Goal: Task Accomplishment & Management: Use online tool/utility

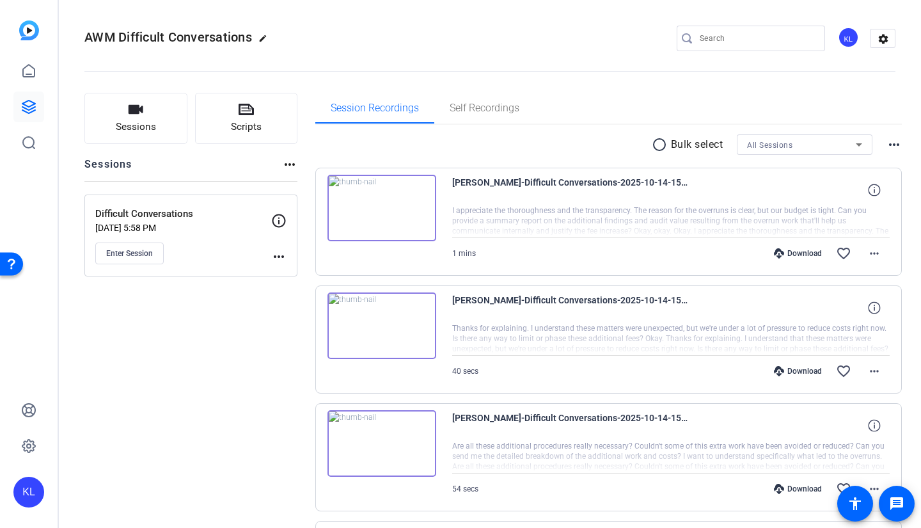
click at [147, 115] on button "Sessions" at bounding box center [135, 118] width 103 height 51
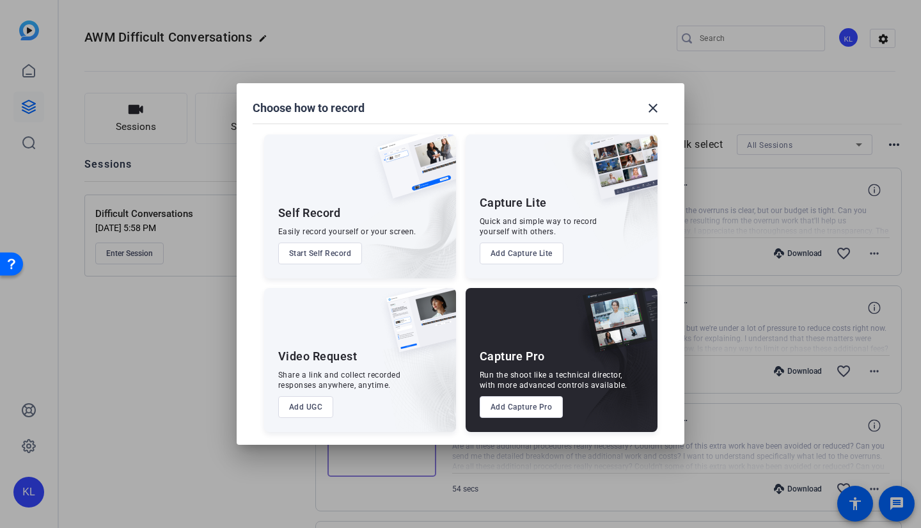
click at [656, 109] on mat-icon "close" at bounding box center [653, 107] width 15 height 15
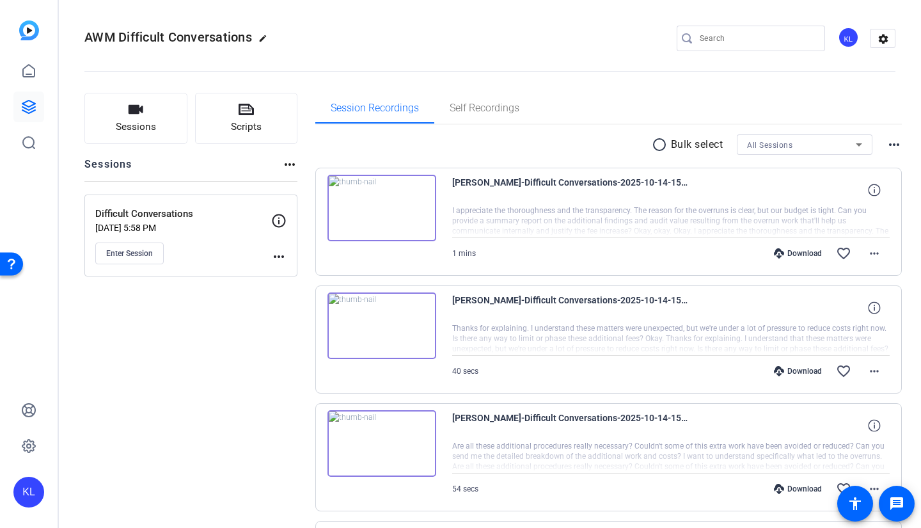
click at [145, 254] on span "Enter Session" at bounding box center [129, 253] width 47 height 10
click at [243, 121] on span "Scripts" at bounding box center [246, 127] width 31 height 15
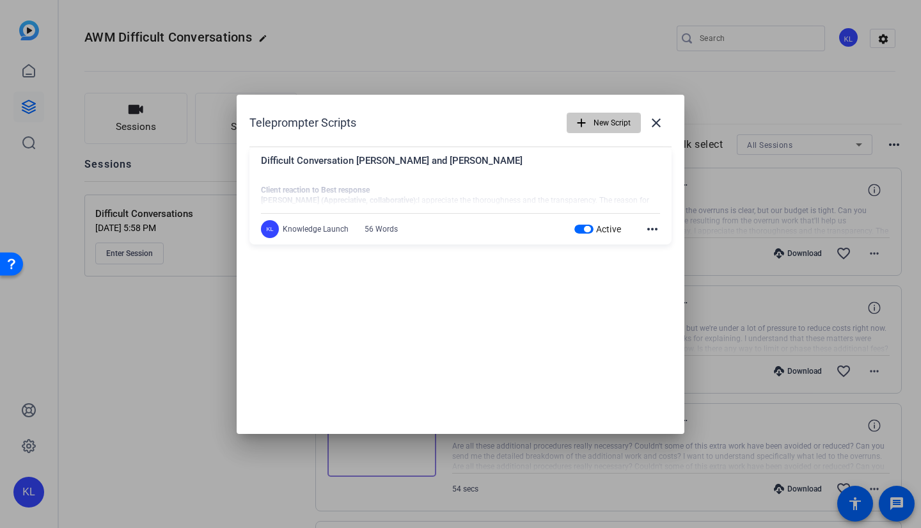
click at [594, 121] on span "New Script" at bounding box center [612, 123] width 37 height 24
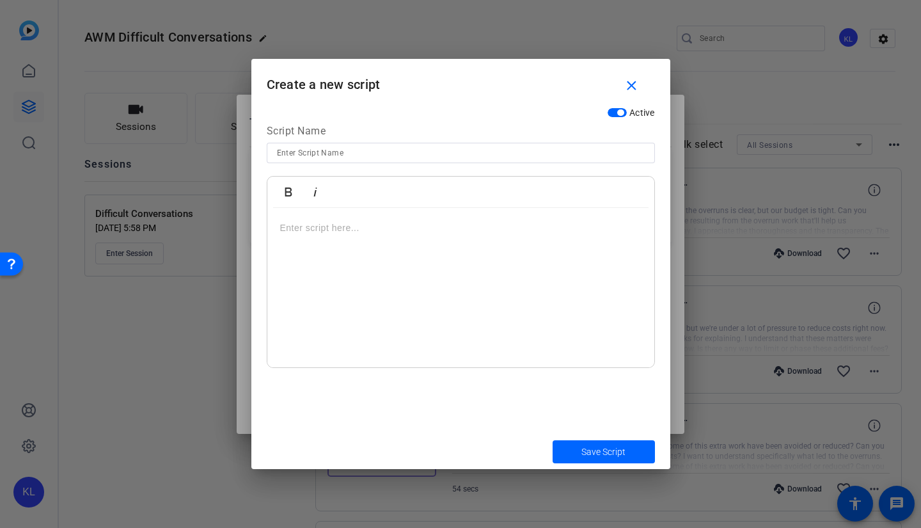
click at [635, 83] on mat-icon "close" at bounding box center [632, 86] width 16 height 16
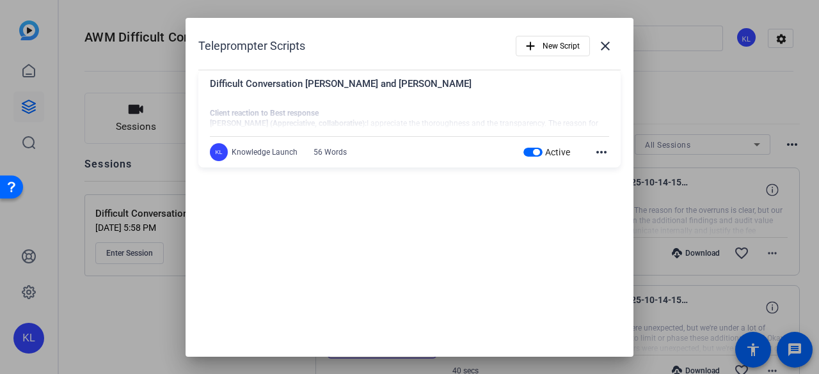
click at [612, 55] on span at bounding box center [605, 46] width 31 height 31
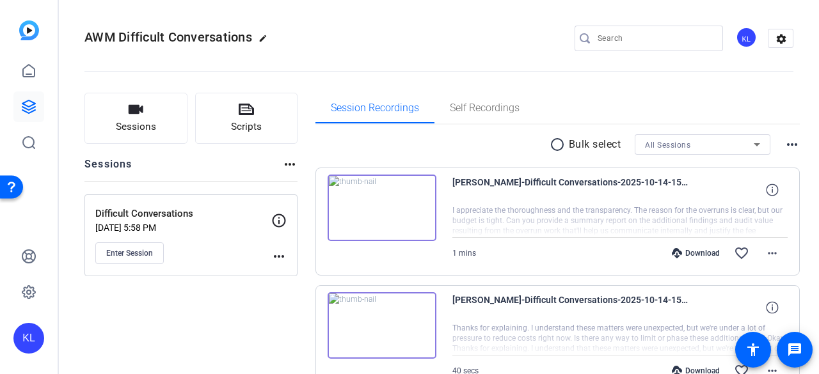
click at [239, 120] on span "Scripts" at bounding box center [246, 127] width 31 height 15
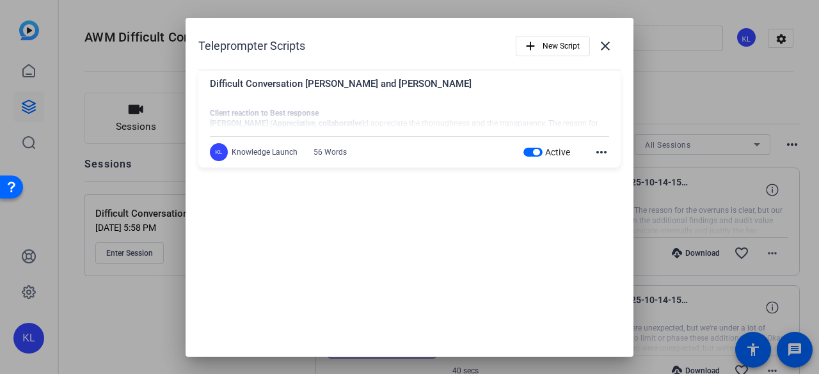
click at [546, 43] on span "New Script" at bounding box center [561, 46] width 37 height 24
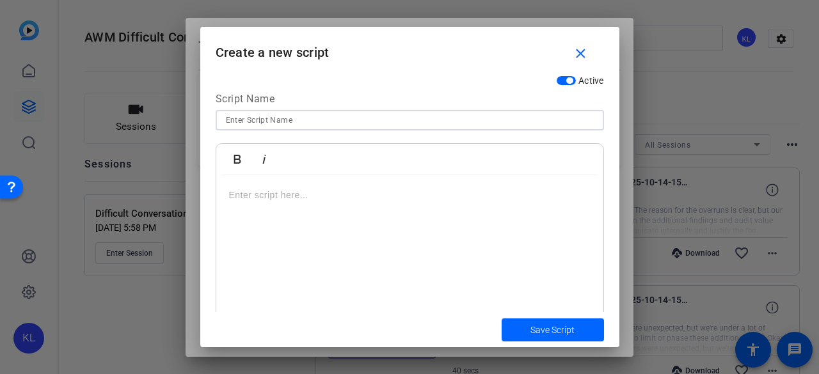
click at [301, 126] on input at bounding box center [410, 120] width 368 height 15
type input "Traditional Round 2"
click at [280, 204] on div at bounding box center [409, 255] width 387 height 160
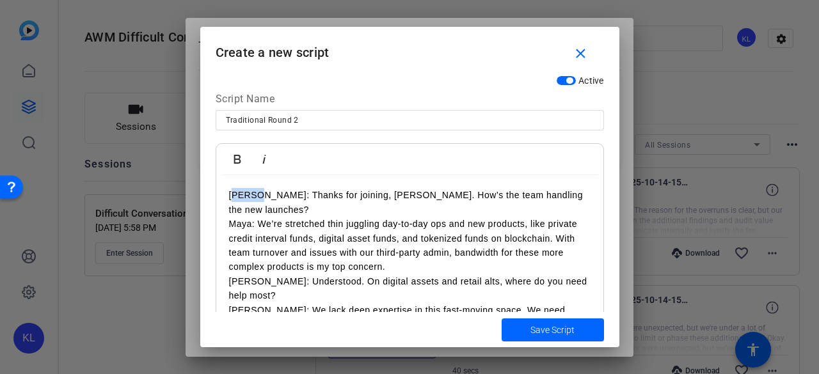
drag, startPoint x: 256, startPoint y: 196, endPoint x: 235, endPoint y: 194, distance: 21.2
click at [235, 194] on p "Jordan: Thanks for joining, Maya. How’s the team handling the new launches?" at bounding box center [410, 202] width 362 height 29
drag, startPoint x: 259, startPoint y: 196, endPoint x: 240, endPoint y: 166, distance: 35.9
click at [225, 198] on div "Jason: Thanks for joining, Maya. How’s the team handling the new launches? Maya…" at bounding box center [409, 345] width 387 height 341
click at [240, 157] on icon "button" at bounding box center [237, 159] width 15 height 15
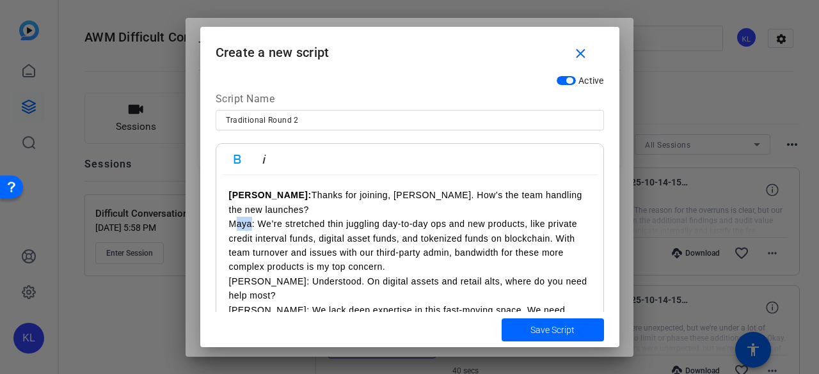
drag, startPoint x: 251, startPoint y: 212, endPoint x: 234, endPoint y: 212, distance: 17.9
click at [234, 217] on p "Maya: We’re stretched thin juggling day-to-day ops and new products, like priva…" at bounding box center [410, 246] width 362 height 58
drag, startPoint x: 273, startPoint y: 209, endPoint x: 227, endPoint y: 212, distance: 46.8
click at [227, 212] on div "Jason: Thanks for joining, Maya. How’s the team handling the new launches? Marg…" at bounding box center [409, 345] width 387 height 341
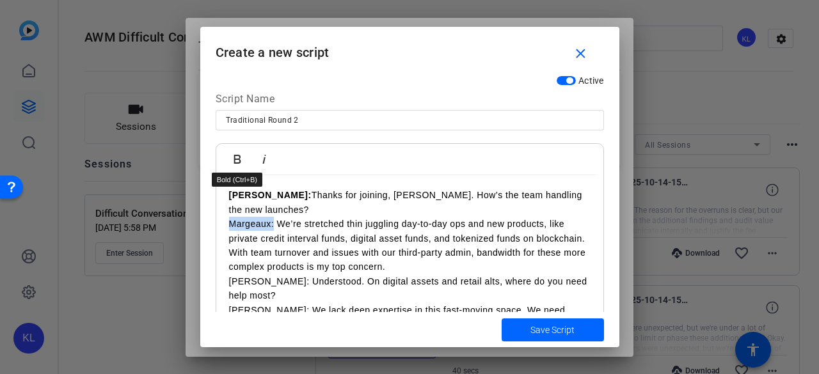
click at [237, 161] on icon "button" at bounding box center [237, 159] width 15 height 15
drag, startPoint x: 248, startPoint y: 268, endPoint x: 231, endPoint y: 269, distance: 16.7
click at [231, 275] on p "Sam: Understood. On digital assets and retail alts, where do you need help most?" at bounding box center [410, 289] width 362 height 29
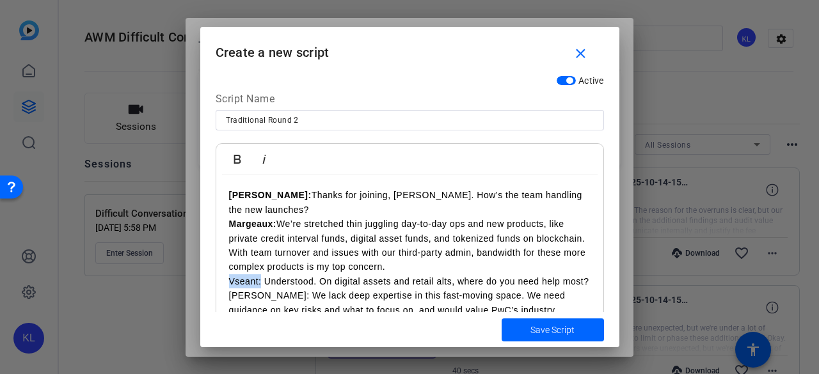
drag, startPoint x: 262, startPoint y: 269, endPoint x: 227, endPoint y: 265, distance: 35.4
click at [229, 275] on p "Vseant: Understood. On digital assets and retail alts, where do you need help m…" at bounding box center [410, 282] width 362 height 14
click at [236, 164] on icon "button" at bounding box center [237, 159] width 15 height 15
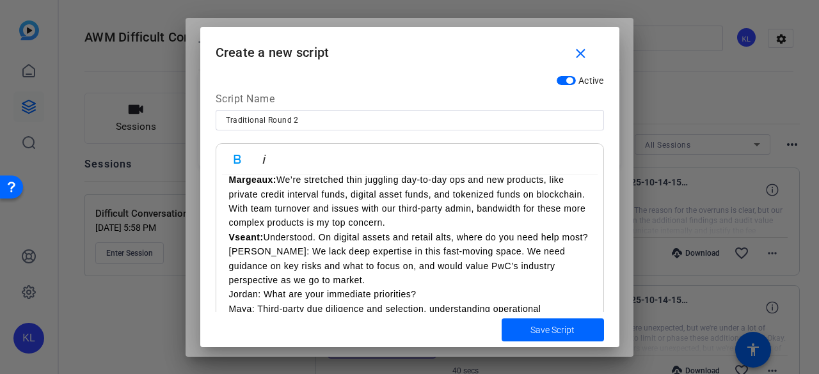
scroll to position [64, 0]
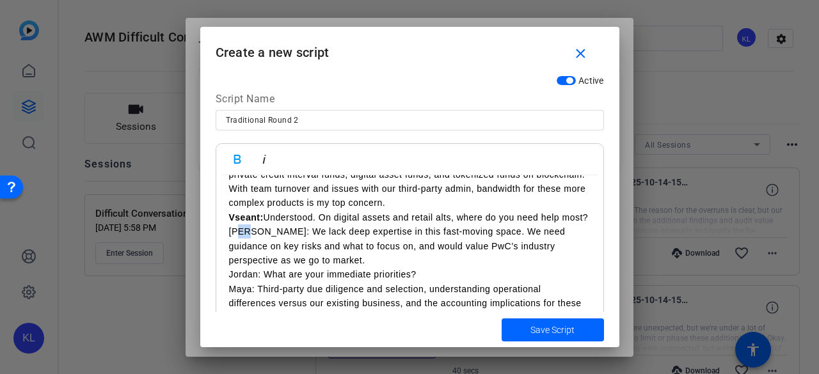
drag, startPoint x: 250, startPoint y: 234, endPoint x: 242, endPoint y: 234, distance: 8.3
click at [242, 234] on p "Maya: We lack deep expertise in this fast-moving space. We need guidance on key…" at bounding box center [410, 246] width 362 height 43
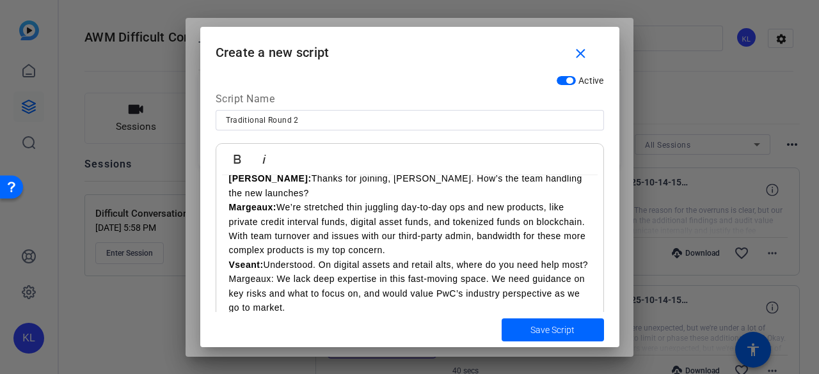
scroll to position [0, 0]
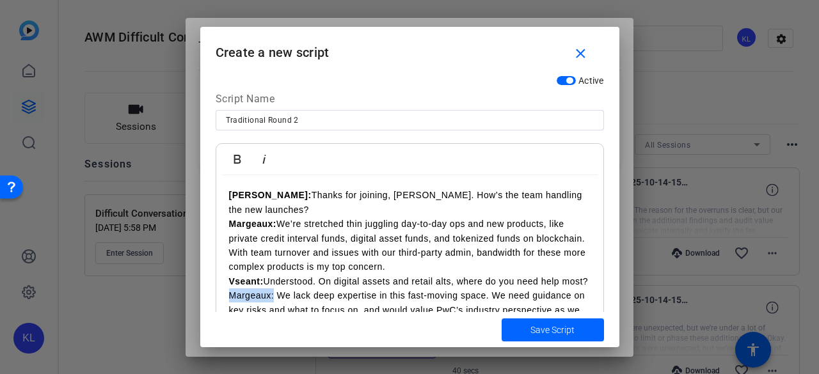
drag, startPoint x: 273, startPoint y: 298, endPoint x: 229, endPoint y: 295, distance: 43.6
click at [229, 295] on p "Margeaux: We lack deep expertise in this fast-moving space. We need guidance on…" at bounding box center [410, 310] width 362 height 43
click at [239, 158] on icon "button" at bounding box center [237, 159] width 7 height 9
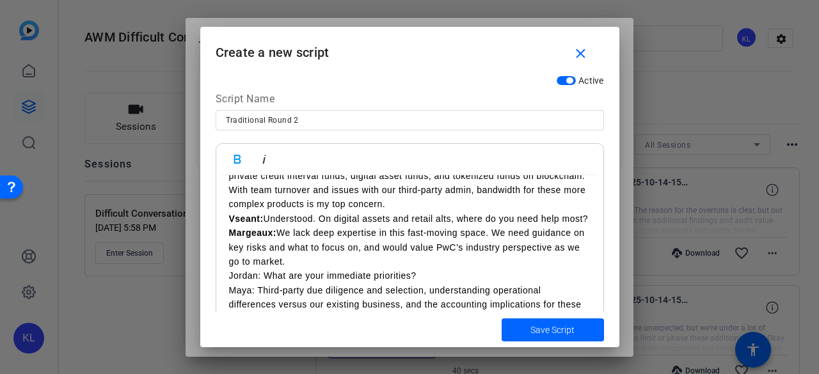
scroll to position [64, 0]
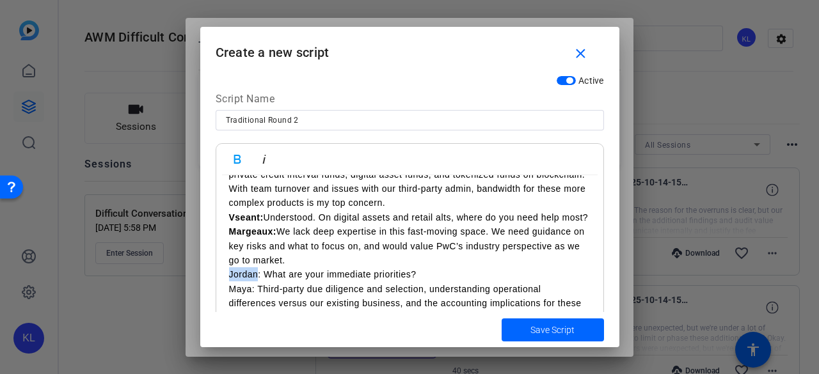
drag, startPoint x: 257, startPoint y: 275, endPoint x: 227, endPoint y: 276, distance: 30.1
click at [227, 276] on div "Jason: Thanks for joining, Maya. How’s the team handling the new launches? Marg…" at bounding box center [409, 274] width 387 height 326
drag, startPoint x: 259, startPoint y: 276, endPoint x: 225, endPoint y: 271, distance: 34.3
click at [220, 276] on div "Jason: Thanks for joining, Maya. How’s the team handling the new launches? Marg…" at bounding box center [409, 274] width 387 height 326
click at [237, 162] on icon "button" at bounding box center [237, 159] width 15 height 15
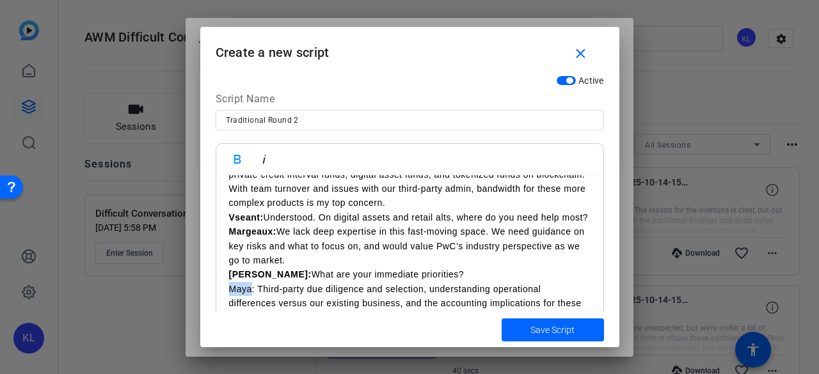
drag, startPoint x: 252, startPoint y: 291, endPoint x: 225, endPoint y: 287, distance: 27.7
click at [221, 291] on div "Jason: Thanks for joining, Maya. How’s the team handling the new launches? Marg…" at bounding box center [409, 274] width 387 height 326
drag, startPoint x: 273, startPoint y: 290, endPoint x: 227, endPoint y: 287, distance: 46.1
click at [227, 287] on div "Jason: Thanks for joining, Maya. How’s the team handling the new launches? Marg…" at bounding box center [409, 274] width 387 height 326
drag, startPoint x: 235, startPoint y: 164, endPoint x: 277, endPoint y: 245, distance: 90.7
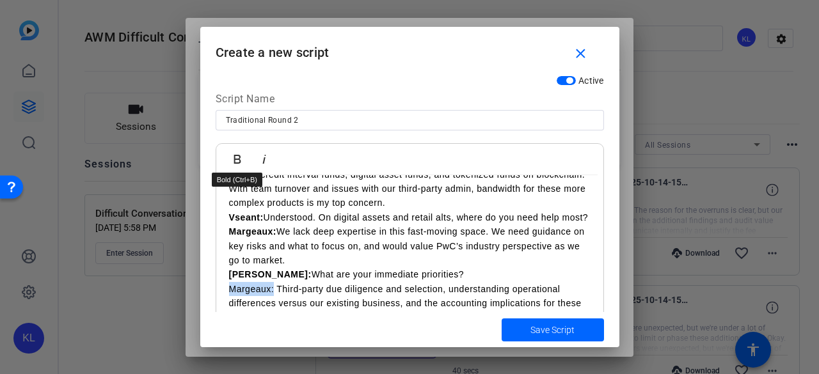
click at [235, 164] on icon "button" at bounding box center [237, 159] width 15 height 15
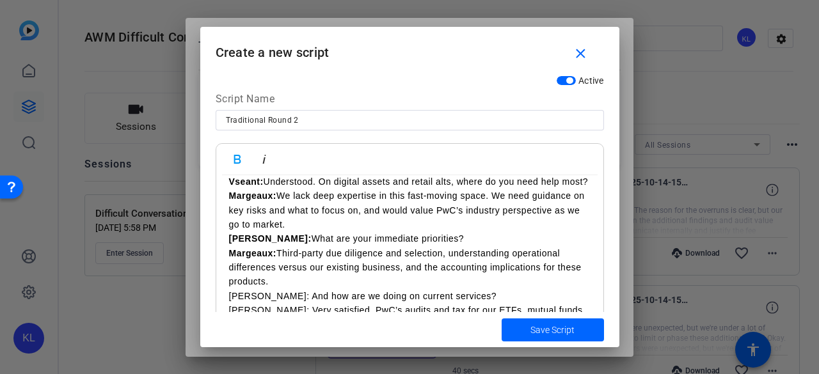
scroll to position [128, 0]
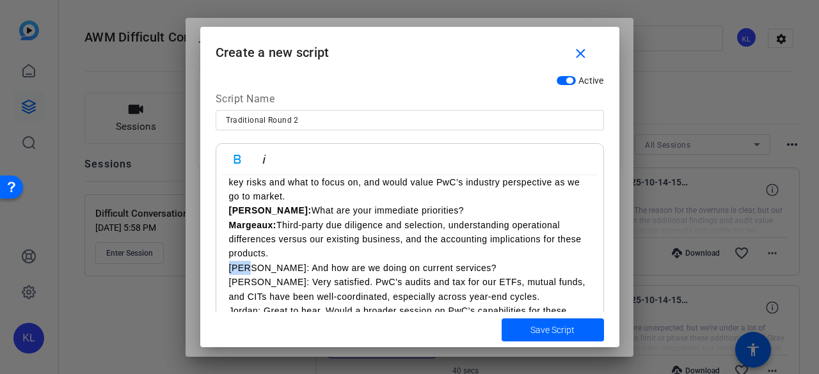
drag, startPoint x: 250, startPoint y: 269, endPoint x: 219, endPoint y: 266, distance: 30.9
click at [219, 267] on div "Jason: Thanks for joining, Maya. How’s the team handling the new launches? Marg…" at bounding box center [409, 210] width 387 height 326
drag, startPoint x: 255, startPoint y: 270, endPoint x: 234, endPoint y: 182, distance: 90.7
click at [227, 270] on div "Jason: Thanks for joining, Maya. How’s the team handling the new launches? Marg…" at bounding box center [409, 210] width 387 height 326
click at [235, 159] on icon "button" at bounding box center [237, 159] width 7 height 9
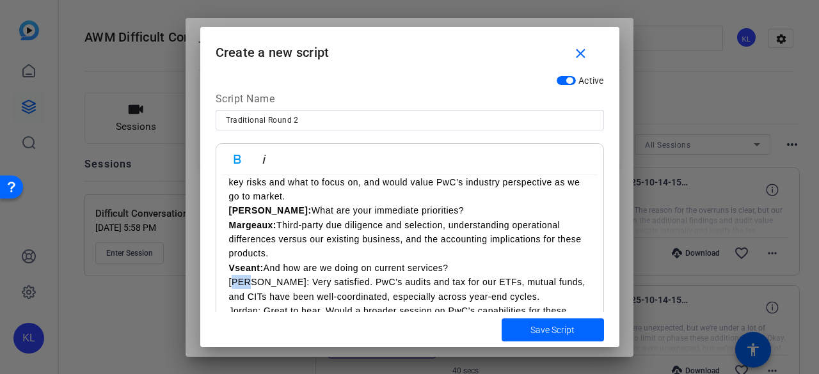
drag, startPoint x: 251, startPoint y: 283, endPoint x: 237, endPoint y: 283, distance: 14.1
click at [237, 283] on p "Maya: Very satisfied. PwC’s audits and tax for our ETFs, mutual funds, and CITs…" at bounding box center [410, 289] width 362 height 29
drag, startPoint x: 274, startPoint y: 283, endPoint x: 230, endPoint y: 280, distance: 43.6
click at [230, 280] on p "Margeaux: Very satisfied. PwC’s audits and tax for our ETFs, mutual funds, and …" at bounding box center [410, 289] width 362 height 29
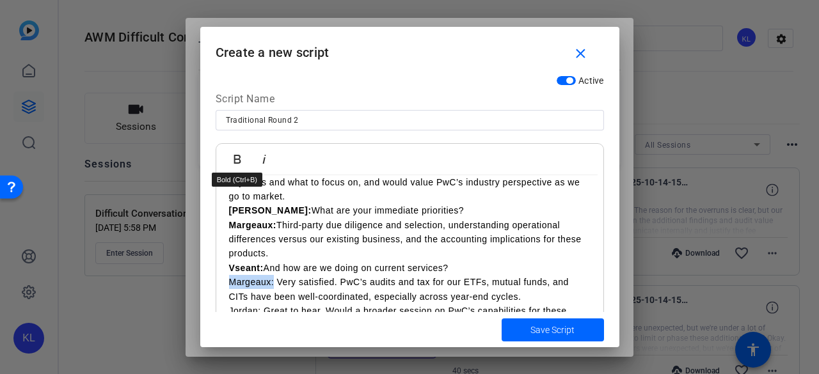
click at [239, 156] on icon "button" at bounding box center [237, 159] width 15 height 15
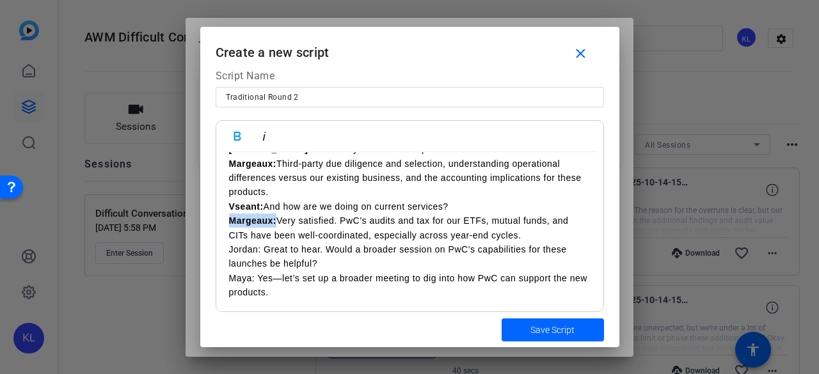
scroll to position [35, 0]
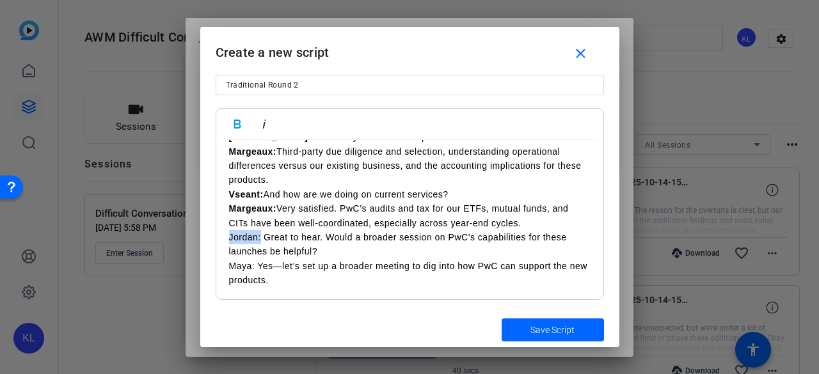
drag, startPoint x: 259, startPoint y: 237, endPoint x: 224, endPoint y: 237, distance: 35.2
click at [224, 237] on div "Jason: Thanks for joining, Maya. How’s the team handling the new launches? Marg…" at bounding box center [409, 137] width 387 height 326
drag, startPoint x: 259, startPoint y: 239, endPoint x: 232, endPoint y: 210, distance: 39.9
click at [227, 239] on div "Jason: Thanks for joining, Maya. How’s the team handling the new launches? Marg…" at bounding box center [409, 137] width 387 height 326
click at [235, 118] on icon "button" at bounding box center [237, 123] width 15 height 15
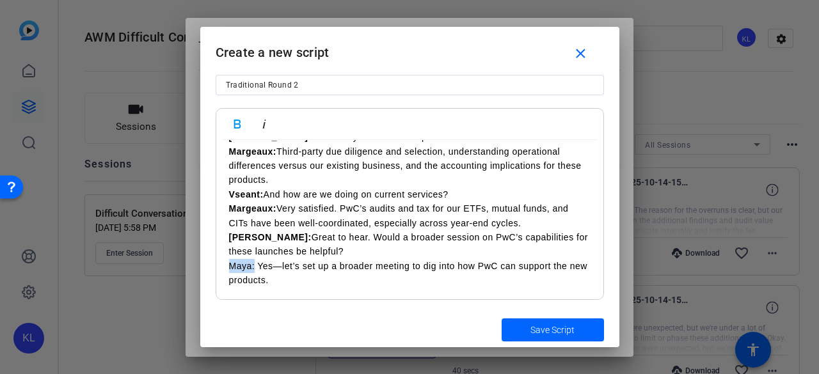
drag, startPoint x: 253, startPoint y: 268, endPoint x: 218, endPoint y: 267, distance: 35.8
click at [218, 268] on div "Jason: Thanks for joining, Maya. How’s the team handling the new launches? Marg…" at bounding box center [409, 137] width 387 height 326
drag, startPoint x: 276, startPoint y: 267, endPoint x: 230, endPoint y: 234, distance: 57.2
click at [231, 268] on p "Margeaux: Yes—let’s set up a broader meeting to dig into how PwC can support th…" at bounding box center [410, 273] width 362 height 29
click at [243, 121] on icon "button" at bounding box center [237, 123] width 15 height 15
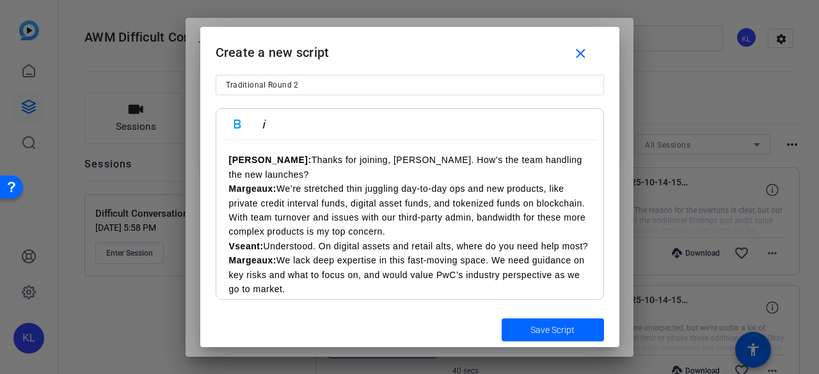
scroll to position [0, 0]
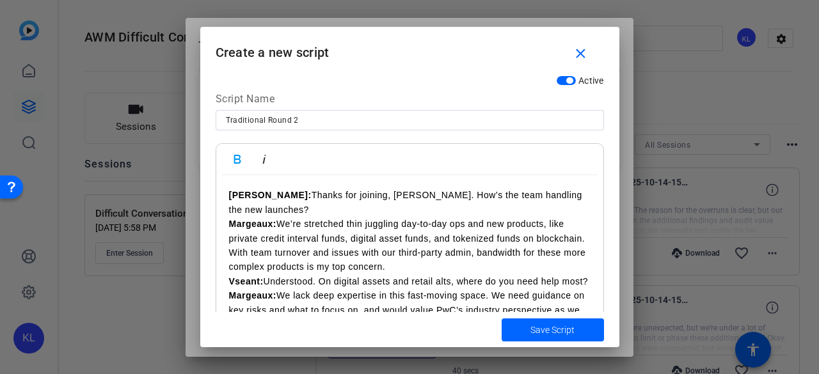
click at [531, 331] on span "Save Script" at bounding box center [553, 330] width 44 height 13
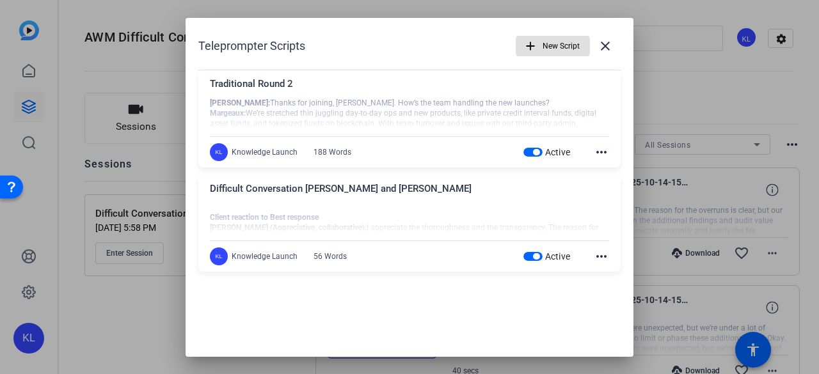
click at [532, 53] on button "add New Script" at bounding box center [553, 46] width 74 height 20
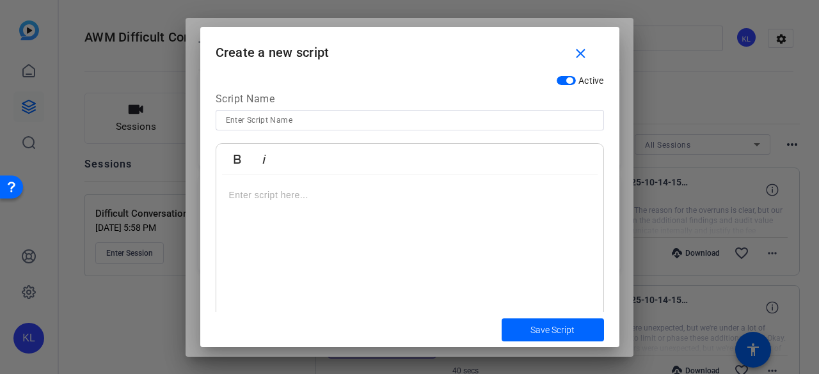
click at [293, 117] on input at bounding box center [410, 120] width 368 height 15
type input "Real Estate Round 1"
click at [280, 195] on p at bounding box center [410, 195] width 362 height 14
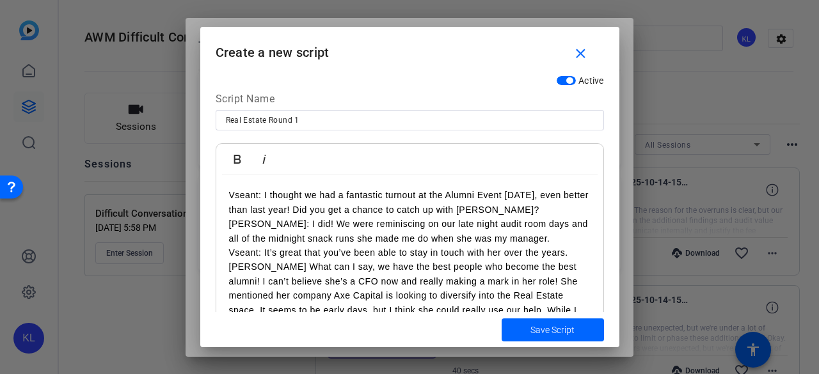
scroll to position [168, 0]
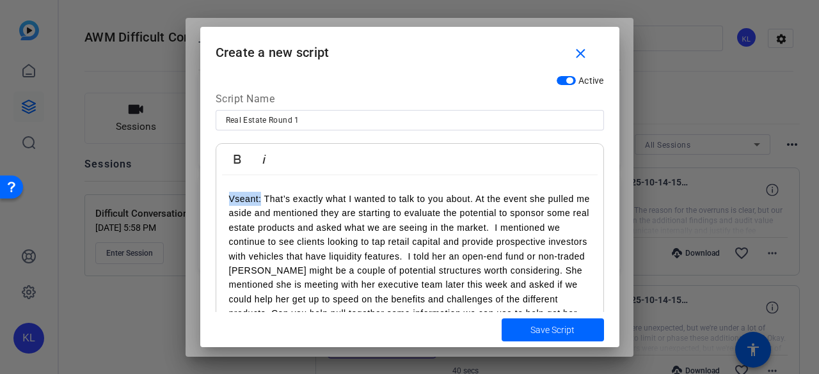
drag, startPoint x: 261, startPoint y: 199, endPoint x: 216, endPoint y: 199, distance: 44.8
click at [216, 199] on div "Vseant: I thought we had a fantastic turnout at the Alumni Event yesterday, eve…" at bounding box center [409, 177] width 387 height 341
click at [237, 161] on icon "button" at bounding box center [237, 159] width 15 height 15
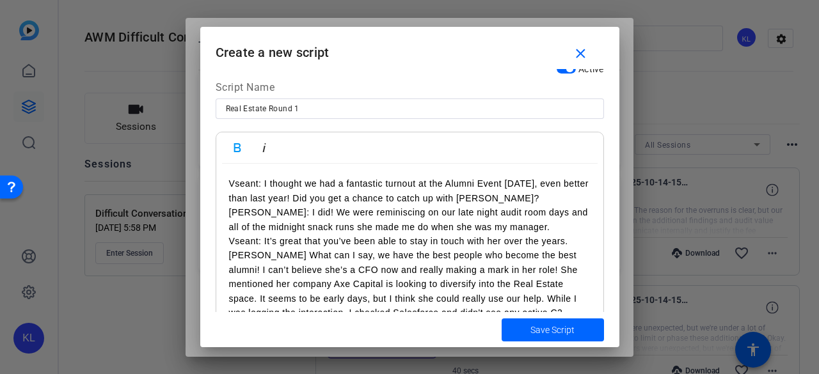
scroll to position [0, 0]
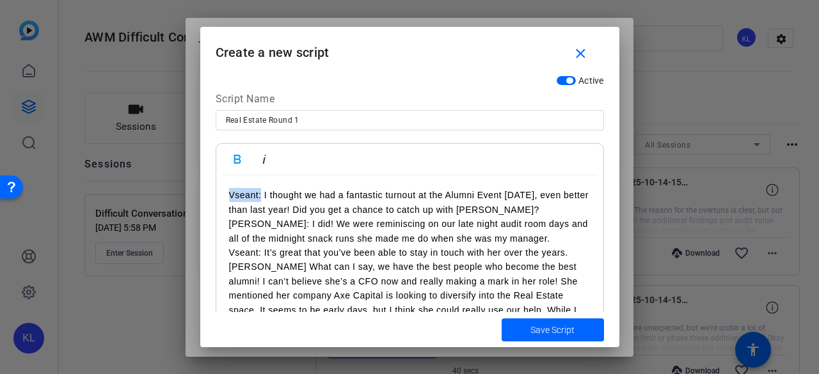
drag, startPoint x: 260, startPoint y: 196, endPoint x: 217, endPoint y: 191, distance: 43.8
click at [217, 193] on div "Vseant: I thought we had a fantastic turnout at the Alumni Event yesterday, eve…" at bounding box center [409, 345] width 387 height 341
click at [234, 161] on icon "button" at bounding box center [237, 159] width 7 height 9
drag, startPoint x: 259, startPoint y: 224, endPoint x: 214, endPoint y: 222, distance: 44.8
click at [216, 223] on div "Bold Italic Vseant: I thought we had a fantastic turnout at the Alumni Event ye…" at bounding box center [410, 239] width 388 height 192
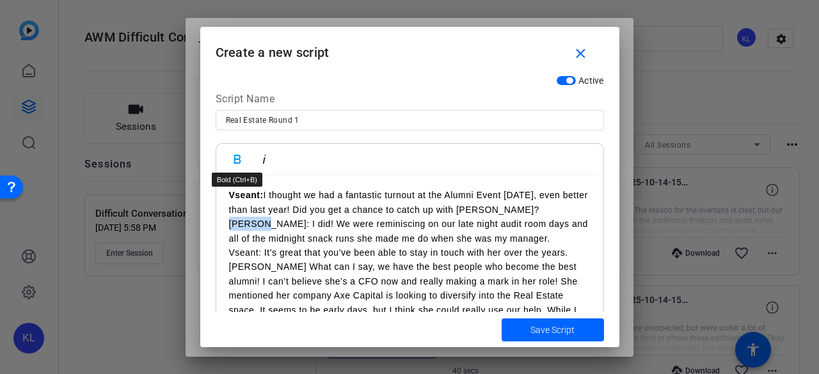
click at [245, 159] on button "Bold" at bounding box center [237, 160] width 24 height 26
drag, startPoint x: 262, startPoint y: 253, endPoint x: 218, endPoint y: 252, distance: 44.8
click at [218, 252] on div "Vseant: I thought we had a fantastic turnout at the Alumni Event yesterday, eve…" at bounding box center [409, 345] width 387 height 341
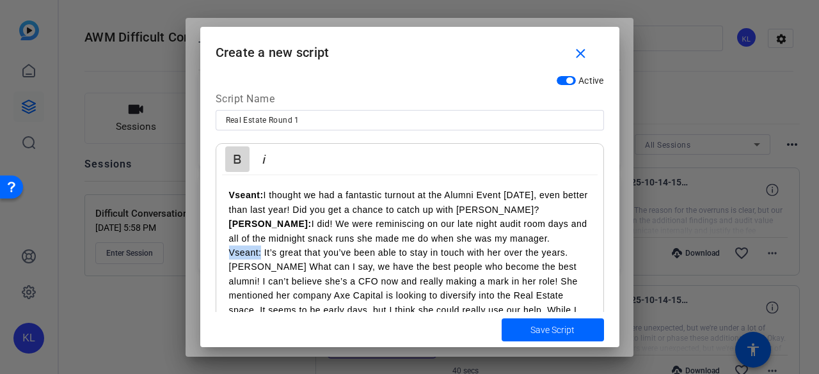
click at [232, 157] on icon "button" at bounding box center [237, 159] width 15 height 15
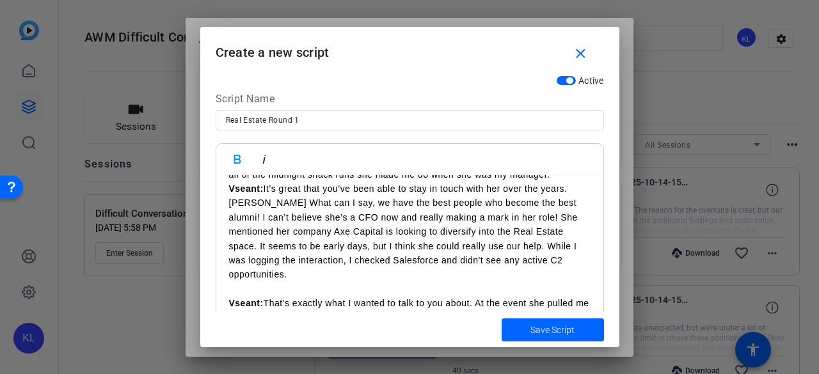
click at [253, 203] on p "Jason What can I say, we have the best people who become the best alumni! I can…" at bounding box center [410, 239] width 362 height 86
drag, startPoint x: 259, startPoint y: 203, endPoint x: 227, endPoint y: 203, distance: 32.0
click at [227, 203] on div "Vseant: I thought we had a fantastic turnout at the Alumni Event yesterday, eve…" at bounding box center [409, 281] width 387 height 341
click at [241, 157] on icon "button" at bounding box center [237, 159] width 15 height 15
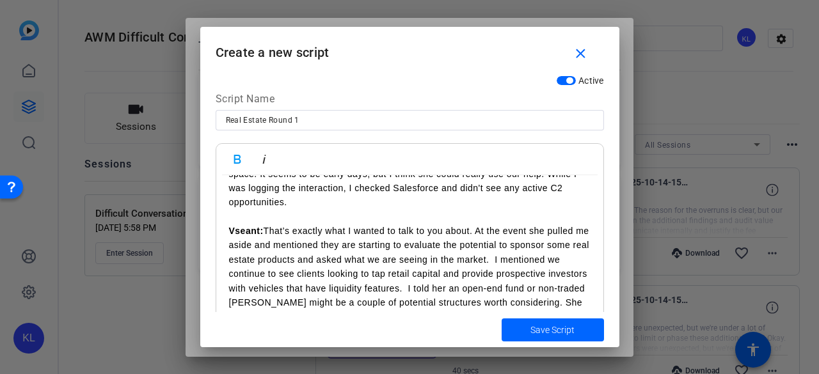
scroll to position [116, 0]
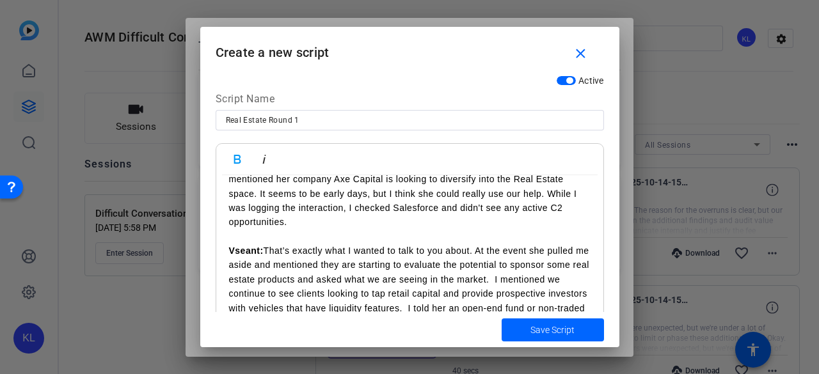
click at [250, 241] on p at bounding box center [410, 237] width 362 height 14
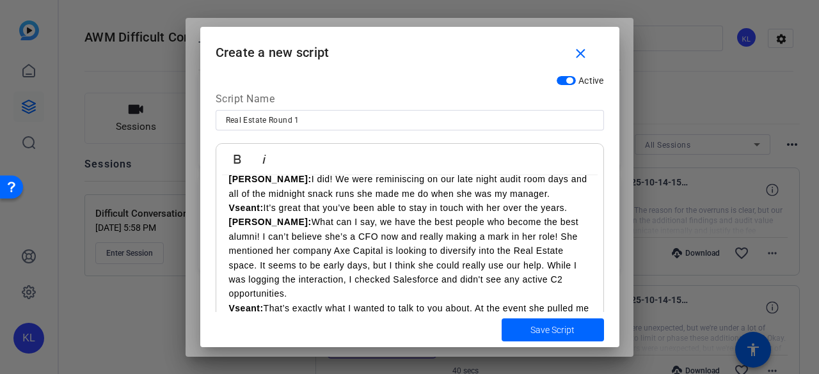
scroll to position [64, 0]
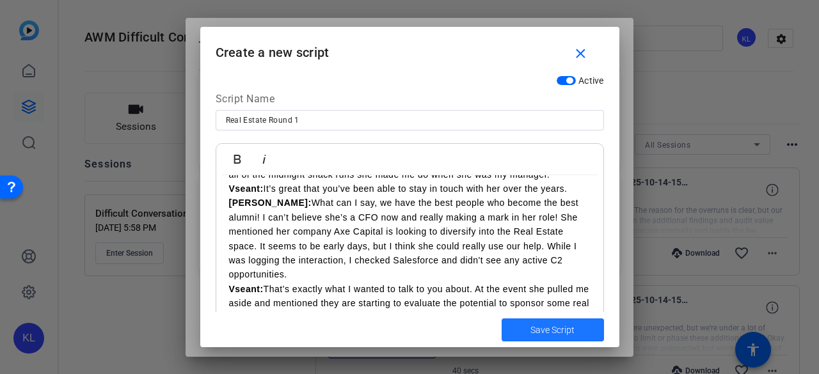
click at [539, 331] on span "Save Script" at bounding box center [553, 330] width 44 height 13
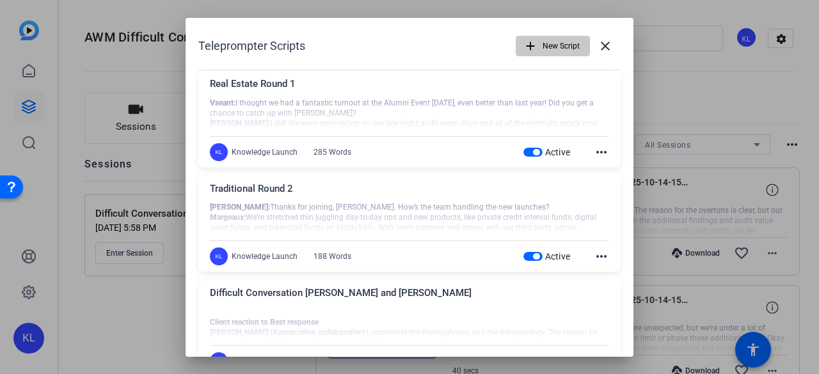
click at [525, 45] on mat-icon "add" at bounding box center [530, 46] width 14 height 14
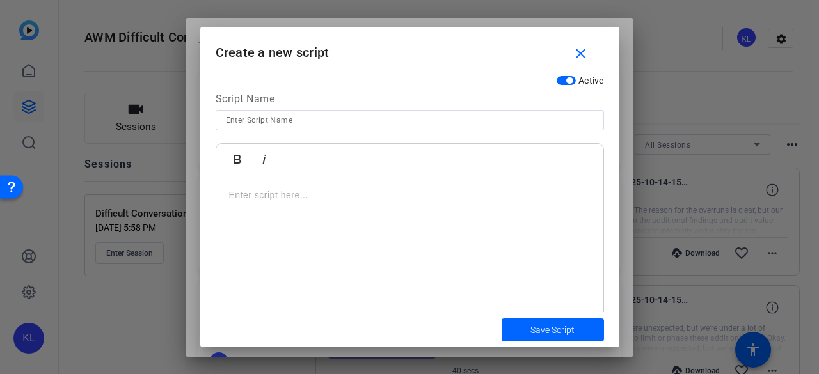
click at [257, 118] on input at bounding box center [410, 120] width 368 height 15
type input "ALTS Round 1"
click at [237, 211] on div at bounding box center [409, 255] width 387 height 160
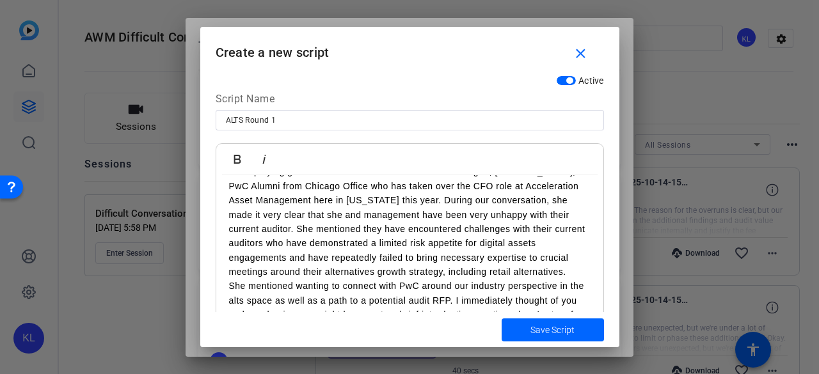
scroll to position [0, 0]
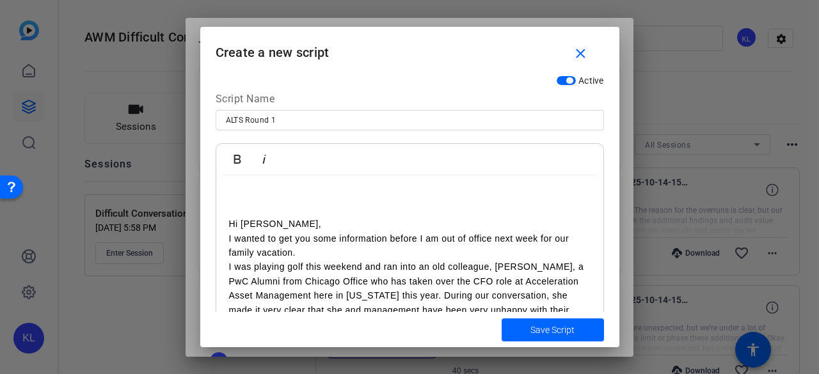
click at [227, 223] on div "Hi Sean, I wanted to get you some information before I am out of office next we…" at bounding box center [409, 345] width 387 height 341
drag, startPoint x: 264, startPoint y: 223, endPoint x: 243, endPoint y: 194, distance: 35.7
click at [224, 228] on div "Vseant: Hi Sean, I wanted to get you some information before I am out of office…" at bounding box center [409, 345] width 387 height 341
click at [235, 164] on icon "button" at bounding box center [237, 159] width 15 height 15
click at [225, 239] on div "Vseant: Hi Sean, I wanted to get you some information before I am out of office…" at bounding box center [409, 345] width 387 height 341
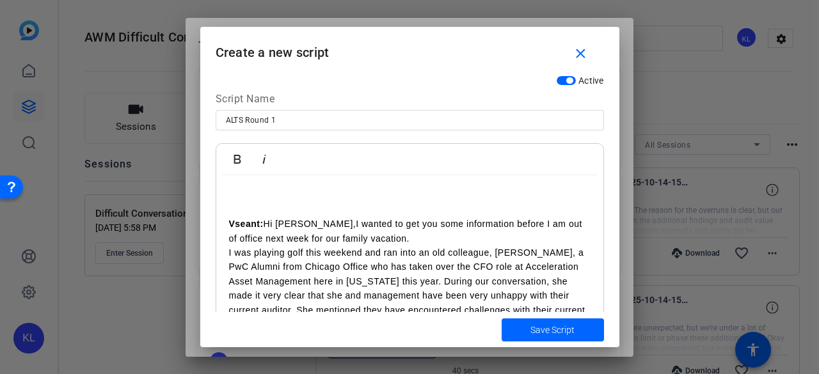
click at [228, 253] on div "Vseant: Hi Sean,I wanted to get you some information before I am out of office …" at bounding box center [409, 338] width 387 height 326
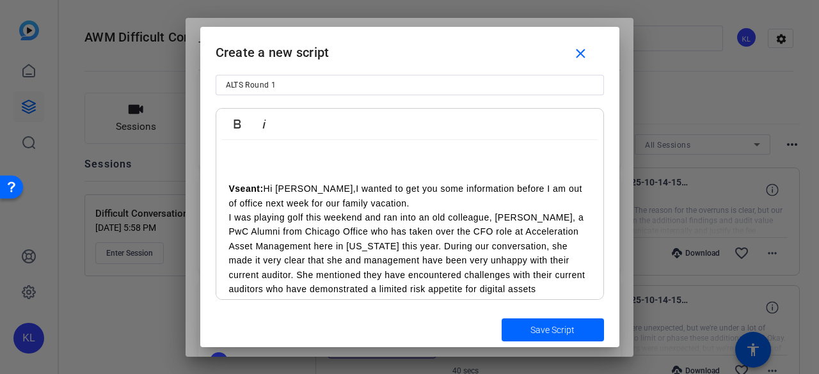
click at [229, 144] on div "Vseant: Hi Sean,I wanted to get you some information before I am out of office …" at bounding box center [409, 303] width 387 height 326
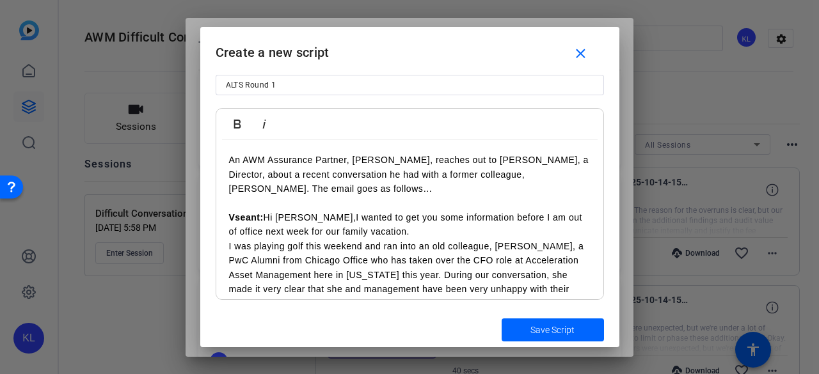
click at [227, 161] on div "An AWM Assurance Partner, Henry, reaches out to Sean, a Director, about a recen…" at bounding box center [409, 317] width 387 height 355
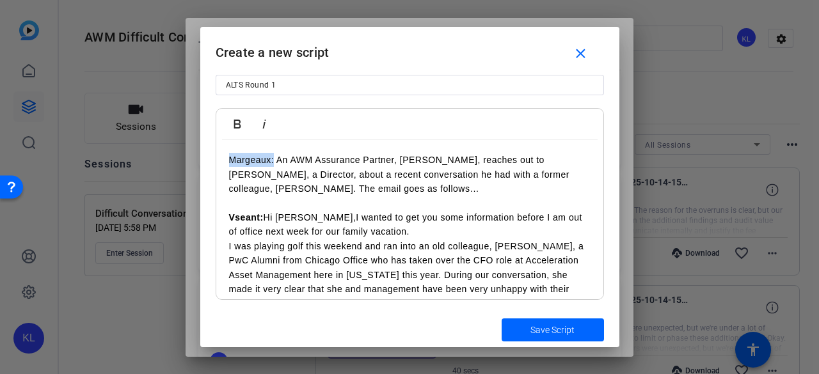
drag, startPoint x: 274, startPoint y: 159, endPoint x: 223, endPoint y: 161, distance: 51.2
click at [223, 161] on div "Margeaux: An AWM Assurance Partner, Henry, reaches out to Sean, a Director, abo…" at bounding box center [409, 317] width 387 height 355
click at [235, 130] on icon "button" at bounding box center [237, 123] width 15 height 15
click at [325, 186] on p "Margeaux: An AWM Assurance Partner, Henry, reaches out to Sean, a Director, abo…" at bounding box center [410, 174] width 362 height 43
click at [238, 206] on p at bounding box center [410, 203] width 362 height 14
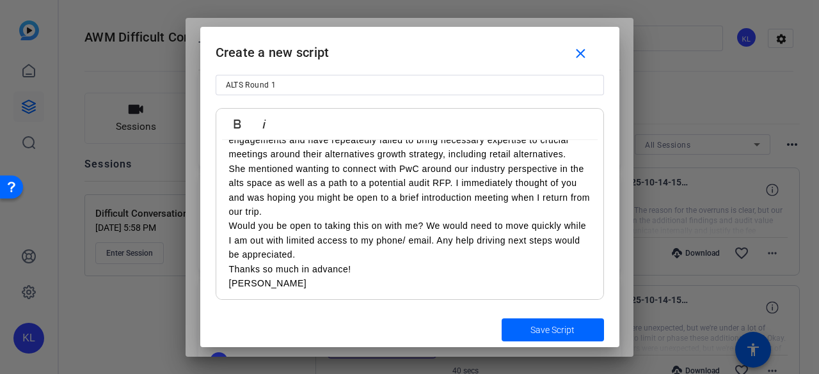
scroll to position [195, 0]
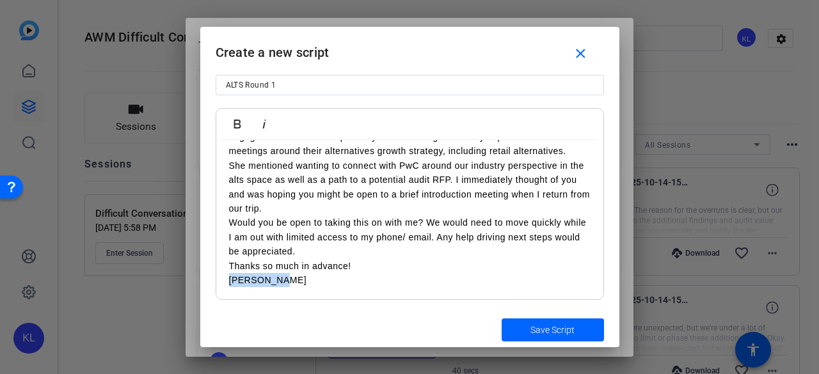
drag, startPoint x: 291, startPoint y: 282, endPoint x: 227, endPoint y: 278, distance: 64.7
click at [227, 278] on div "Margeaux: An AWM Assurance Partner, Henry, reaches out to Sean, a Director, abo…" at bounding box center [409, 122] width 387 height 355
drag, startPoint x: 351, startPoint y: 264, endPoint x: 436, endPoint y: 259, distance: 85.9
click at [351, 264] on p "Thanks so much in advance!Henry Ford" at bounding box center [410, 266] width 362 height 14
click at [529, 323] on span "submit" at bounding box center [553, 330] width 102 height 31
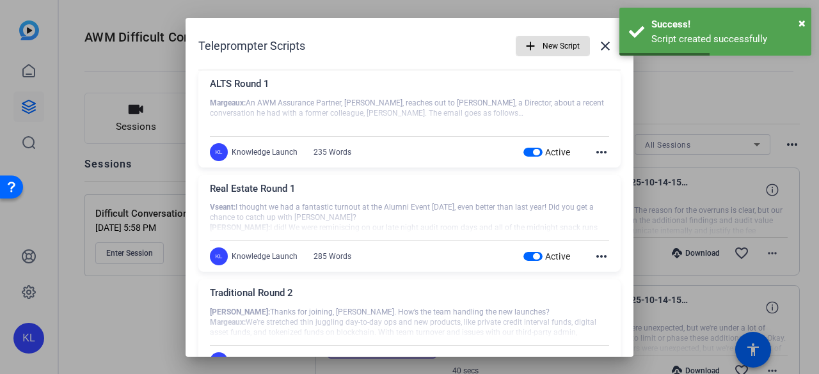
click at [532, 39] on span "button" at bounding box center [552, 46] width 73 height 31
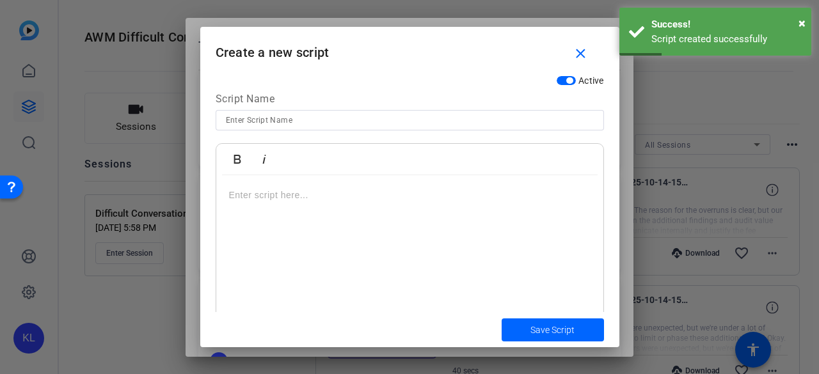
click at [307, 116] on input at bounding box center [410, 120] width 368 height 15
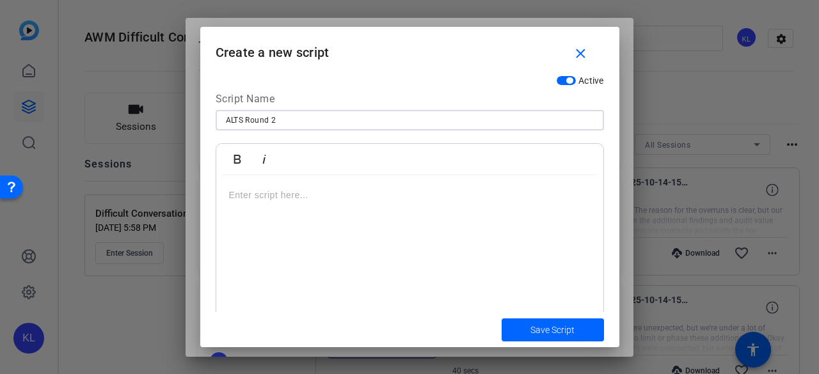
type input "ALTS Round 2"
click at [234, 200] on p at bounding box center [410, 195] width 362 height 14
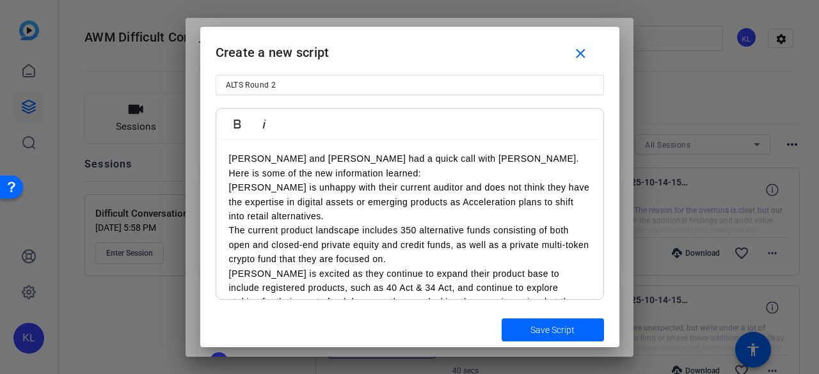
scroll to position [0, 0]
click at [227, 163] on div "Sean and Henry had a quick call with Carson. Here is some of the new informatio…" at bounding box center [409, 274] width 387 height 269
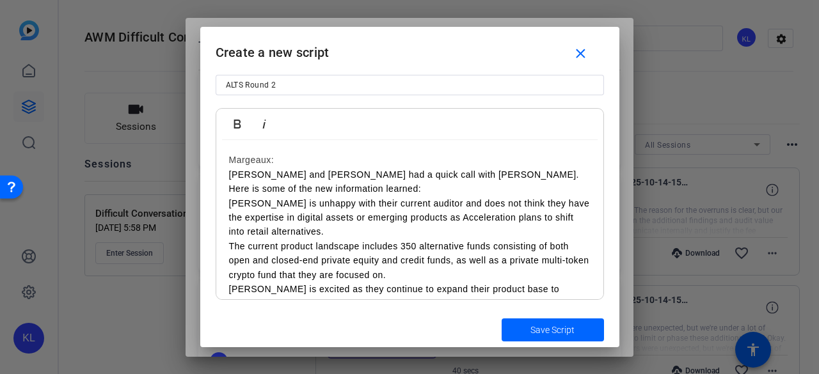
click at [280, 159] on div "Margeaux: Sean and Henry had a quick call with Carson. Here is some of the new …" at bounding box center [410, 282] width 362 height 258
click at [229, 172] on p "Sean and Henry had a quick call with Carson. Here is some of the new informatio…" at bounding box center [410, 182] width 362 height 29
click at [319, 230] on p "Carson is unhappy with their current auditor and does not think they have the e…" at bounding box center [410, 217] width 362 height 43
drag, startPoint x: 275, startPoint y: 159, endPoint x: 223, endPoint y: 134, distance: 57.5
click at [216, 149] on div "Margeaux: Sean and Henry had a quick call with Carson. Here is some of the new …" at bounding box center [409, 281] width 387 height 283
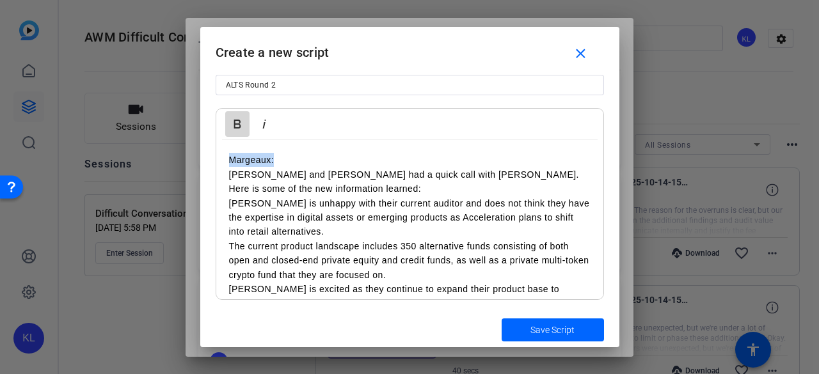
click at [239, 117] on icon "button" at bounding box center [237, 123] width 15 height 15
click at [549, 330] on span "Save Script" at bounding box center [553, 330] width 44 height 13
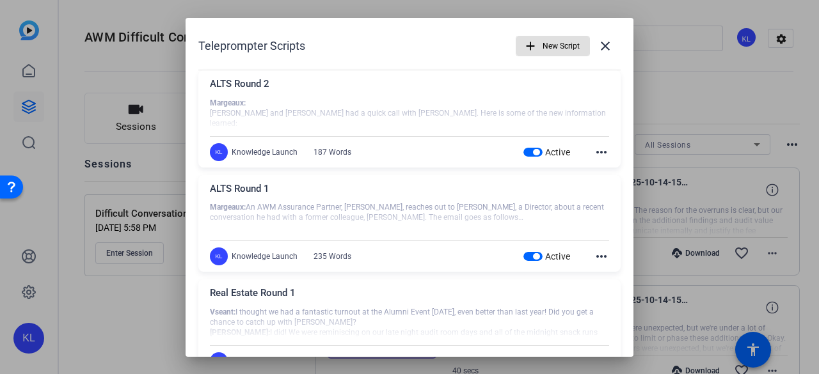
click at [543, 48] on span "New Script" at bounding box center [561, 46] width 37 height 24
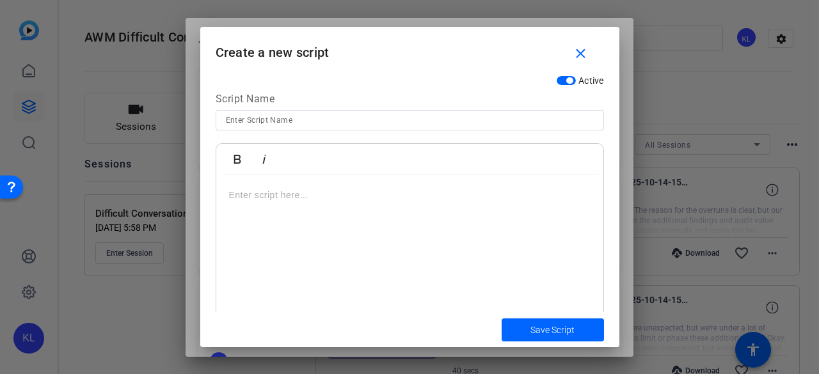
click at [275, 195] on p at bounding box center [410, 195] width 362 height 14
click at [241, 116] on input at bounding box center [410, 120] width 368 height 15
click at [502, 319] on button "Save Script" at bounding box center [553, 330] width 102 height 23
click at [255, 195] on p at bounding box center [410, 195] width 362 height 14
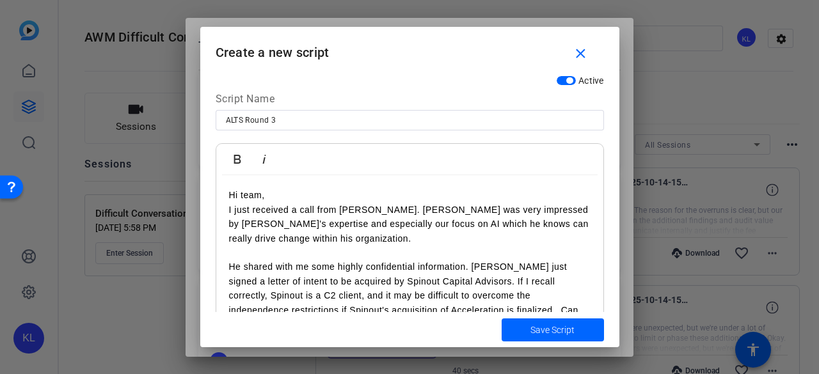
click at [246, 260] on p "He shared with me some highly confidential information. AAM just signed a lette…" at bounding box center [410, 303] width 362 height 86
click at [246, 257] on td "Hi team, I just received a call from Carson. Carson was very impressed by PwC's…" at bounding box center [410, 274] width 362 height 172
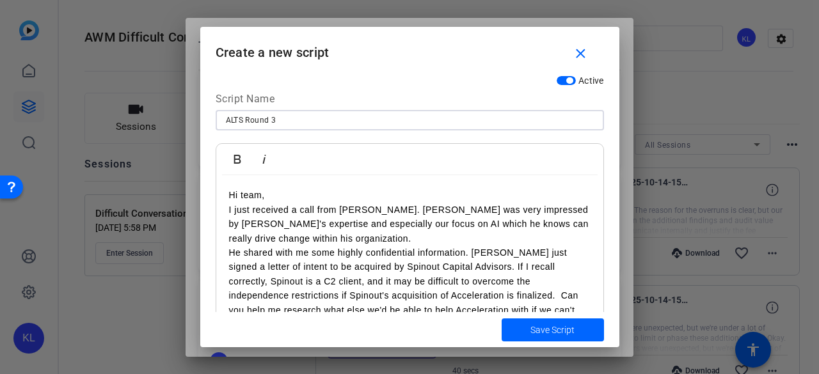
click at [291, 120] on input "ALTS Round 3" at bounding box center [410, 120] width 368 height 15
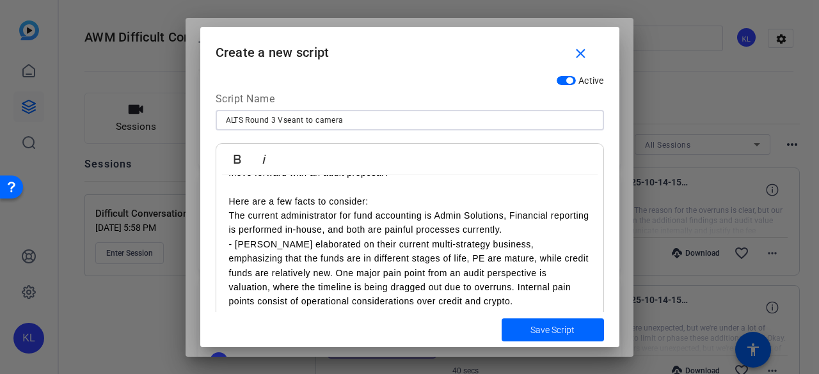
scroll to position [152, 0]
type input "ALTS Round 3 Vseant to camera"
click at [563, 332] on span "Save Script" at bounding box center [553, 330] width 44 height 13
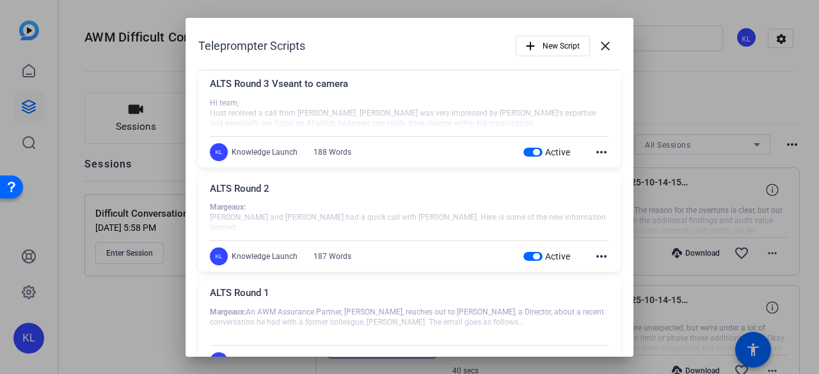
click at [563, 48] on span "New Script" at bounding box center [561, 46] width 37 height 24
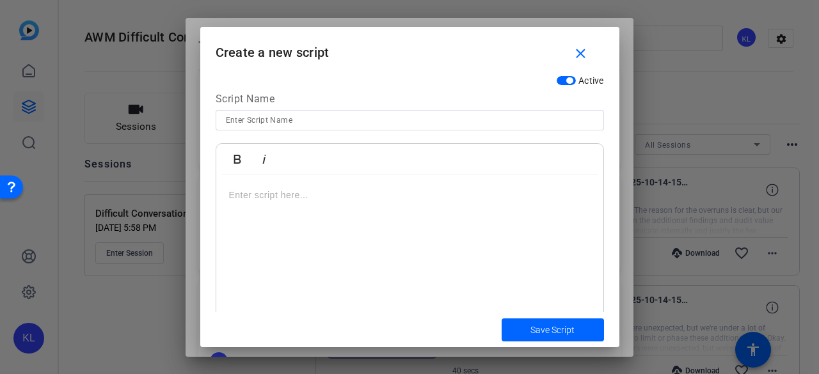
click at [238, 120] on input at bounding box center [410, 120] width 368 height 15
type input "Traditional Round 3 Vseant to camera"
click at [502, 319] on button "Save Script" at bounding box center [553, 330] width 102 height 23
click at [288, 201] on p at bounding box center [410, 195] width 362 height 14
drag, startPoint x: 293, startPoint y: 220, endPoint x: 266, endPoint y: 209, distance: 29.0
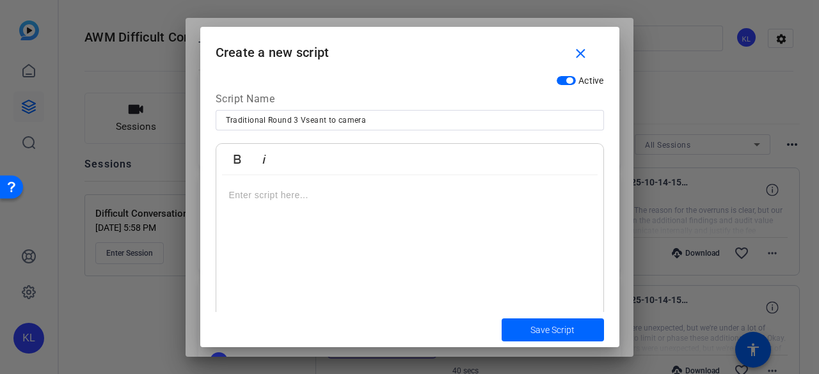
click at [293, 220] on div at bounding box center [409, 255] width 387 height 160
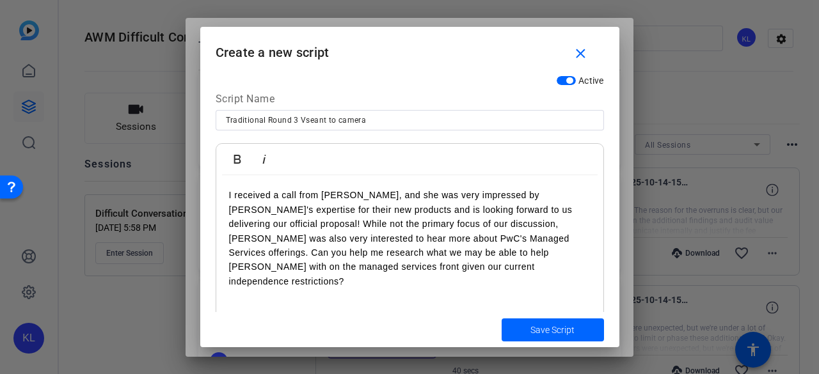
click at [223, 194] on div "I received a call from Maya, and she was very impressed by PwC's expertise for …" at bounding box center [409, 255] width 387 height 160
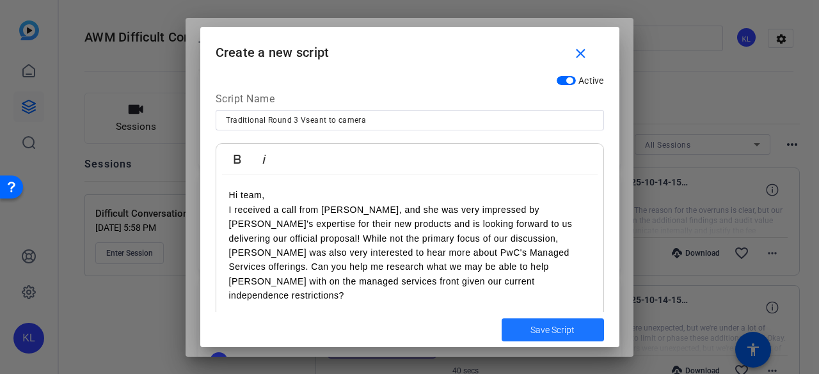
click at [550, 328] on span "Save Script" at bounding box center [553, 330] width 44 height 13
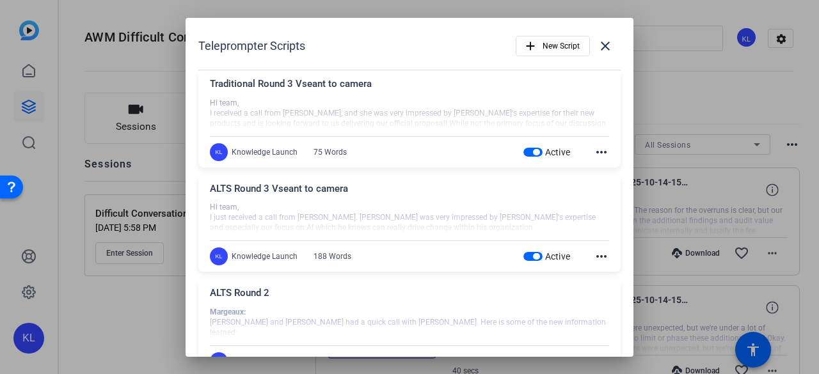
click at [543, 48] on span "New Script" at bounding box center [561, 46] width 37 height 24
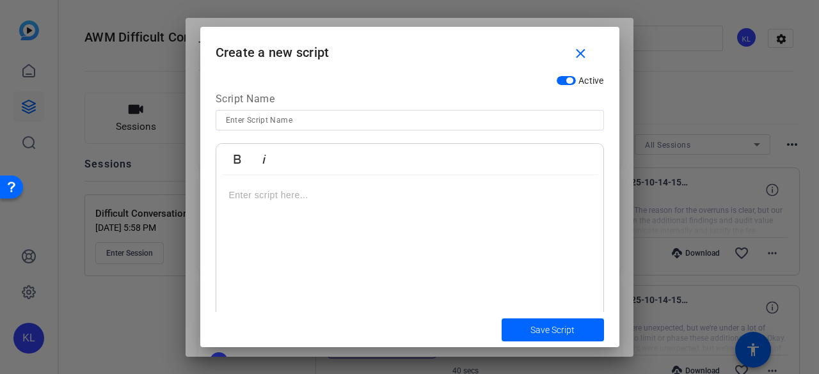
click at [246, 122] on input at bounding box center [410, 120] width 368 height 15
type input "Real Estate Round 2"
click at [502, 319] on button "Save Script" at bounding box center [553, 330] width 102 height 23
click at [269, 195] on p at bounding box center [410, 195] width 362 height 14
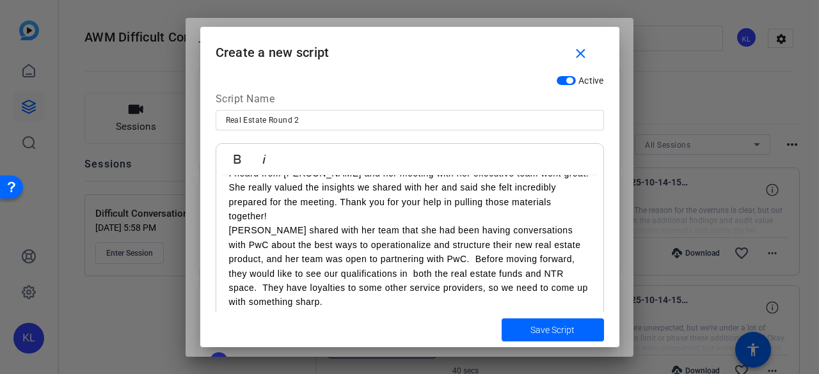
scroll to position [66, 0]
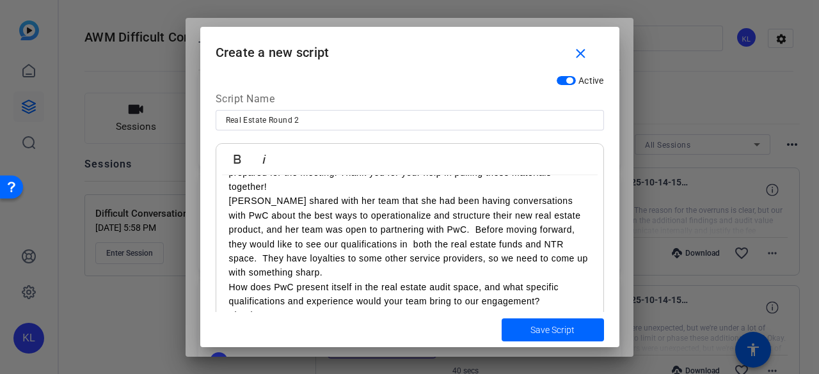
click at [232, 243] on p "Lucy shared with her team that she had been having conversations with PwC about…" at bounding box center [410, 237] width 362 height 86
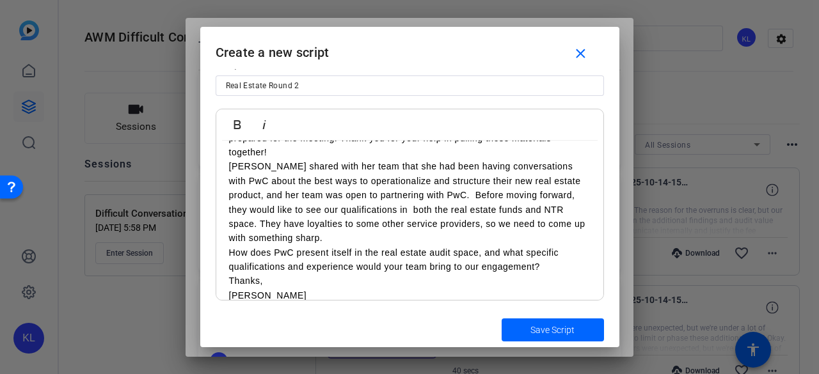
scroll to position [35, 0]
click at [543, 330] on span "Save Script" at bounding box center [553, 330] width 44 height 13
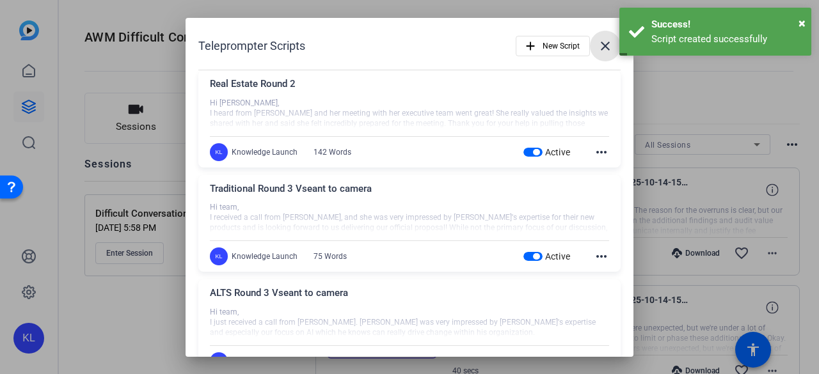
click at [599, 50] on mat-icon "close" at bounding box center [605, 45] width 15 height 15
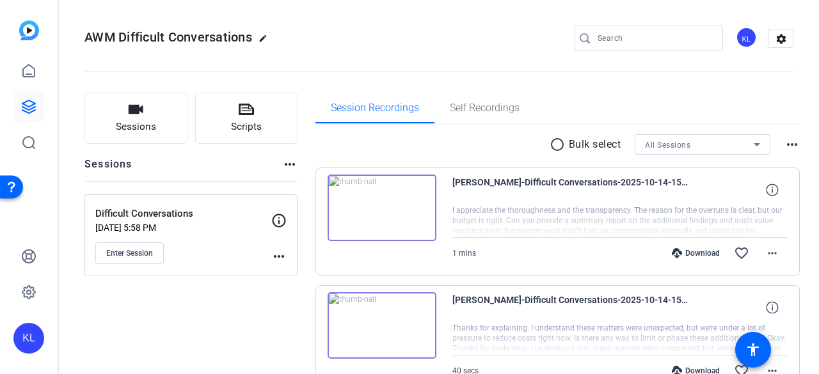
click at [240, 115] on icon at bounding box center [246, 110] width 15 height 12
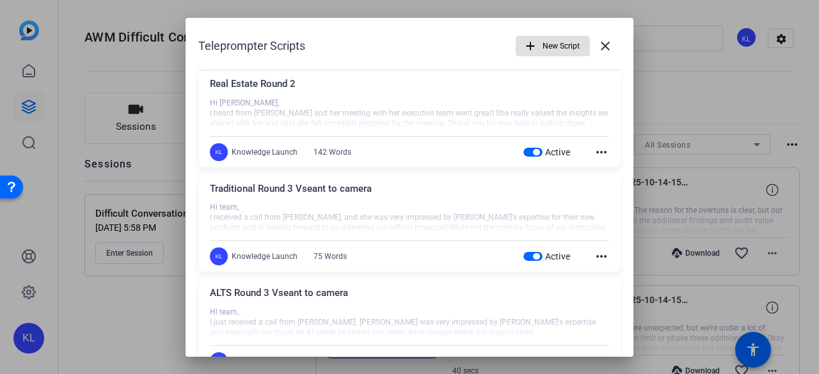
click at [548, 52] on span "New Script" at bounding box center [561, 46] width 37 height 24
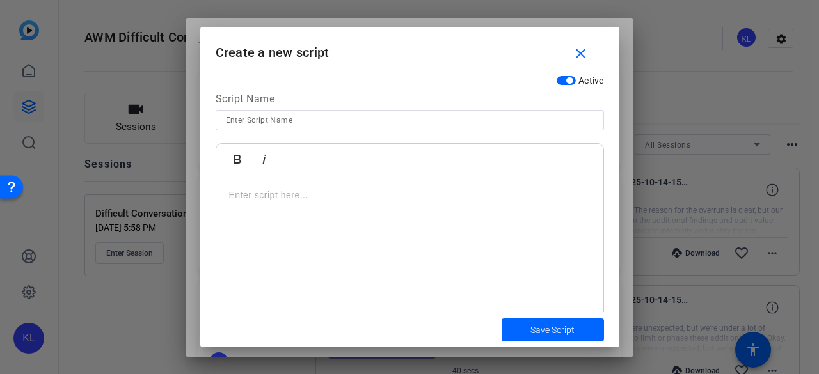
click at [253, 121] on input at bounding box center [410, 120] width 368 height 15
type input "Real Estate Round 3"
click at [248, 195] on p at bounding box center [410, 195] width 362 height 14
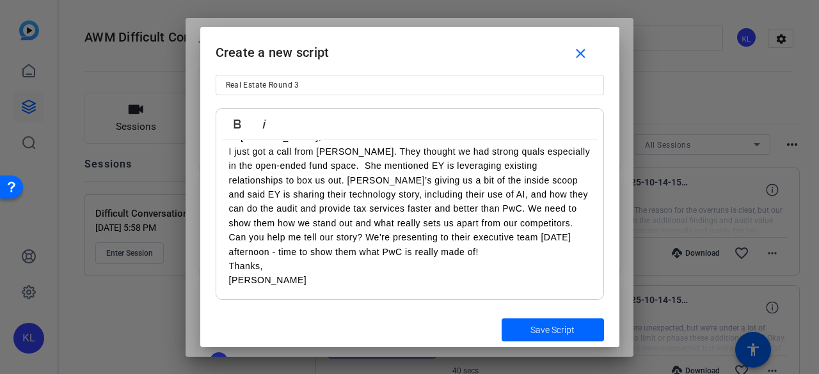
click at [544, 326] on span "Save Script" at bounding box center [553, 330] width 44 height 13
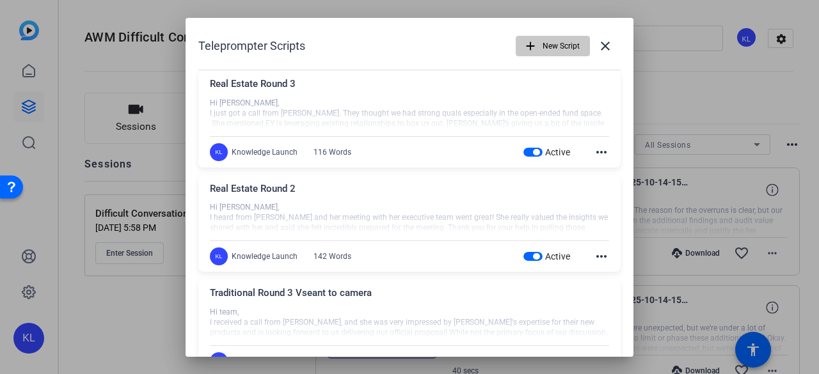
click at [558, 47] on span "New Script" at bounding box center [561, 46] width 37 height 24
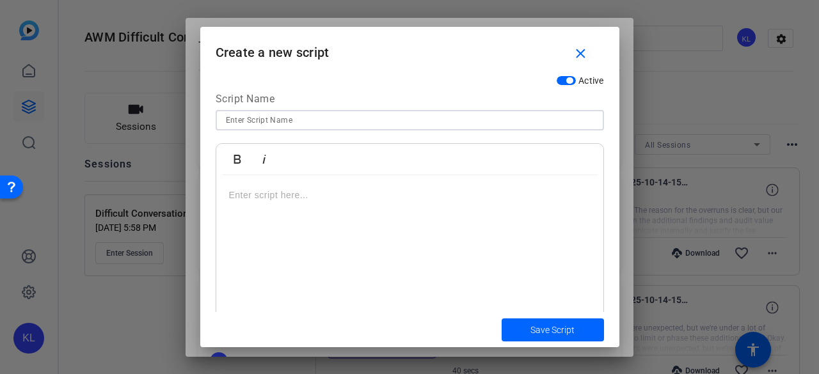
click at [260, 124] on input at bounding box center [410, 120] width 368 height 15
type input "Traditional Round 1"
click at [255, 202] on p at bounding box center [410, 195] width 362 height 14
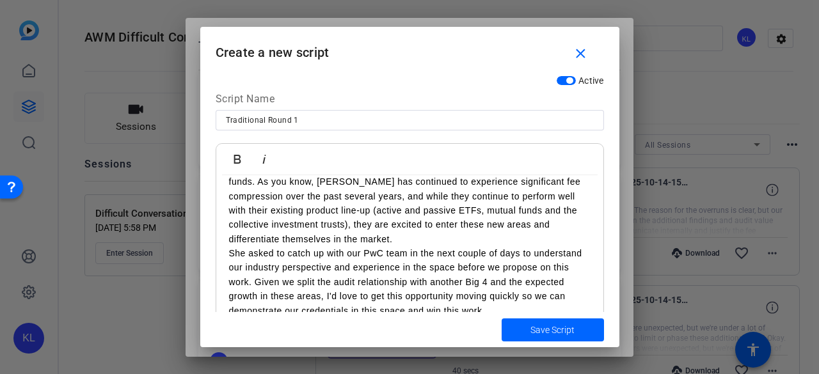
scroll to position [0, 0]
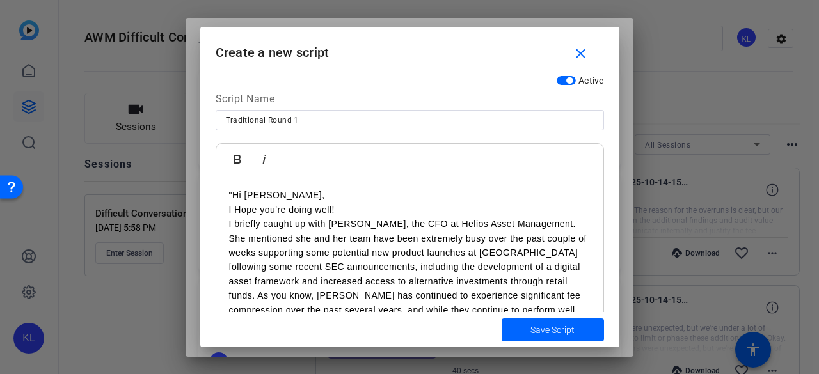
click at [230, 195] on p ""Hi Jordan," at bounding box center [410, 195] width 362 height 14
click at [225, 211] on div "Hi Jordan, I Hope you're doing well! I briefly caught up with Maya, the CFO at …" at bounding box center [409, 338] width 387 height 326
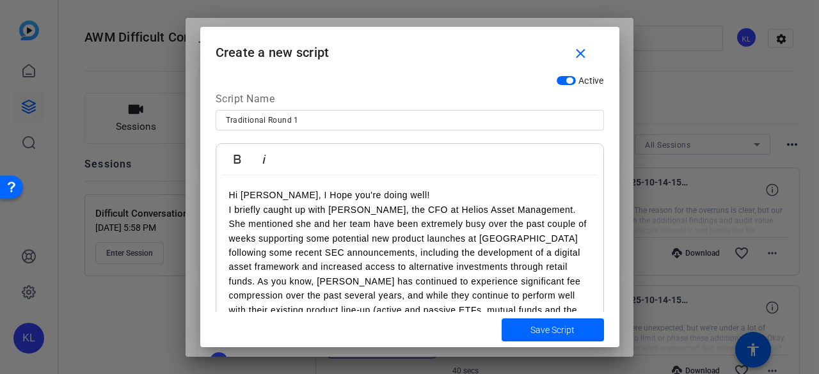
click at [402, 196] on p "Hi Jordan, I Hope you're doing well!" at bounding box center [410, 195] width 362 height 14
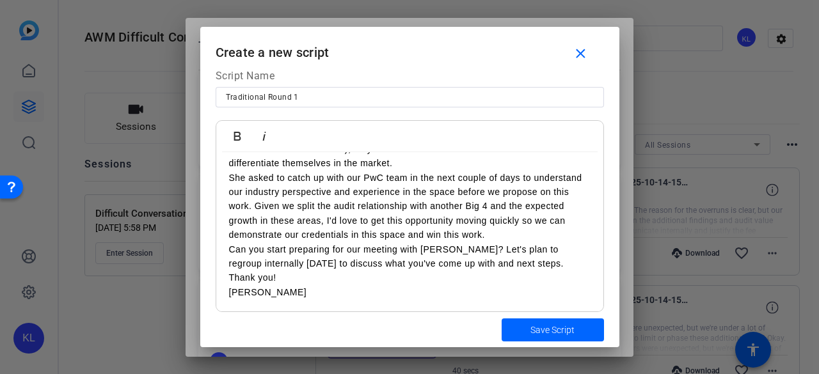
scroll to position [35, 0]
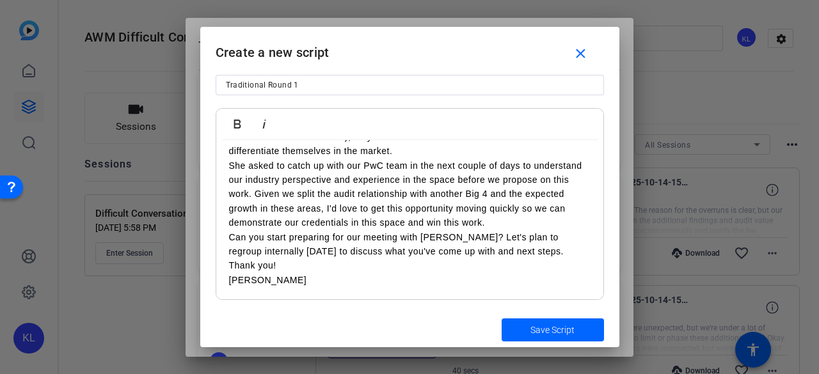
click at [528, 330] on span "submit" at bounding box center [553, 330] width 102 height 31
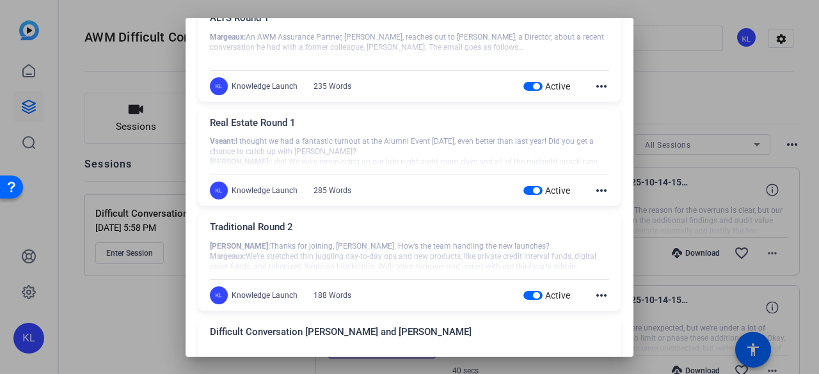
scroll to position [770, 0]
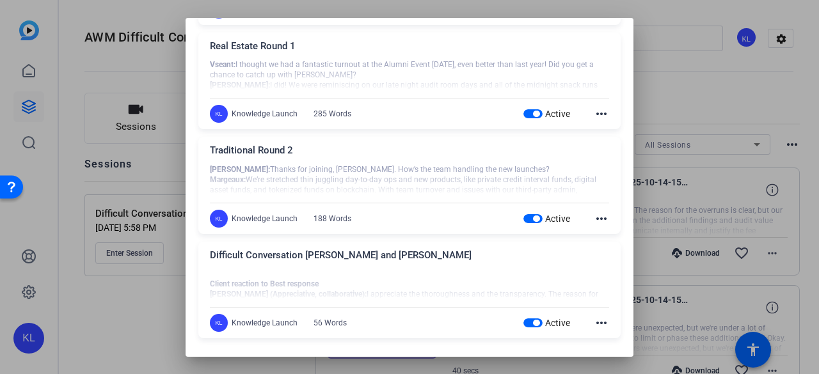
click at [347, 283] on div at bounding box center [409, 285] width 399 height 32
click at [293, 285] on div at bounding box center [409, 285] width 399 height 32
click at [594, 324] on mat-icon "more_horiz" at bounding box center [601, 322] width 15 height 15
click at [599, 340] on span "Edit" at bounding box center [623, 339] width 51 height 15
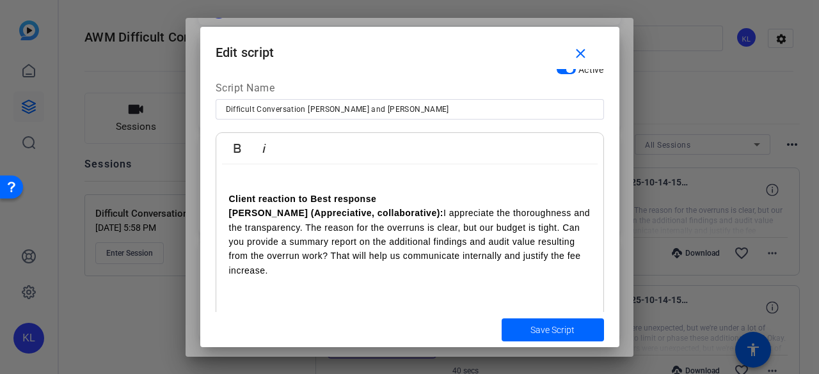
scroll to position [0, 0]
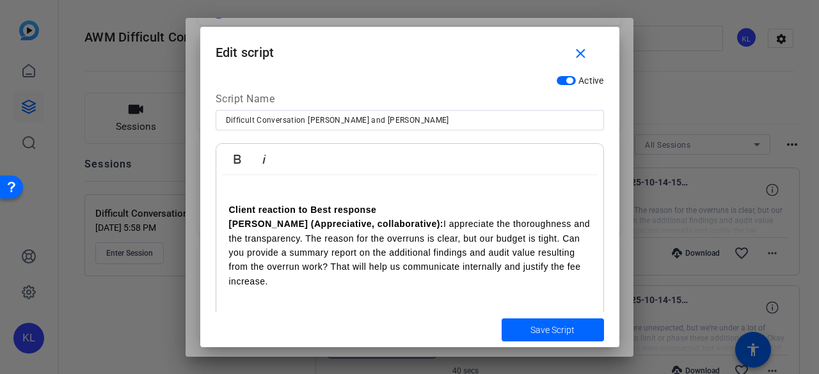
click at [584, 57] on mat-icon "close" at bounding box center [581, 54] width 16 height 16
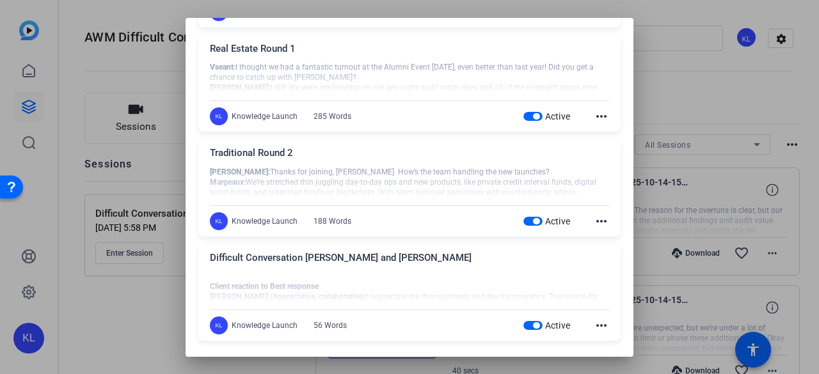
scroll to position [770, 0]
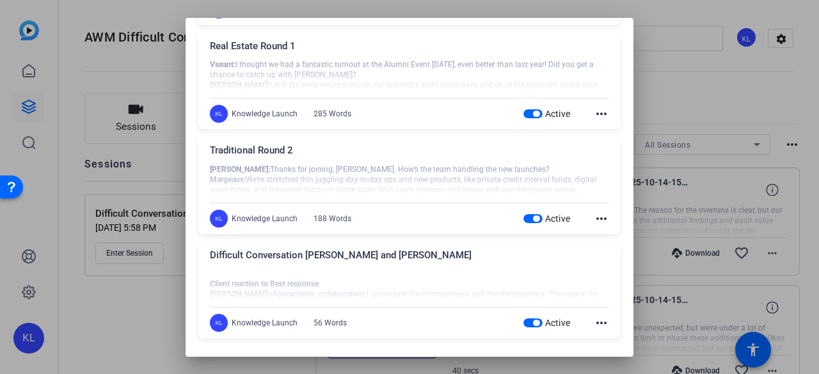
click at [131, 69] on div at bounding box center [409, 187] width 819 height 374
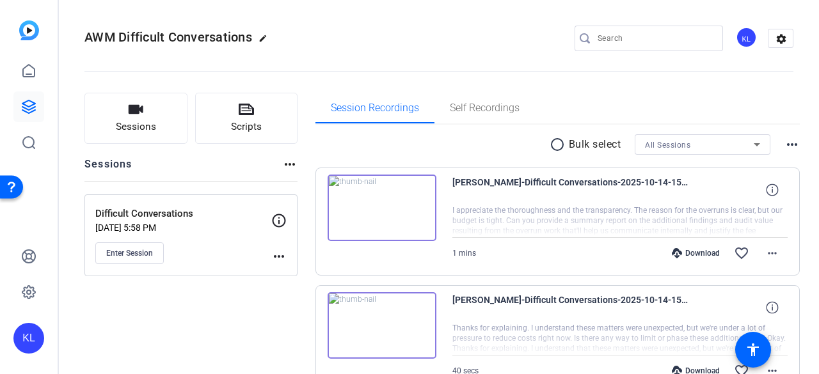
click at [142, 251] on span "Enter Session" at bounding box center [129, 253] width 47 height 10
click at [278, 214] on icon at bounding box center [279, 220] width 13 height 13
click at [280, 260] on mat-icon "more_horiz" at bounding box center [278, 256] width 15 height 15
click at [285, 269] on span "Edit Session" at bounding box center [311, 274] width 58 height 15
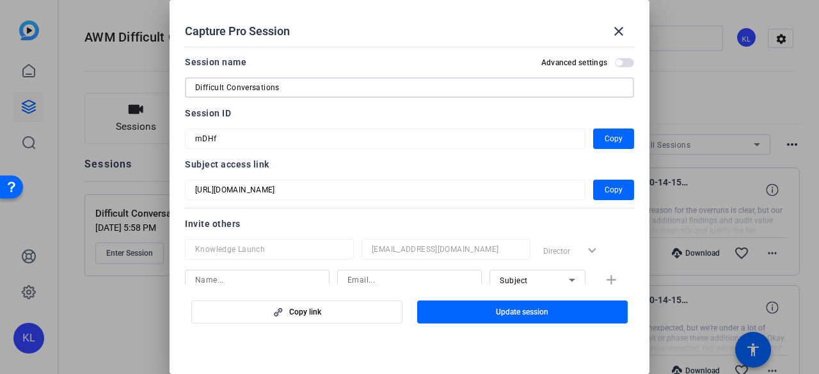
drag, startPoint x: 223, startPoint y: 87, endPoint x: 172, endPoint y: 87, distance: 51.2
click at [172, 87] on mat-dialog-content "Session name Advanced settings Difficult Conversations Session ID mDHf Copy Sub…" at bounding box center [410, 163] width 480 height 243
type input "D"
type input "AWM Activations"
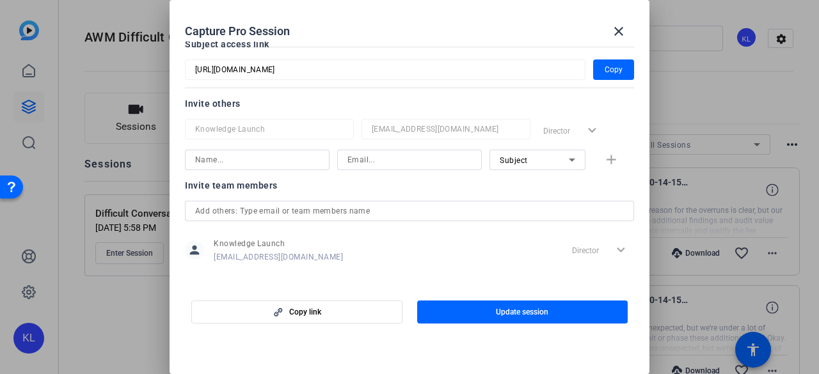
scroll to position [128, 0]
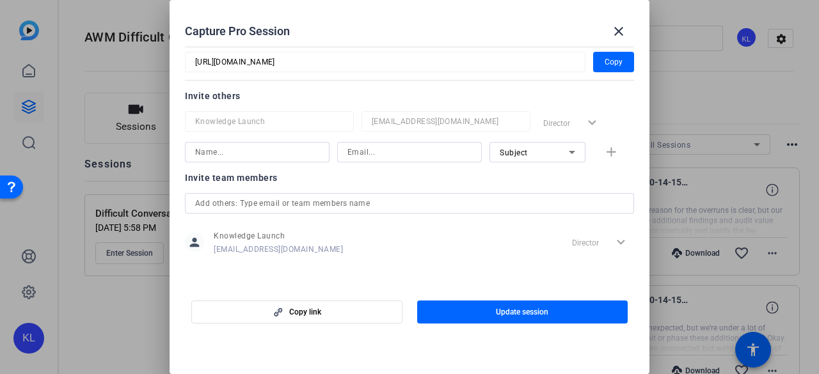
click at [483, 311] on span "button" at bounding box center [522, 312] width 211 height 31
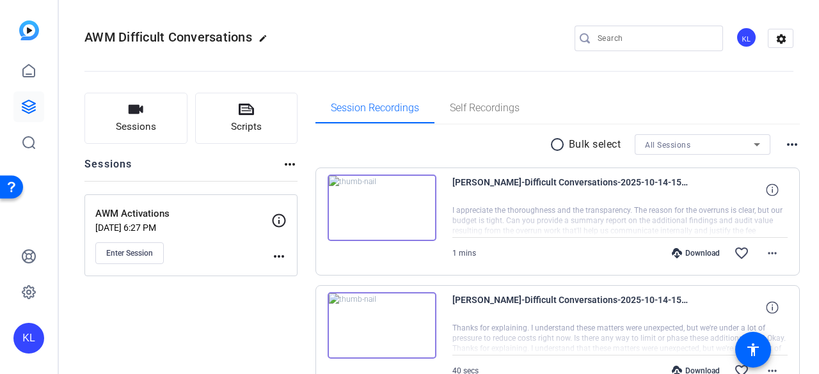
click at [227, 118] on button "Scripts" at bounding box center [246, 118] width 103 height 51
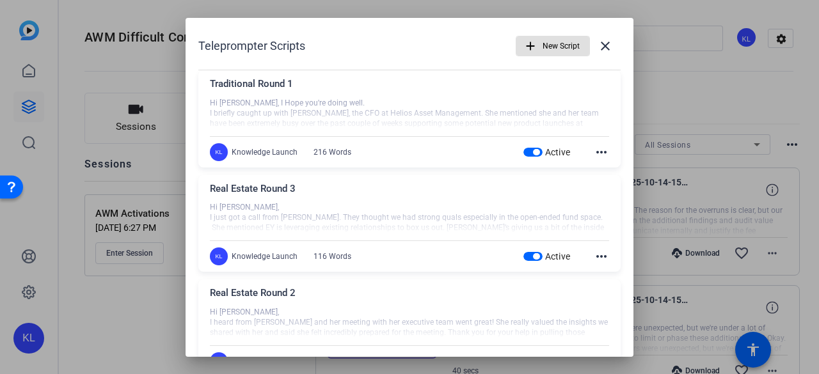
click at [544, 45] on span "New Script" at bounding box center [561, 46] width 37 height 24
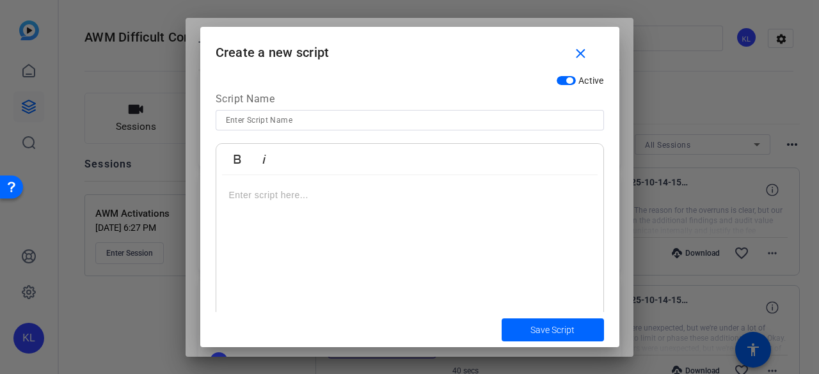
click at [367, 124] on input at bounding box center [410, 120] width 368 height 15
drag, startPoint x: 290, startPoint y: 207, endPoint x: 283, endPoint y: 200, distance: 9.0
click at [289, 207] on div at bounding box center [409, 255] width 387 height 160
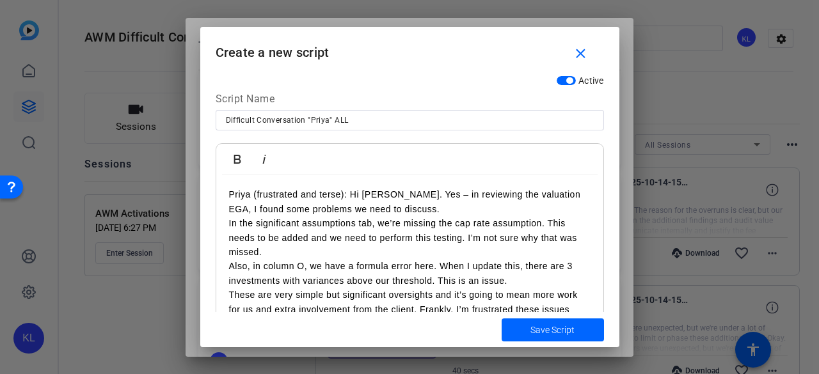
scroll to position [0, 0]
click at [348, 194] on p "Priya (frustrated and terse): Hi Amir. Yes – in reviewing the valuation EGA, I …" at bounding box center [410, 202] width 362 height 29
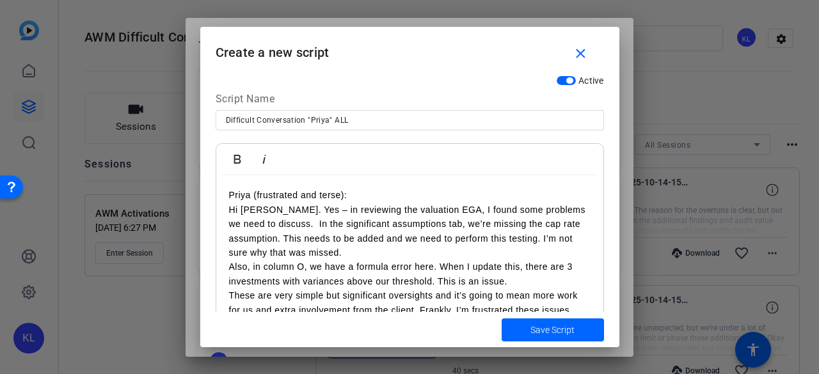
drag, startPoint x: 319, startPoint y: 196, endPoint x: 219, endPoint y: 177, distance: 101.5
click at [211, 199] on div "Active Script Name Difficult Conversation "Priya" ALL Bold Italic Priya (frustr…" at bounding box center [409, 190] width 419 height 243
click at [237, 163] on icon "button" at bounding box center [237, 159] width 7 height 9
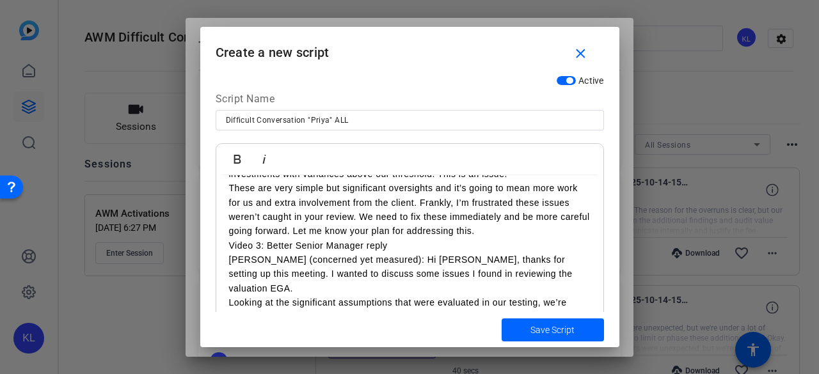
scroll to position [114, 0]
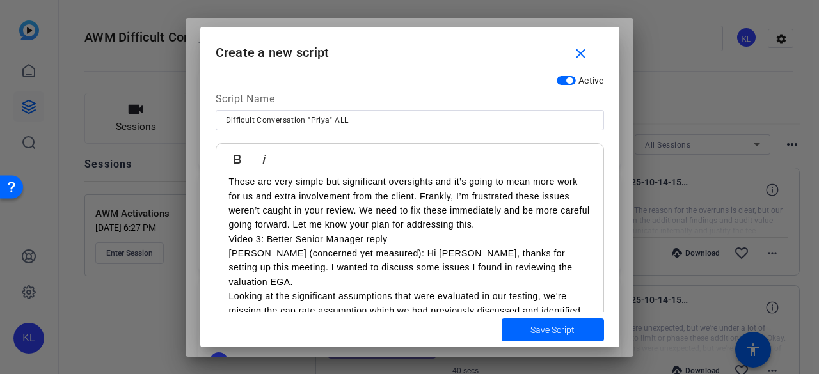
click at [229, 239] on p "Video 3: Better Senior Manager reply" at bounding box center [410, 239] width 362 height 14
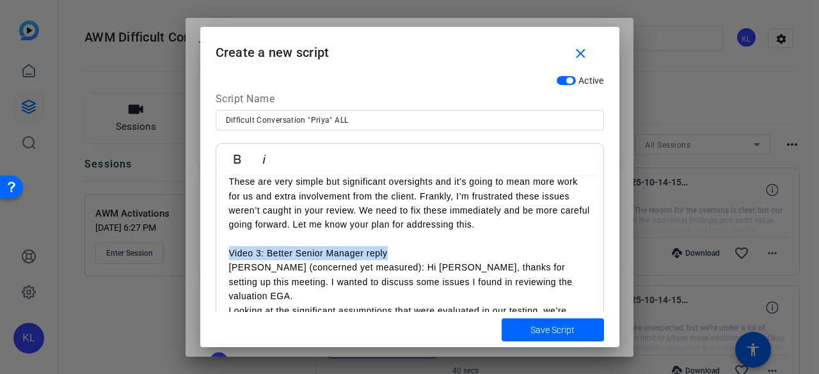
drag, startPoint x: 370, startPoint y: 252, endPoint x: 228, endPoint y: 248, distance: 142.1
click at [229, 248] on p "Video 3: Better Senior Manager reply" at bounding box center [410, 253] width 362 height 14
drag, startPoint x: 367, startPoint y: 266, endPoint x: 228, endPoint y: 250, distance: 139.8
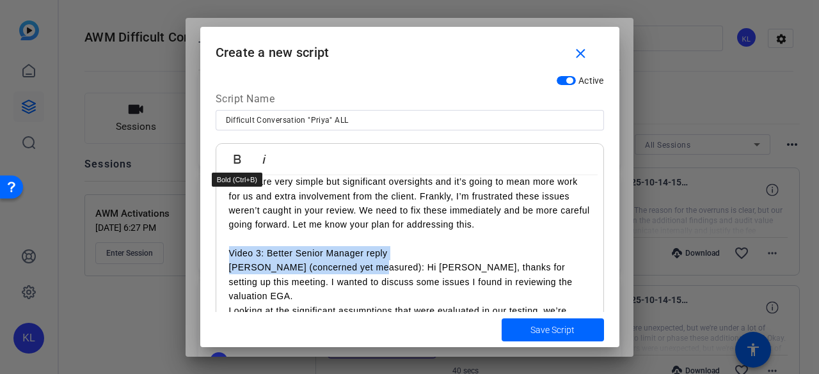
click at [234, 163] on icon "button" at bounding box center [237, 159] width 7 height 9
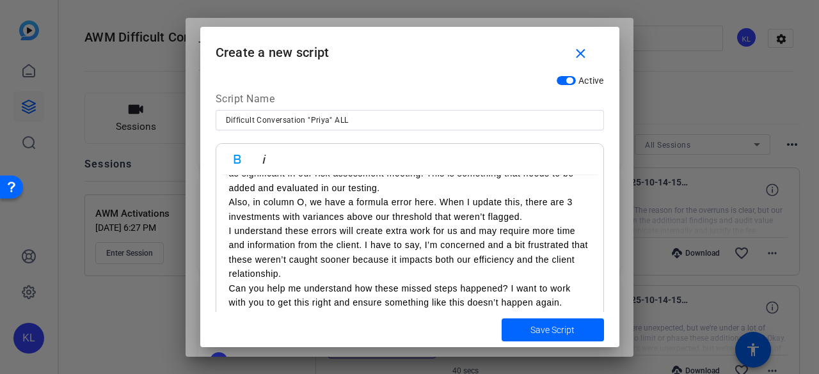
scroll to position [306, 0]
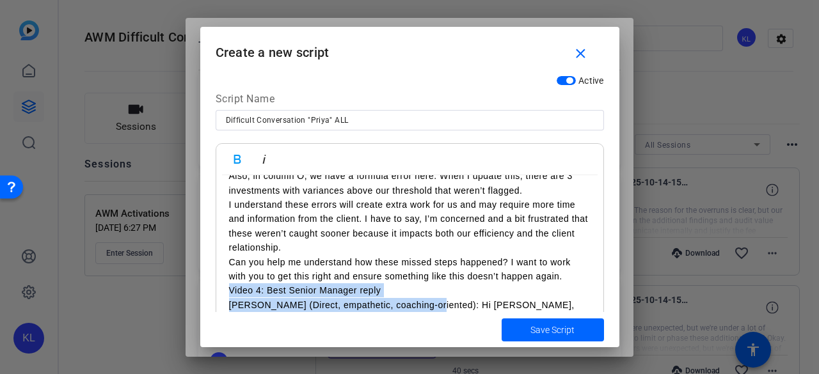
drag, startPoint x: 424, startPoint y: 291, endPoint x: 225, endPoint y: 273, distance: 199.2
click at [225, 273] on div "Priya (frustrated and terse): Hi Amir. Yes – in reviewing the valuation EGA, I …" at bounding box center [409, 226] width 387 height 714
click at [237, 157] on icon "button" at bounding box center [237, 159] width 15 height 15
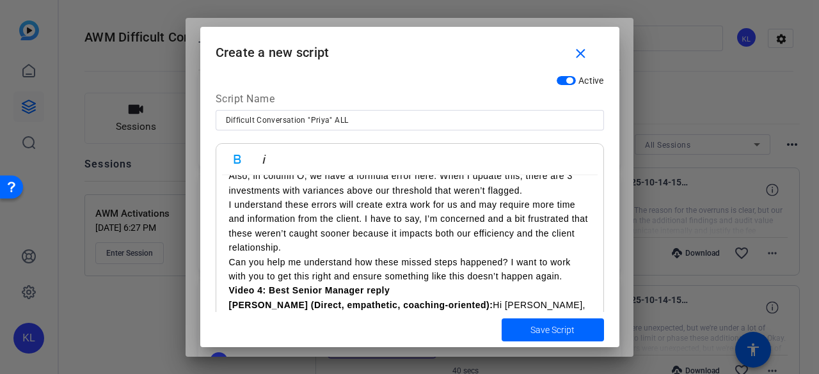
click at [569, 262] on p "Can you help me understand how these missed steps happened? I want to work with…" at bounding box center [410, 269] width 362 height 29
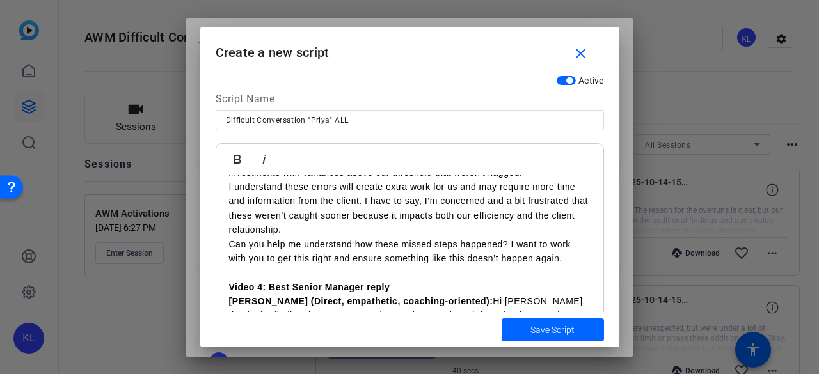
scroll to position [370, 0]
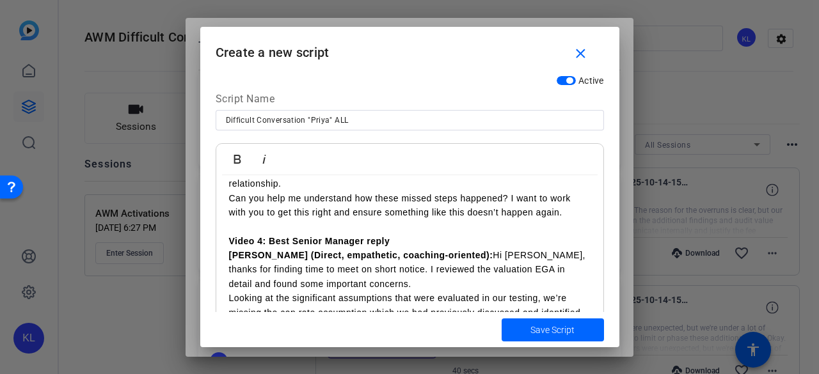
click at [439, 248] on p "Priya (Direct, empathetic, coaching-oriented): Hi Amir, thanks for finding time…" at bounding box center [410, 269] width 362 height 43
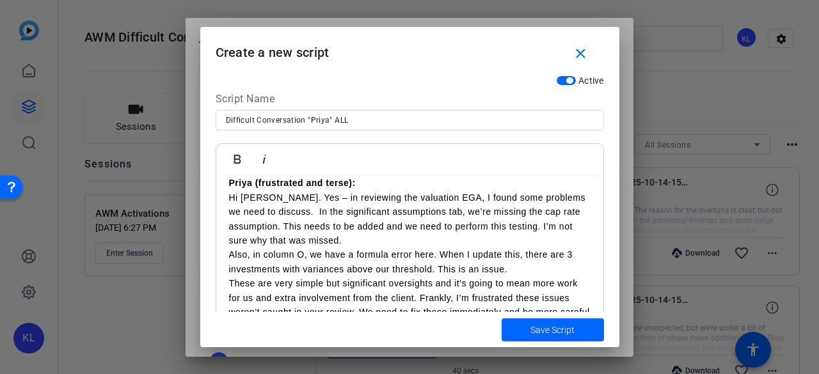
scroll to position [0, 0]
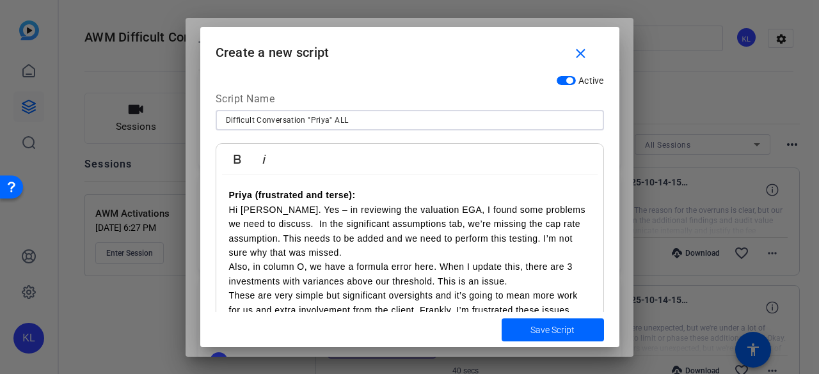
drag, startPoint x: 358, startPoint y: 121, endPoint x: 335, endPoint y: 125, distance: 24.0
click at [335, 125] on input "Difficult Conversation "Priya" ALL" at bounding box center [410, 120] width 368 height 15
type input "Difficult Conversation "Priya" and Amir"
click at [529, 327] on span "submit" at bounding box center [553, 330] width 102 height 31
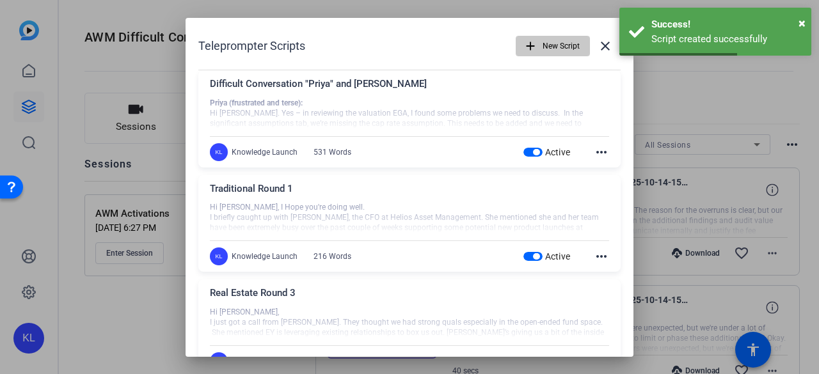
click at [543, 39] on span "New Script" at bounding box center [561, 46] width 37 height 24
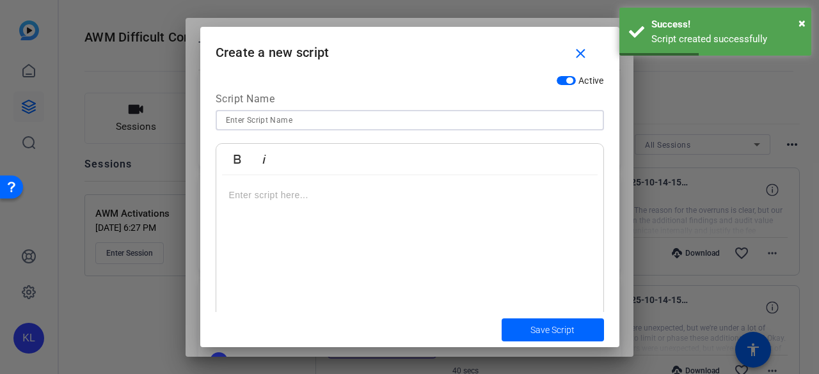
click at [252, 121] on input at bounding box center [410, 120] width 368 height 15
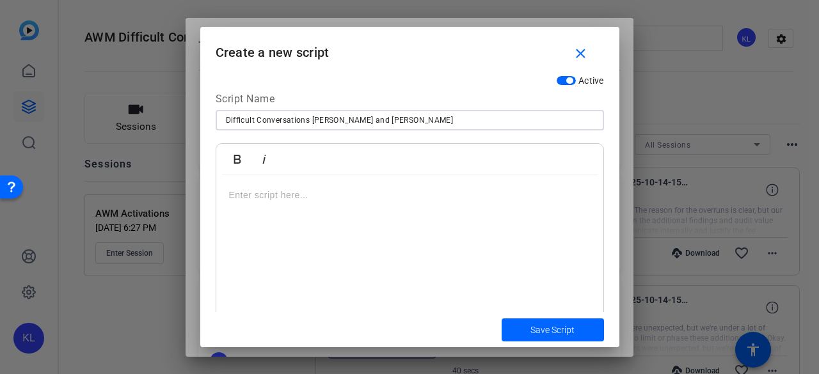
type input "Difficult Conversations Priya and Brian"
click at [260, 204] on div at bounding box center [409, 255] width 387 height 160
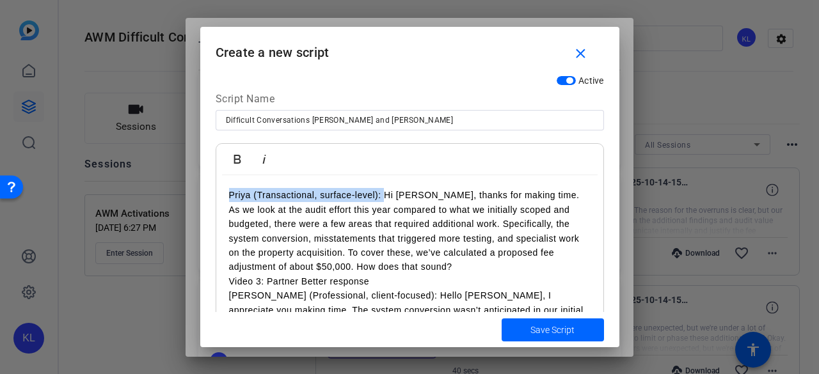
drag, startPoint x: 384, startPoint y: 195, endPoint x: 213, endPoint y: 199, distance: 170.9
click at [213, 199] on div "Active Script Name Difficult Conversations Priya and Brian Bold Italic Priya (T…" at bounding box center [409, 190] width 419 height 243
click at [237, 158] on icon "button" at bounding box center [237, 159] width 15 height 15
click at [394, 196] on p "Priya (Transactional, surface-level): Hi Brian, thanks for making time. As we l…" at bounding box center [410, 231] width 362 height 86
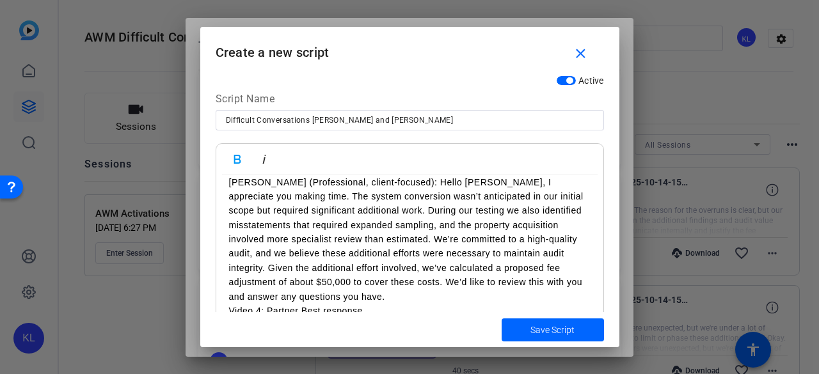
scroll to position [64, 0]
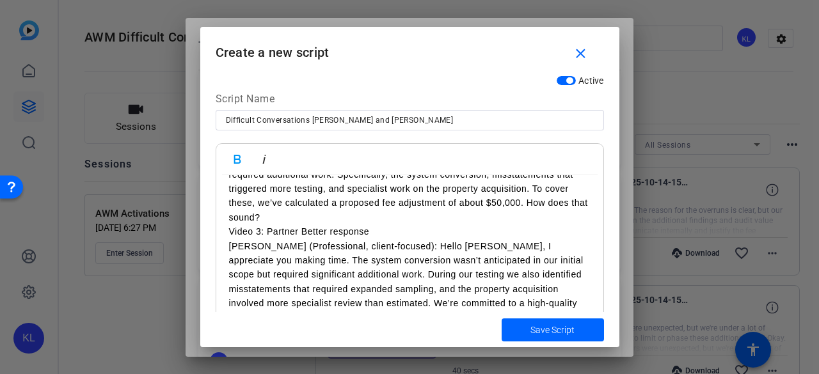
click at [286, 219] on p "​ Hi Brian, thanks for making time. As we look at the audit effort this year co…" at bounding box center [410, 182] width 362 height 86
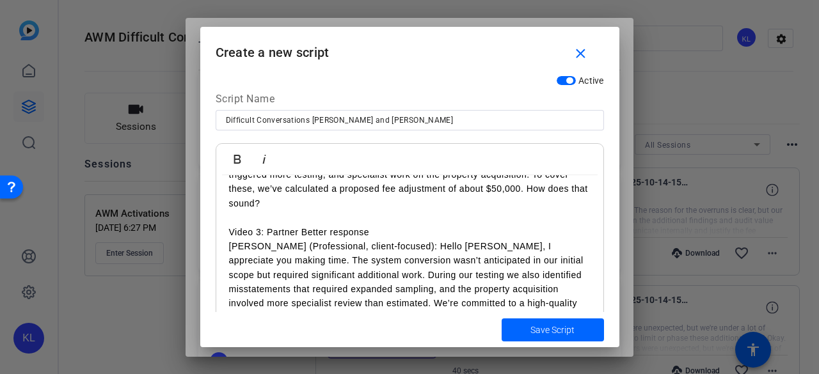
scroll to position [92, 0]
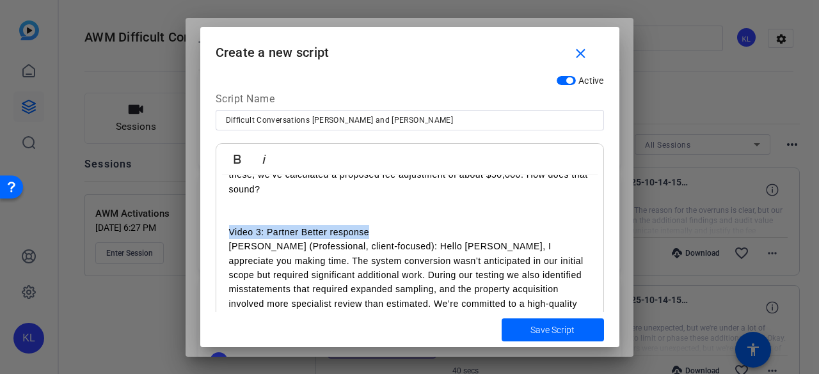
drag, startPoint x: 375, startPoint y: 230, endPoint x: 249, endPoint y: 235, distance: 126.1
click at [233, 234] on p "Video 3: Partner Better response" at bounding box center [410, 232] width 362 height 14
drag, startPoint x: 380, startPoint y: 248, endPoint x: 218, endPoint y: 231, distance: 163.4
click at [218, 231] on div "Priya (Transactional, surface-level): ​ Hi Brian, thanks for making time. As we…" at bounding box center [409, 375] width 387 height 584
click at [235, 160] on icon "button" at bounding box center [237, 159] width 15 height 15
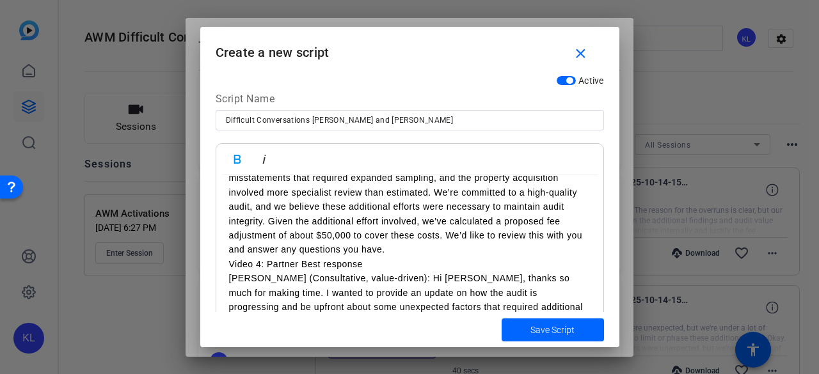
scroll to position [220, 0]
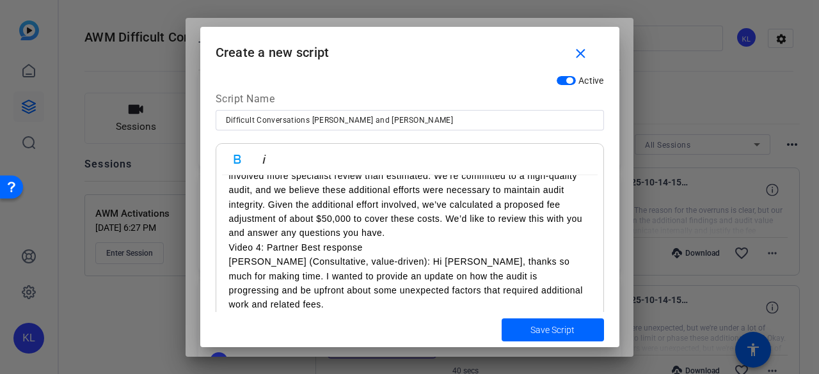
click at [340, 234] on p "Priya (Professional, client-focused): Hello Brian, I appreciate you making time…" at bounding box center [410, 175] width 362 height 129
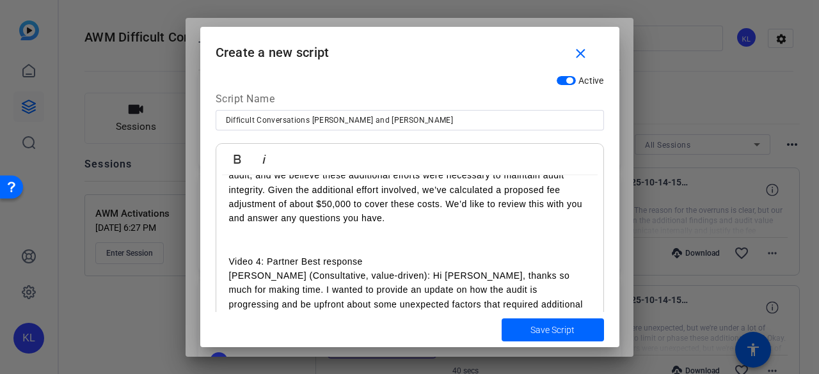
scroll to position [249, 0]
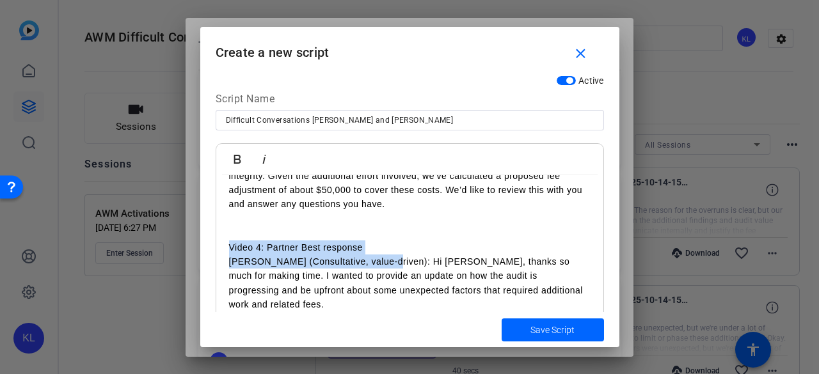
drag, startPoint x: 377, startPoint y: 262, endPoint x: 228, endPoint y: 240, distance: 150.7
click at [228, 243] on div "Priya (Transactional, surface-level): ​ Hi Brian, thanks for making time. As we…" at bounding box center [409, 232] width 387 height 613
click at [239, 159] on icon "button" at bounding box center [237, 159] width 7 height 9
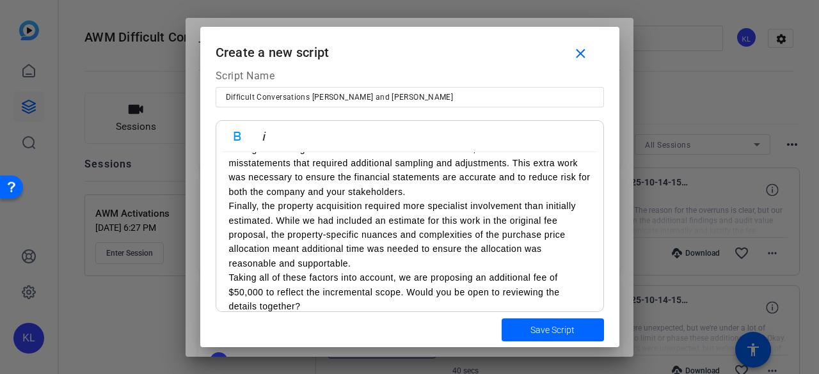
scroll to position [35, 0]
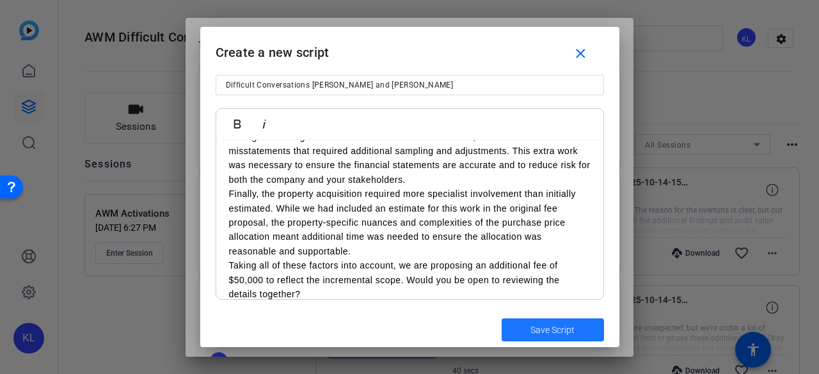
click at [538, 327] on span "Save Script" at bounding box center [553, 330] width 44 height 13
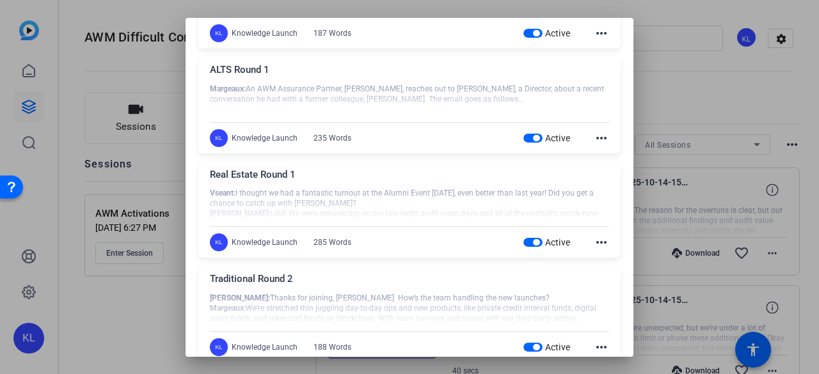
scroll to position [979, 0]
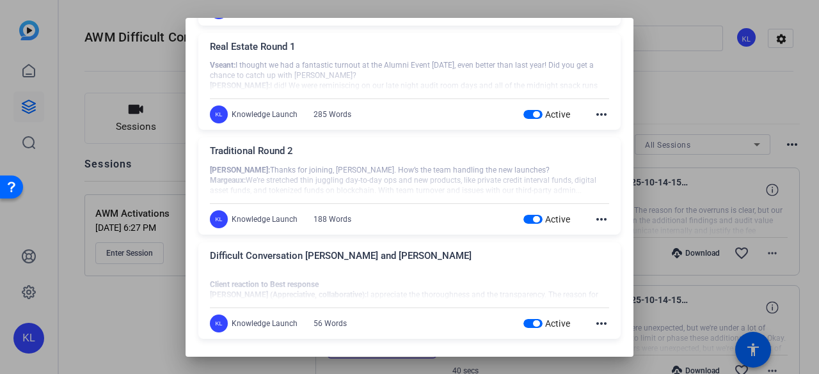
click at [594, 321] on mat-icon "more_horiz" at bounding box center [601, 323] width 15 height 15
click at [607, 356] on span "Delete" at bounding box center [623, 356] width 51 height 15
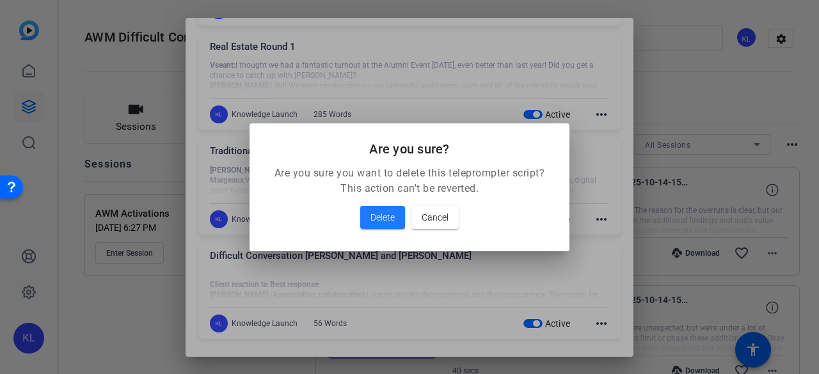
click at [374, 218] on span "Delete" at bounding box center [383, 217] width 24 height 15
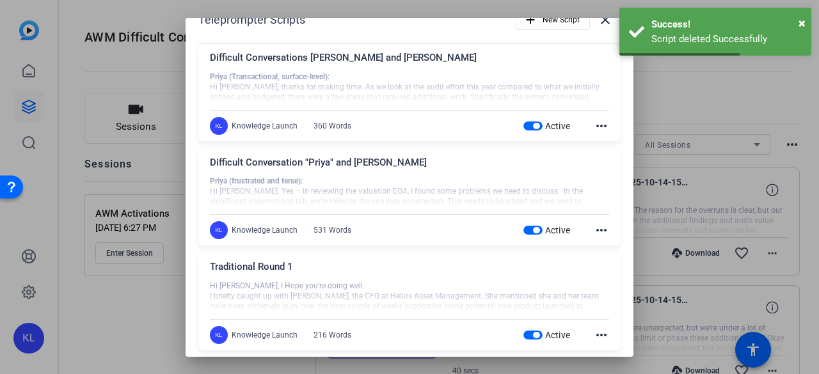
scroll to position [0, 0]
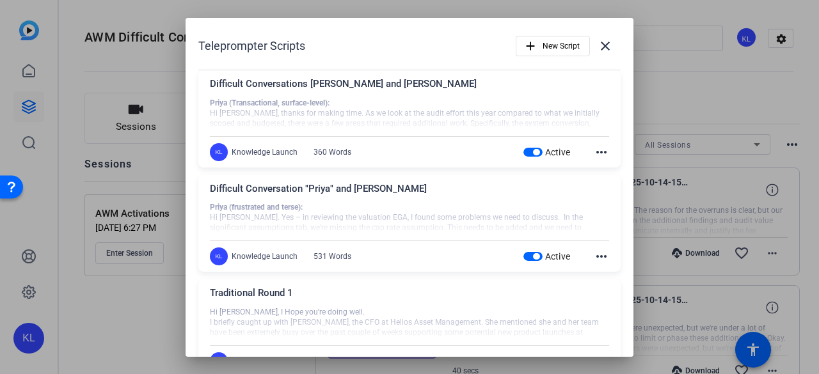
click at [598, 52] on mat-icon "close" at bounding box center [605, 45] width 15 height 15
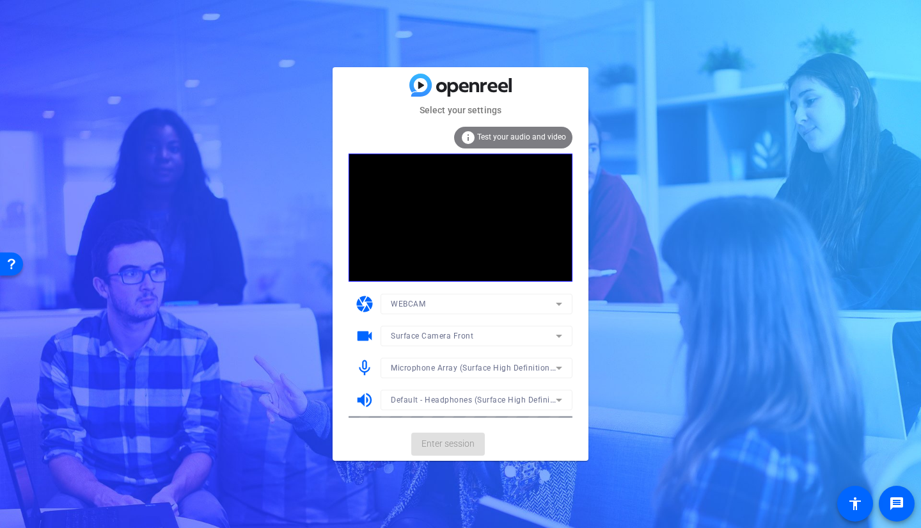
click at [433, 443] on mat-card-actions "Enter session" at bounding box center [461, 443] width 256 height 33
click at [433, 443] on span "Enter session" at bounding box center [448, 443] width 53 height 13
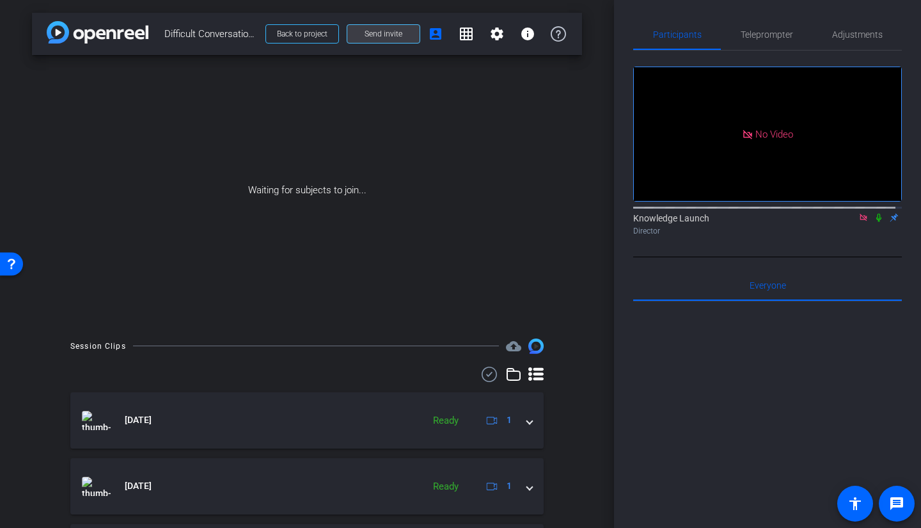
click at [379, 29] on span "Send invite" at bounding box center [384, 34] width 38 height 10
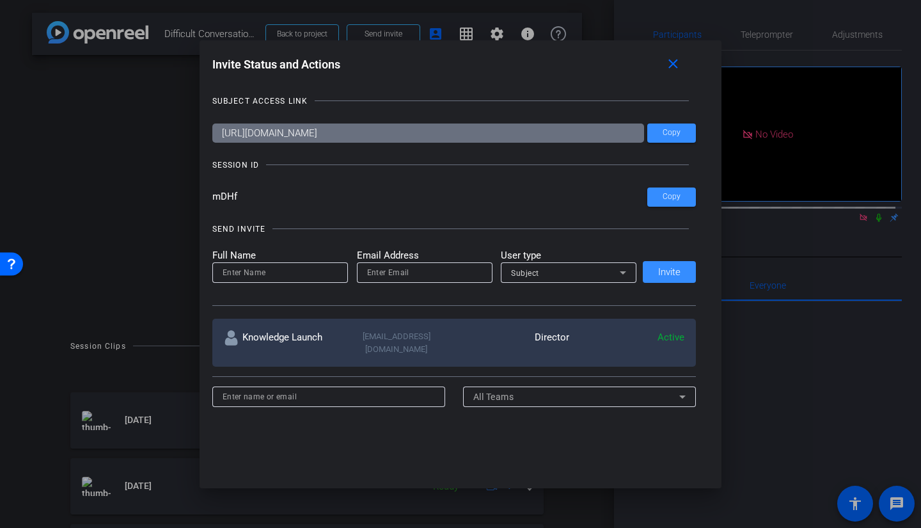
drag, startPoint x: 232, startPoint y: 200, endPoint x: 209, endPoint y: 200, distance: 23.7
click at [212, 200] on input "mDHf" at bounding box center [430, 196] width 436 height 19
click at [667, 64] on span at bounding box center [675, 64] width 41 height 31
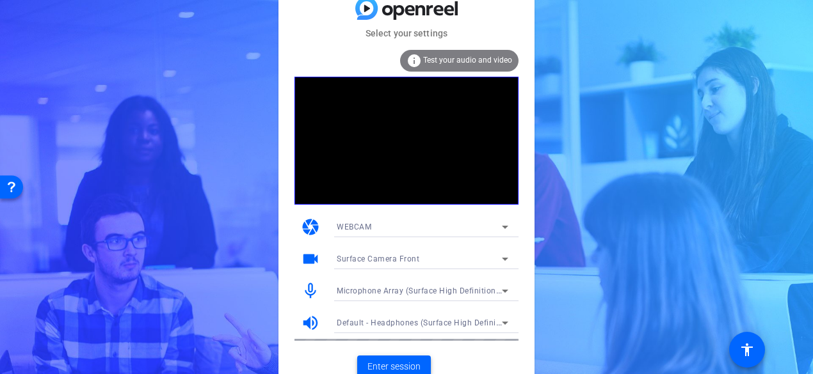
click at [377, 363] on span "Enter session" at bounding box center [393, 366] width 53 height 13
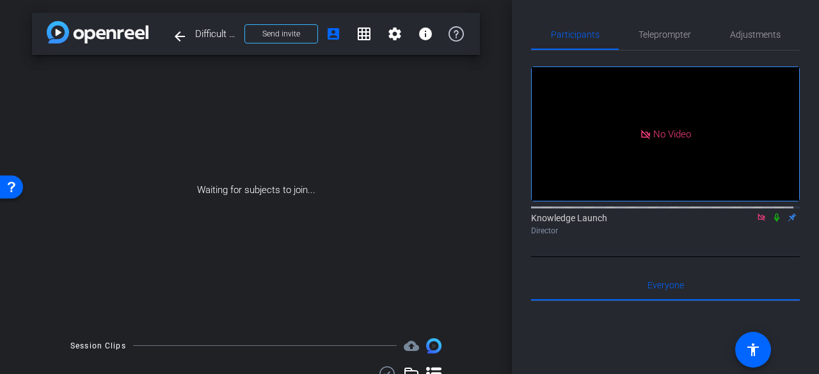
click at [673, 35] on span "Teleprompter" at bounding box center [665, 34] width 52 height 9
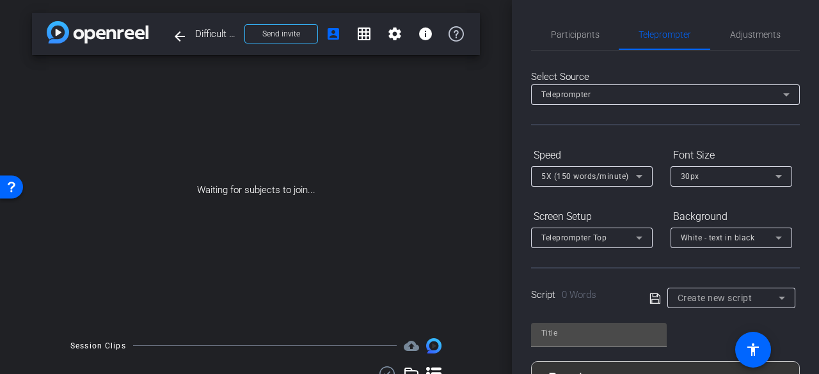
scroll to position [64, 0]
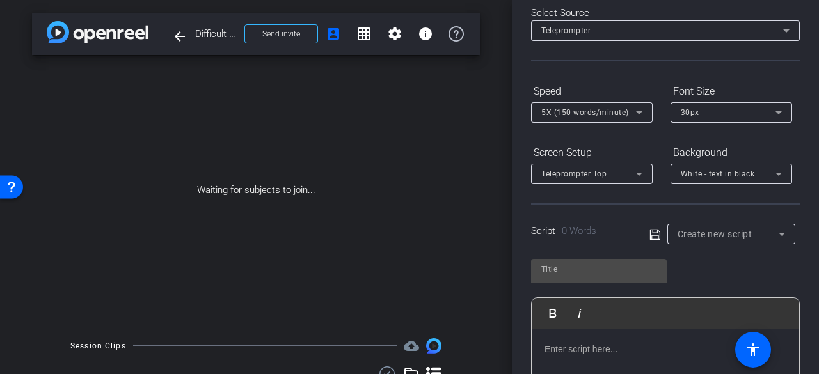
click at [650, 236] on icon at bounding box center [655, 234] width 10 height 10
click at [719, 239] on div "Create new script" at bounding box center [728, 234] width 101 height 15
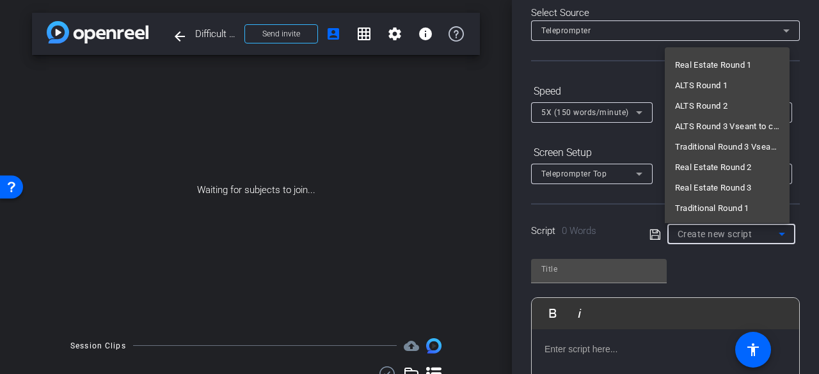
scroll to position [0, 0]
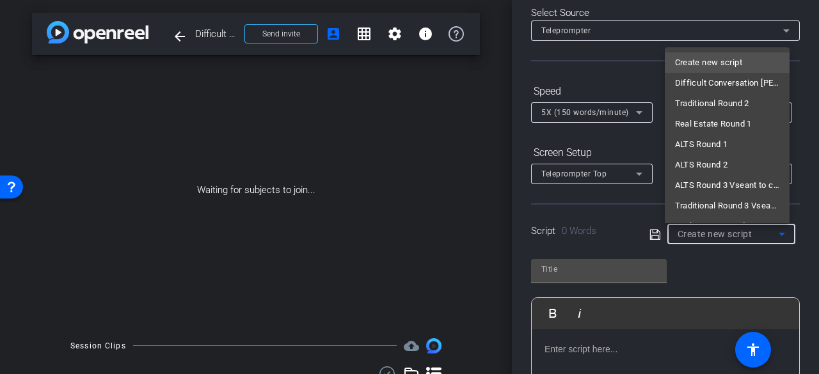
click at [720, 104] on span "Traditional Round 2" at bounding box center [712, 103] width 74 height 15
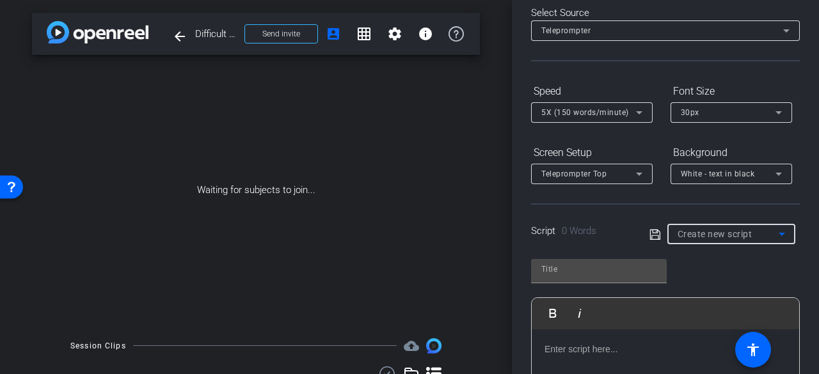
type input "Traditional Round 2"
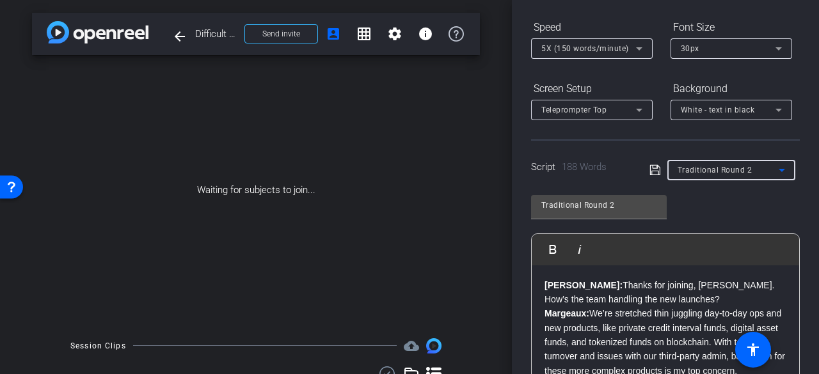
scroll to position [255, 0]
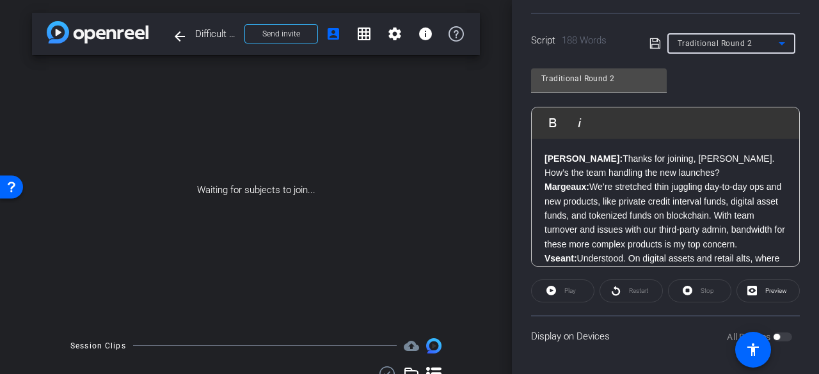
click at [765, 290] on span "Preview" at bounding box center [776, 290] width 22 height 7
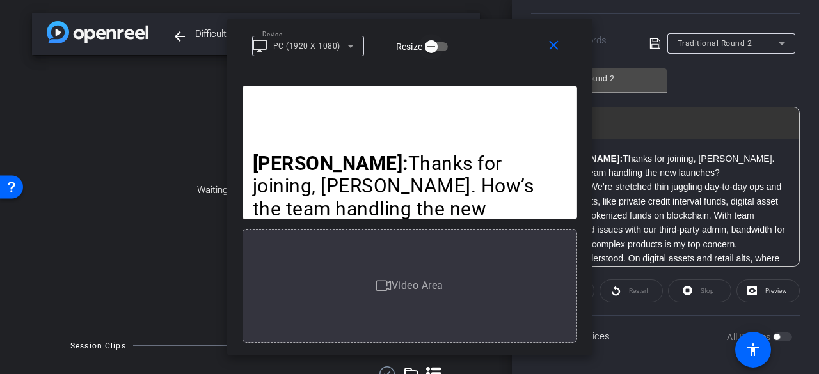
click at [429, 45] on icon "button" at bounding box center [432, 47] width 12 height 12
click at [440, 45] on icon "button" at bounding box center [442, 47] width 12 height 12
click at [440, 45] on span "button" at bounding box center [432, 47] width 26 height 26
click at [440, 45] on icon "button" at bounding box center [442, 47] width 12 height 12
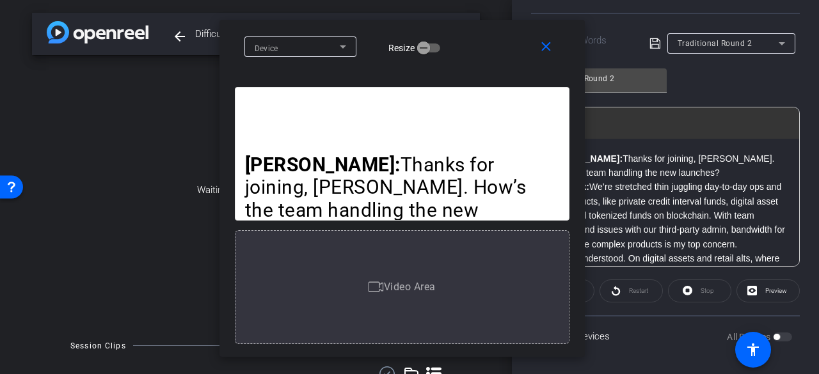
drag, startPoint x: 495, startPoint y: 44, endPoint x: 452, endPoint y: 47, distance: 43.6
click at [452, 47] on div "Device Resize" at bounding box center [406, 46] width 325 height 22
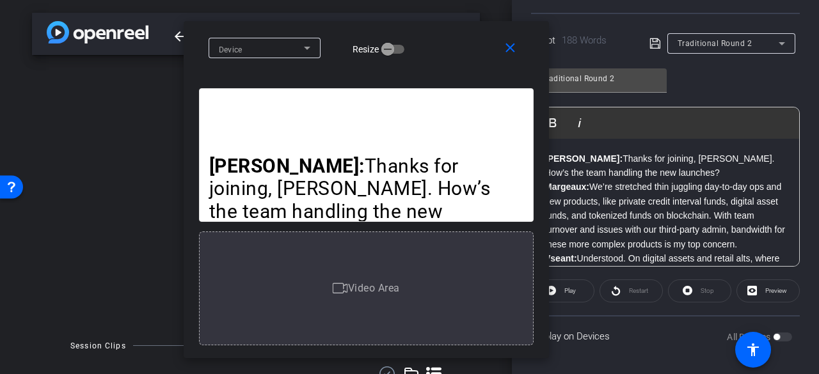
click at [290, 45] on span at bounding box center [261, 47] width 85 height 15
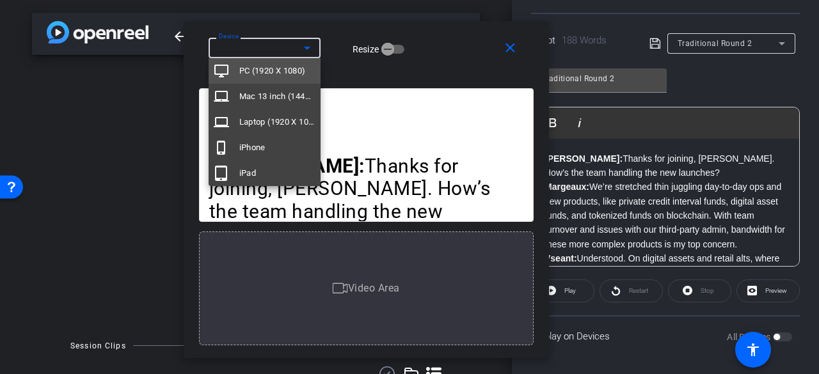
click at [273, 152] on mat-option "phone_iphone iPhone" at bounding box center [265, 148] width 112 height 26
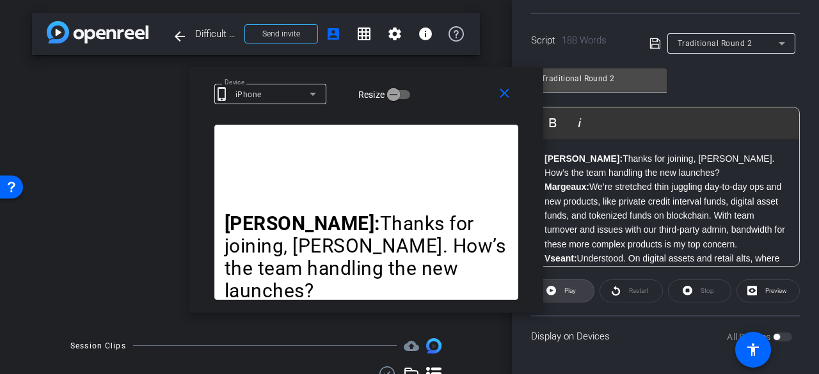
click at [576, 287] on span at bounding box center [563, 291] width 62 height 31
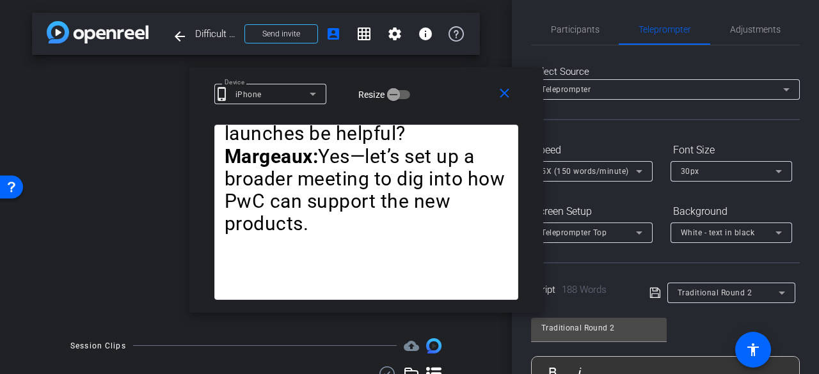
scroll to position [0, 0]
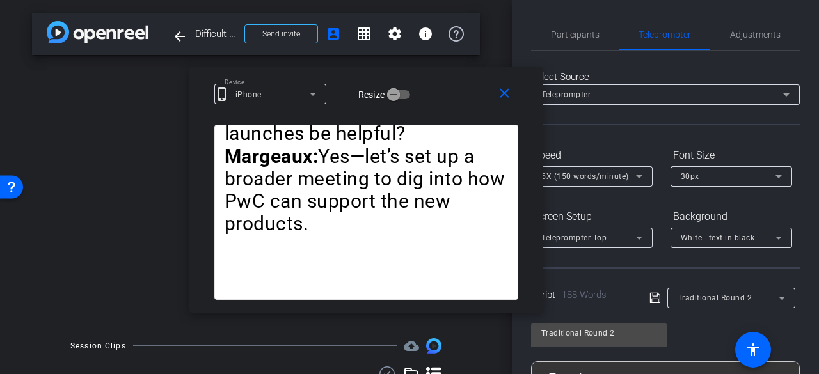
click at [642, 179] on icon at bounding box center [639, 176] width 15 height 15
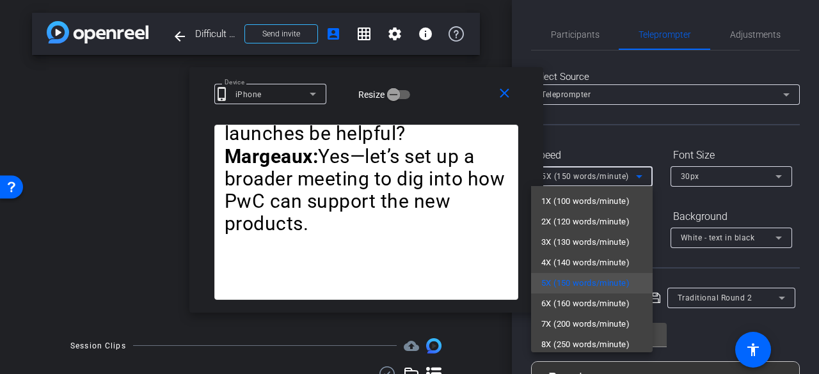
click at [587, 339] on span "8X (250 words/minute)" at bounding box center [585, 344] width 88 height 15
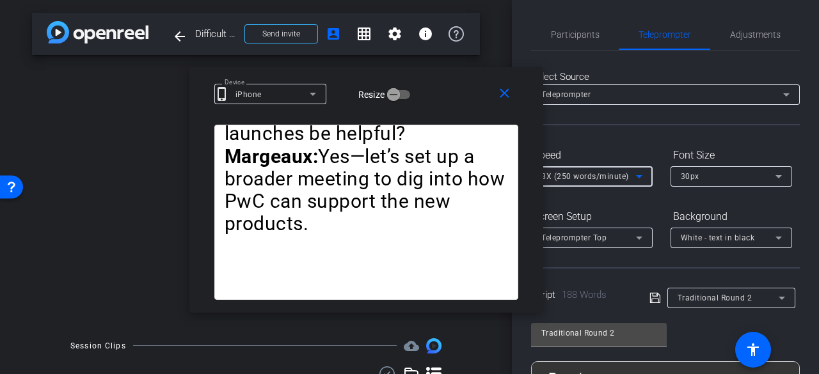
scroll to position [3, 0]
click at [625, 180] on span "8X (250 words/minute)" at bounding box center [585, 176] width 88 height 9
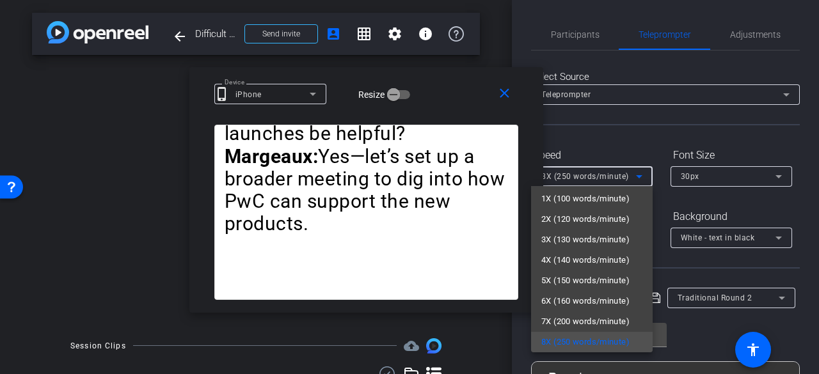
click at [584, 282] on span "5X (150 words/minute)" at bounding box center [585, 280] width 88 height 15
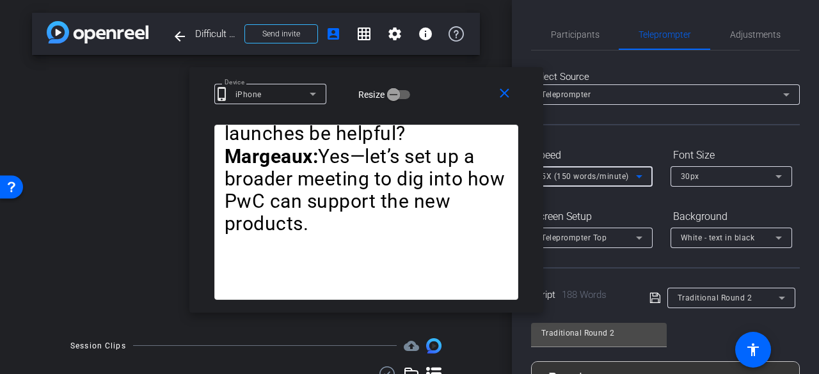
click at [500, 84] on span at bounding box center [507, 94] width 41 height 31
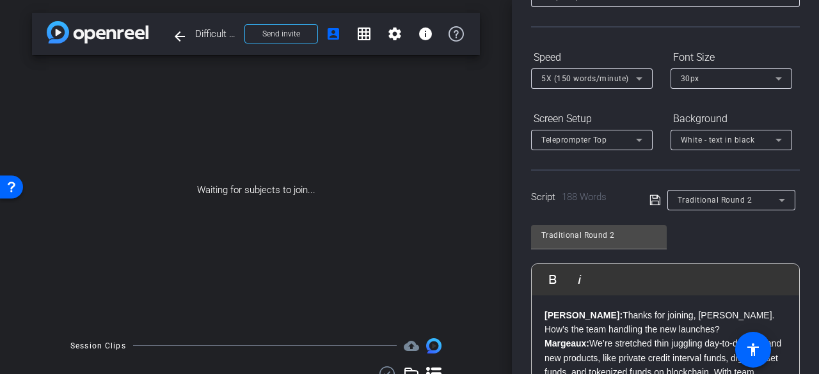
scroll to position [255, 0]
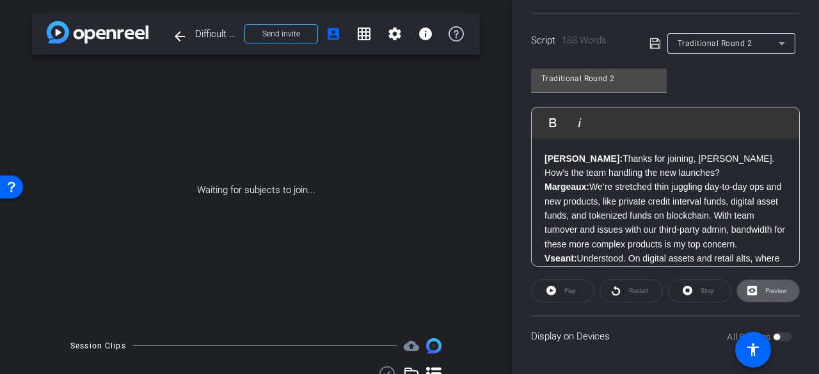
click at [701, 287] on div "Stop" at bounding box center [699, 291] width 63 height 23
click at [692, 287] on div "Stop" at bounding box center [699, 291] width 63 height 23
click at [390, 33] on mat-icon "settings" at bounding box center [394, 33] width 15 height 15
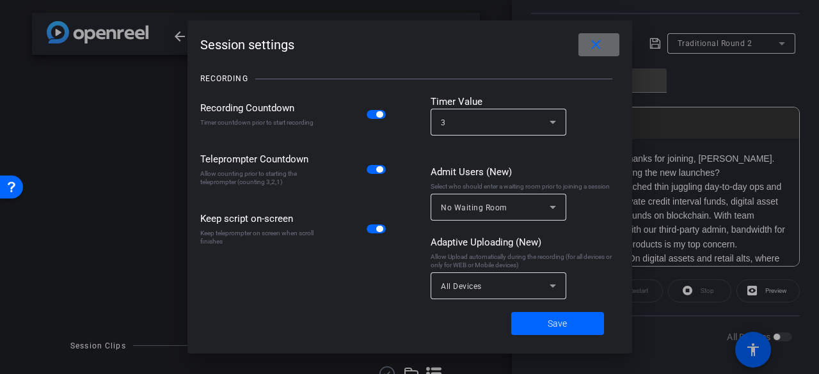
click at [607, 42] on span at bounding box center [598, 44] width 41 height 31
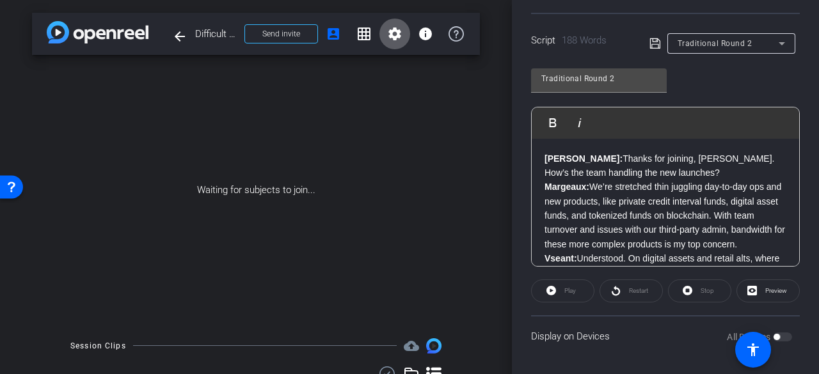
click at [299, 31] on span at bounding box center [281, 34] width 72 height 31
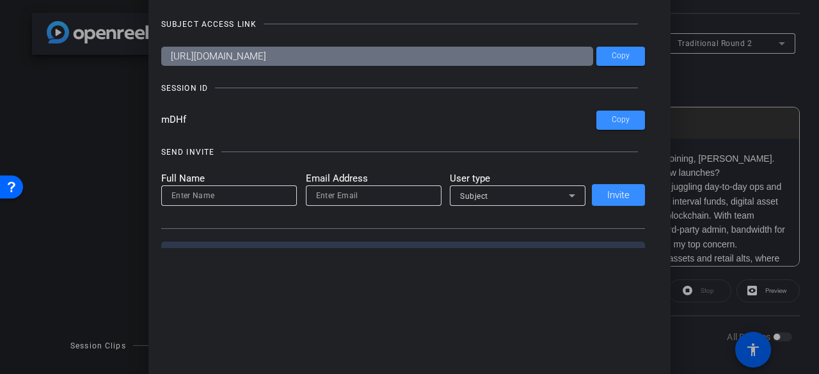
click at [86, 157] on div at bounding box center [409, 187] width 819 height 374
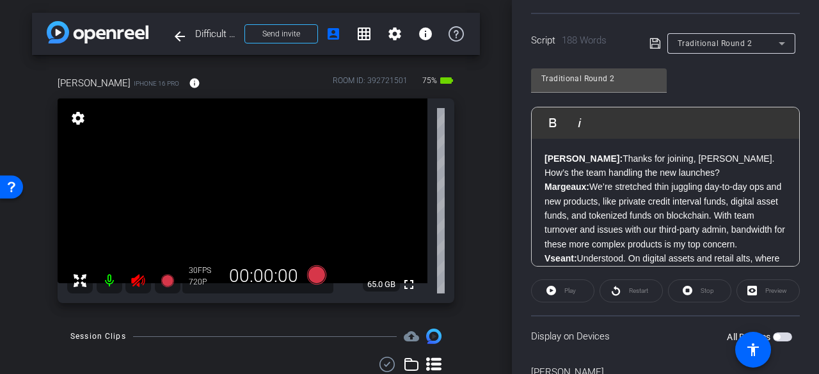
click at [137, 282] on icon at bounding box center [137, 281] width 13 height 13
click at [136, 287] on icon at bounding box center [138, 280] width 15 height 15
click at [753, 291] on div "Preview" at bounding box center [768, 291] width 63 height 23
click at [678, 211] on p "Margeaux: We’re stretched thin juggling day-to-day ops and new products, like p…" at bounding box center [666, 216] width 242 height 72
click at [754, 289] on div "Preview" at bounding box center [768, 291] width 63 height 23
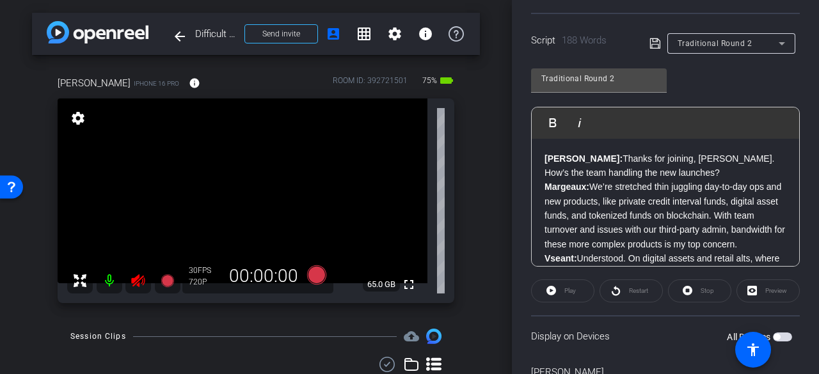
click at [754, 290] on div "Preview" at bounding box center [768, 291] width 63 height 23
click at [568, 290] on div "Play" at bounding box center [562, 291] width 63 height 23
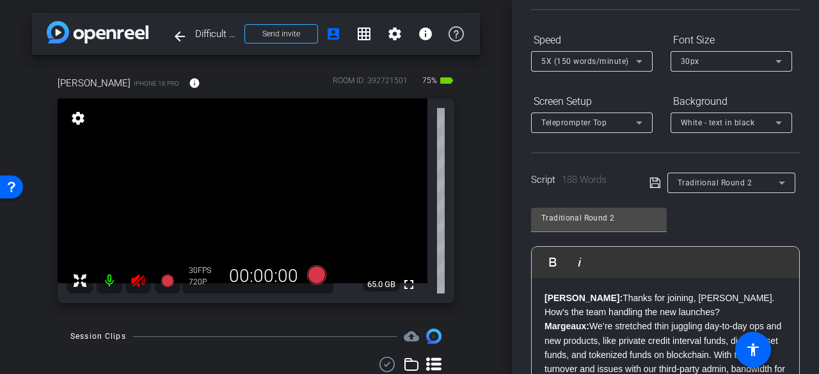
scroll to position [0, 0]
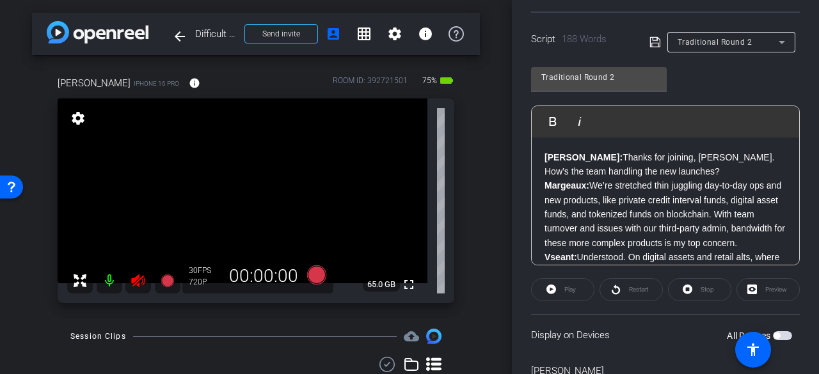
click at [610, 221] on p "Margeaux: We’re stretched thin juggling day-to-day ops and new products, like p…" at bounding box center [666, 215] width 242 height 72
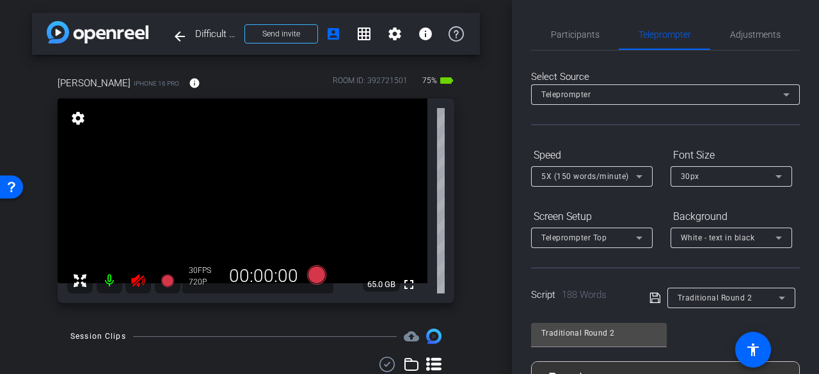
scroll to position [64, 0]
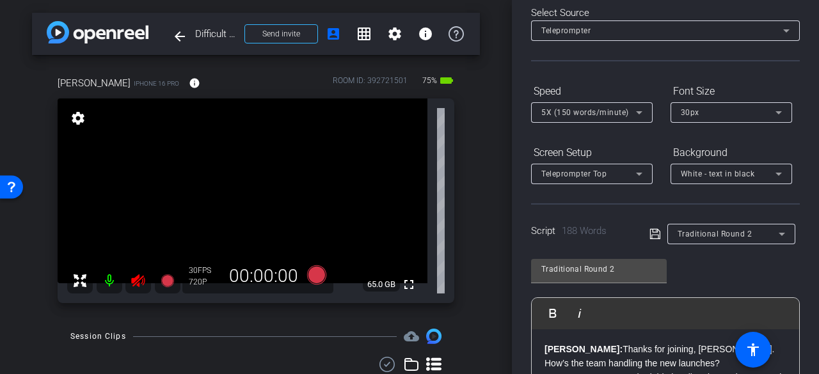
click at [650, 228] on icon at bounding box center [656, 234] width 12 height 15
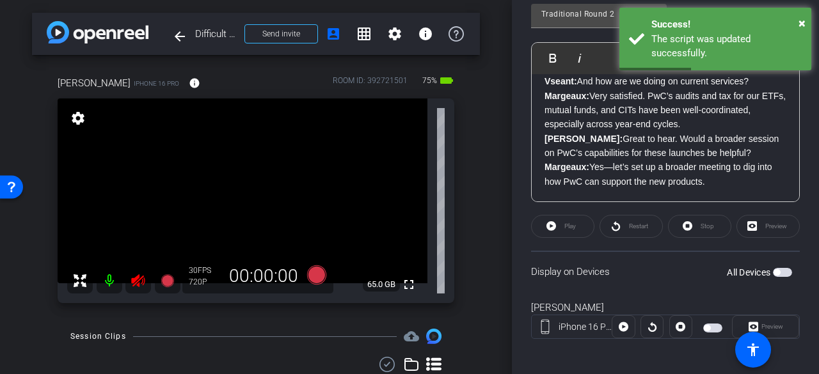
scroll to position [320, 0]
click at [747, 223] on div "Preview" at bounding box center [768, 225] width 63 height 23
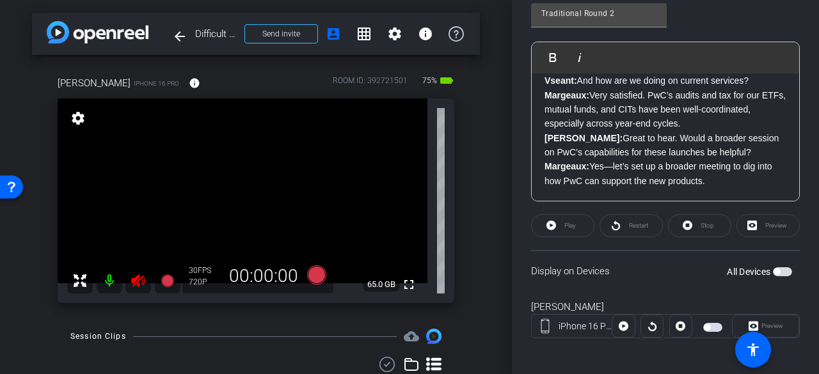
click at [775, 268] on span "button" at bounding box center [782, 271] width 19 height 9
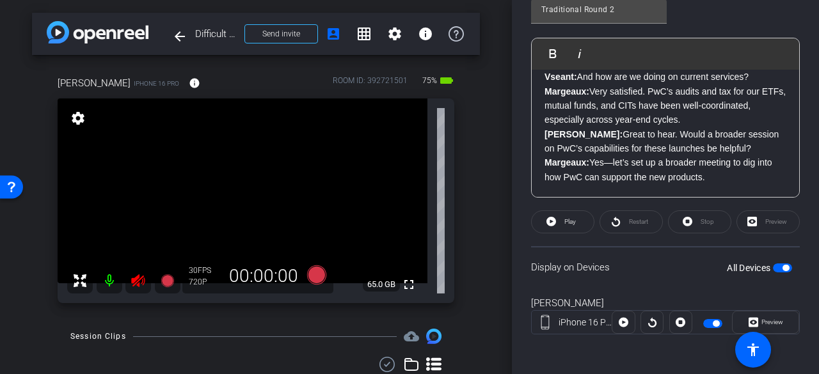
click at [712, 327] on mat-slide-toggle at bounding box center [714, 322] width 22 height 15
click at [713, 323] on span "button" at bounding box center [716, 324] width 6 height 6
click at [710, 323] on span "button" at bounding box center [712, 323] width 19 height 9
click at [620, 322] on icon at bounding box center [624, 322] width 10 height 19
click at [621, 322] on icon at bounding box center [624, 323] width 10 height 10
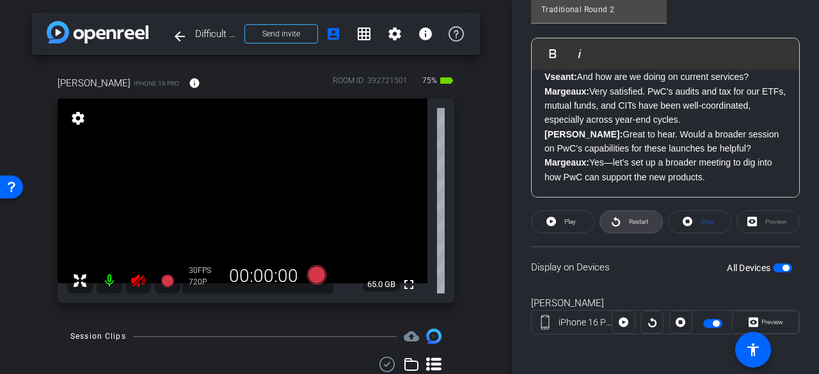
click at [626, 224] on span "Restart" at bounding box center [637, 222] width 22 height 18
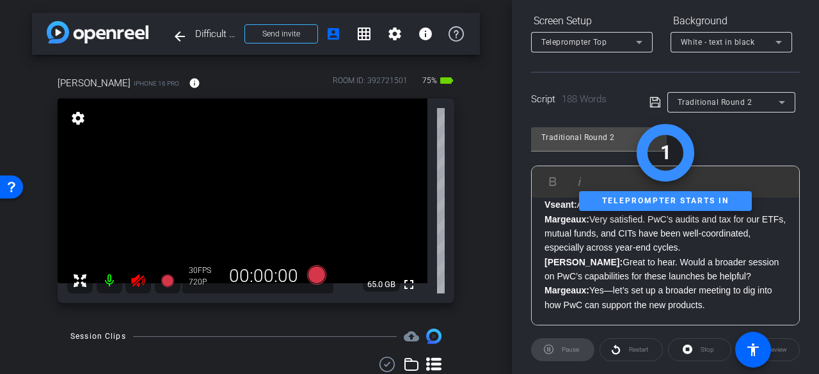
scroll to position [284, 0]
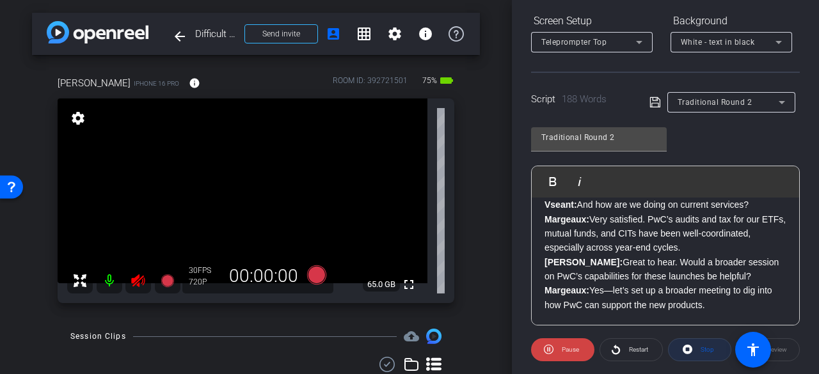
click at [689, 339] on span at bounding box center [700, 350] width 62 height 31
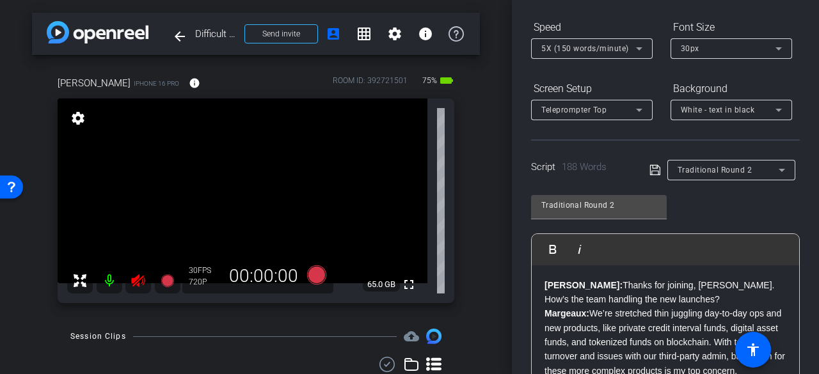
scroll to position [0, 0]
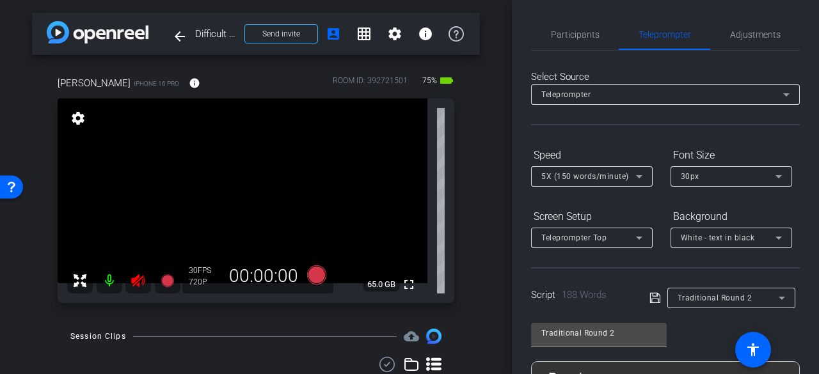
click at [576, 37] on span "Participants" at bounding box center [575, 34] width 49 height 9
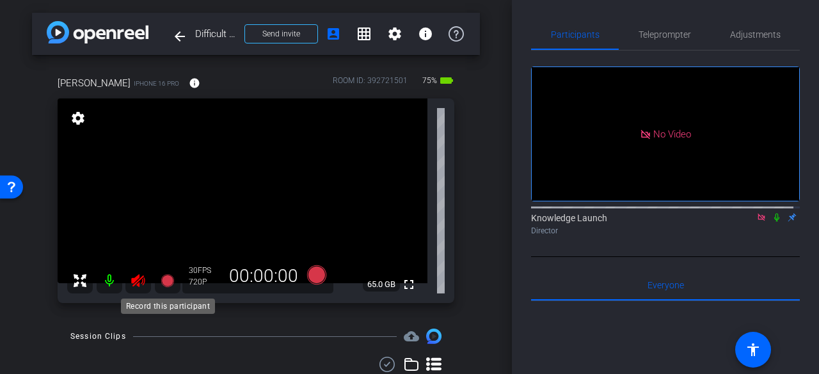
click at [172, 281] on icon at bounding box center [167, 281] width 13 height 13
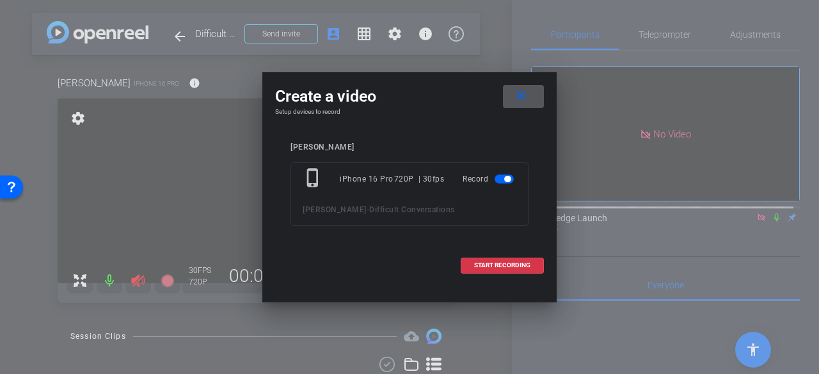
click at [522, 92] on mat-icon "close" at bounding box center [521, 96] width 16 height 16
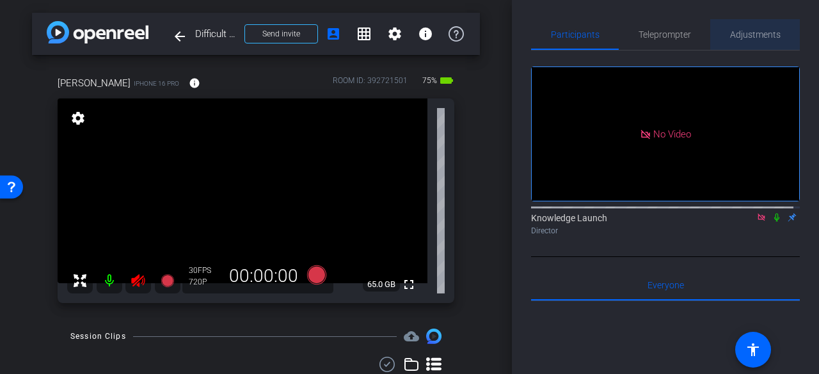
click at [769, 30] on span "Adjustments" at bounding box center [755, 34] width 51 height 9
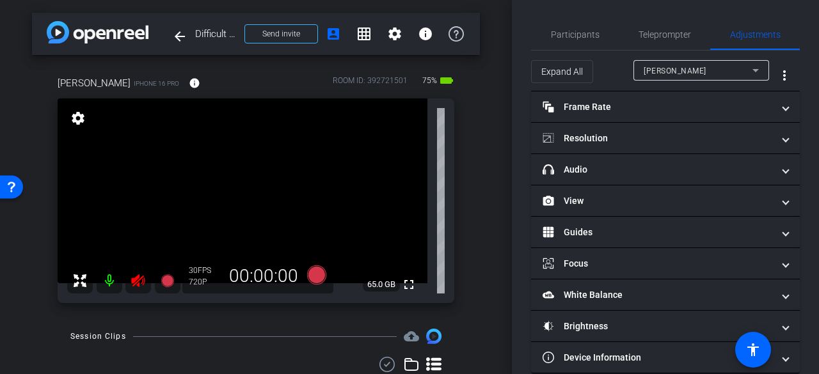
click at [605, 108] on mat-panel-title "Frame Rate Frame Rate" at bounding box center [658, 106] width 230 height 13
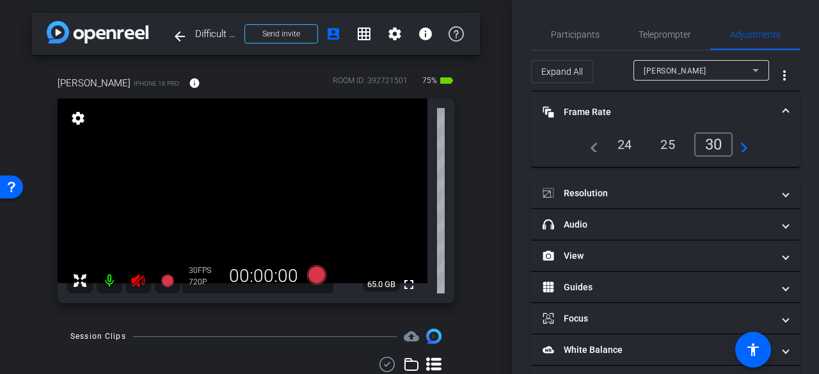
click at [600, 191] on mat-panel-title "Resolution" at bounding box center [658, 193] width 230 height 13
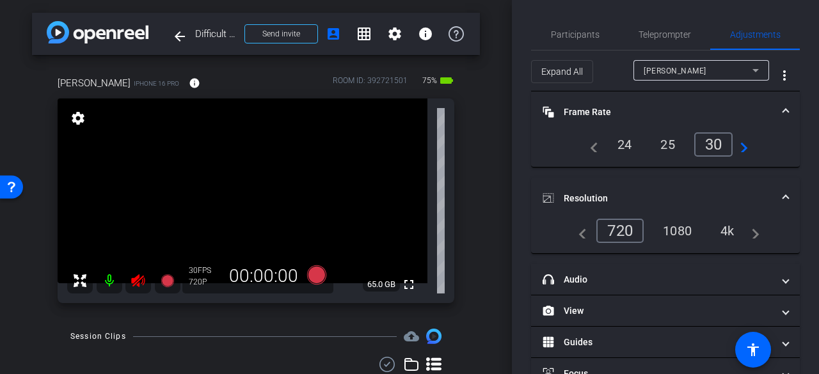
click at [676, 229] on div "1080" at bounding box center [677, 231] width 48 height 22
click at [589, 70] on span at bounding box center [562, 71] width 61 height 31
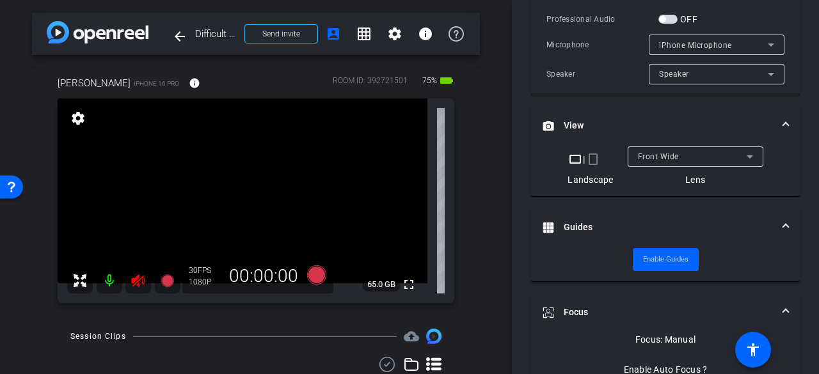
scroll to position [320, 0]
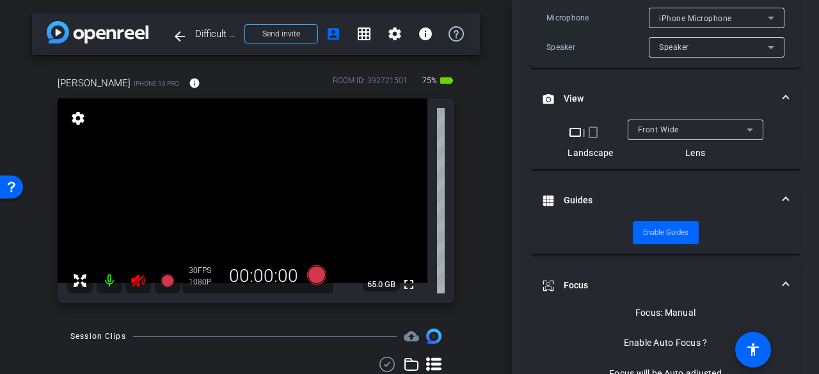
click at [653, 231] on span "Enable Guides" at bounding box center [665, 232] width 45 height 19
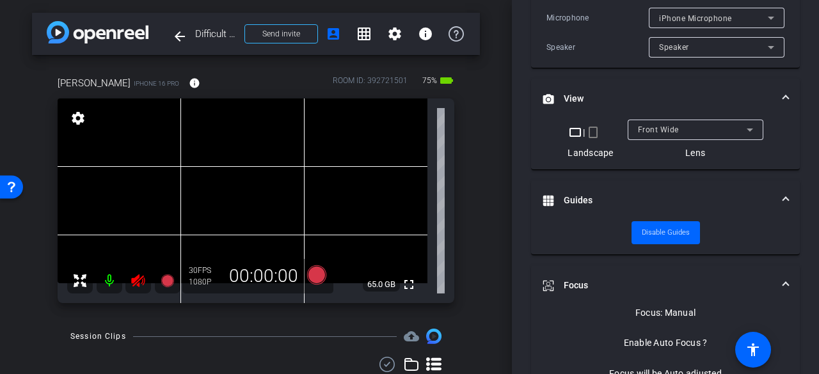
click at [653, 230] on span "Disable Guides" at bounding box center [666, 232] width 48 height 19
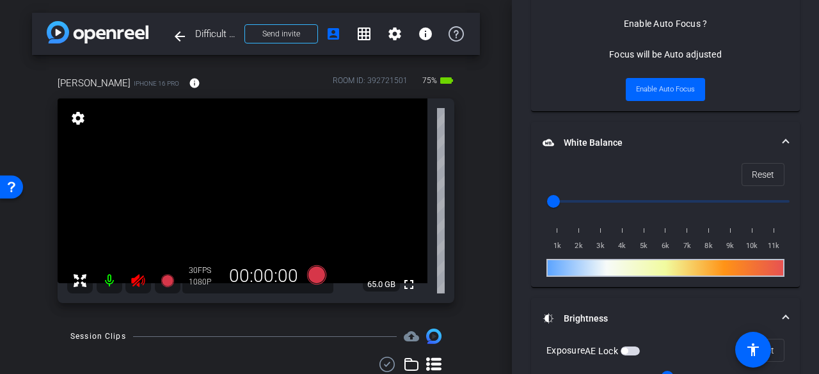
scroll to position [640, 0]
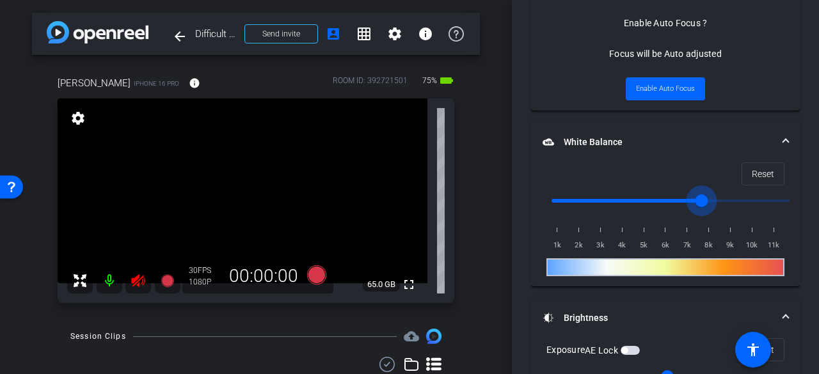
drag, startPoint x: 554, startPoint y: 199, endPoint x: 712, endPoint y: 195, distance: 158.1
click at [712, 195] on input "range" at bounding box center [670, 201] width 265 height 28
drag, startPoint x: 712, startPoint y: 198, endPoint x: 772, endPoint y: 198, distance: 60.2
click at [772, 198] on input "range" at bounding box center [670, 201] width 265 height 28
drag, startPoint x: 772, startPoint y: 201, endPoint x: 528, endPoint y: 205, distance: 243.9
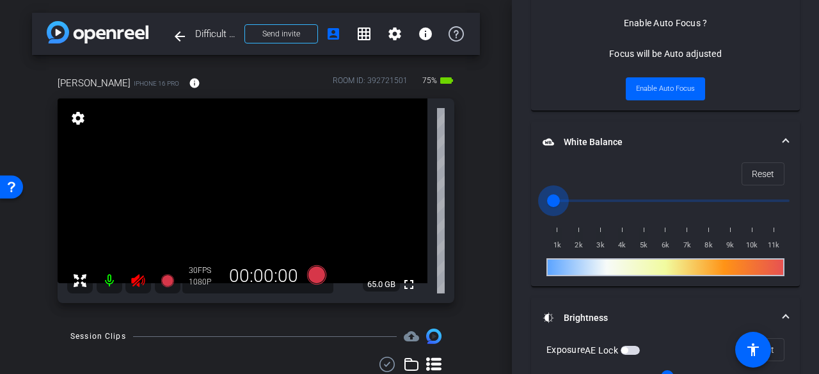
type input "1000"
click at [538, 205] on input "range" at bounding box center [670, 201] width 265 height 28
click at [752, 164] on span "Reset" at bounding box center [763, 174] width 22 height 24
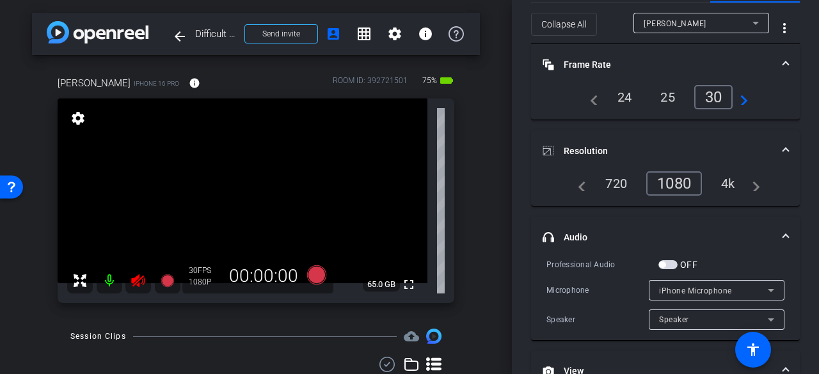
scroll to position [0, 0]
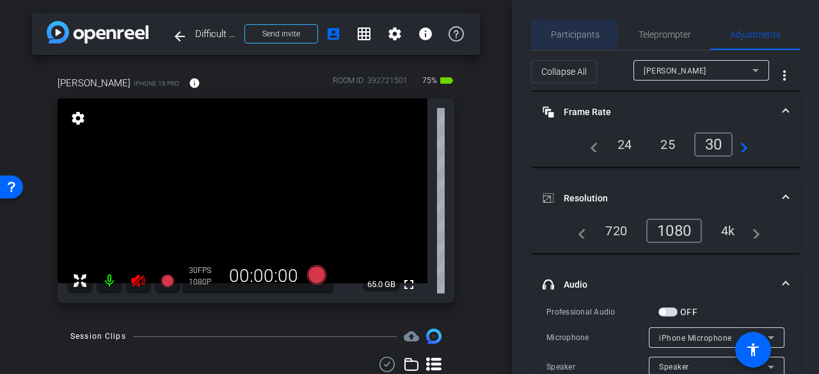
click at [572, 35] on span "Participants" at bounding box center [575, 34] width 49 height 9
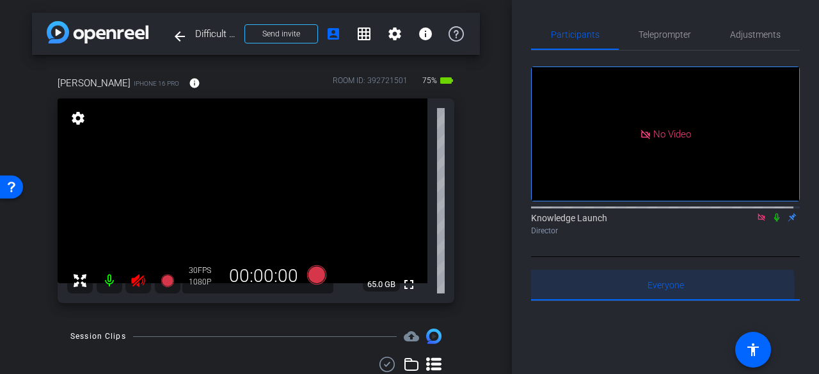
click at [662, 281] on span "Everyone 0" at bounding box center [666, 285] width 36 height 9
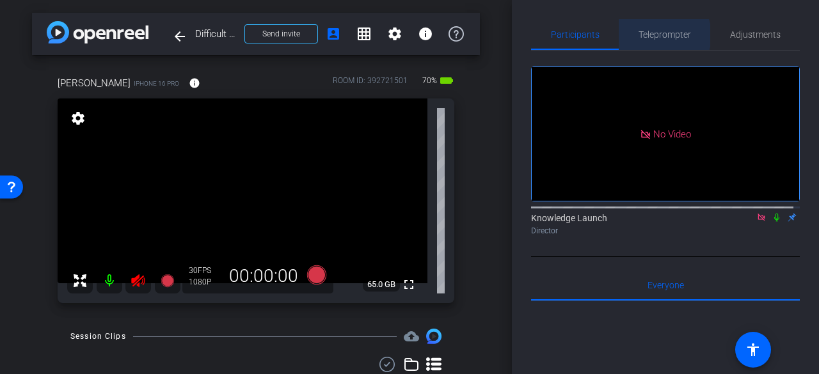
click at [655, 35] on span "Teleprompter" at bounding box center [665, 34] width 52 height 9
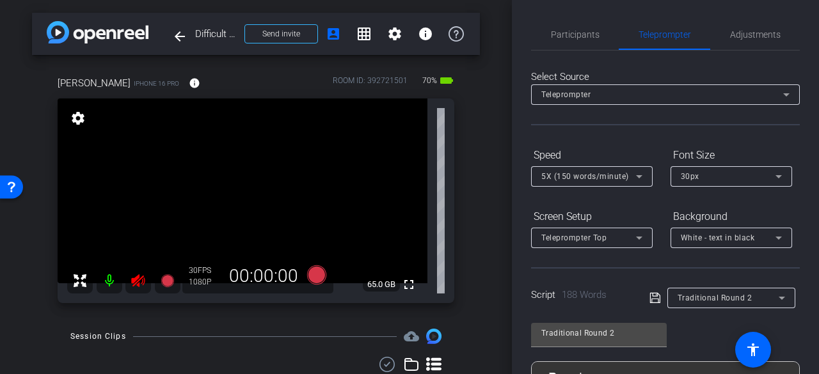
click at [600, 181] on div "5X (150 words/minute)" at bounding box center [588, 176] width 95 height 16
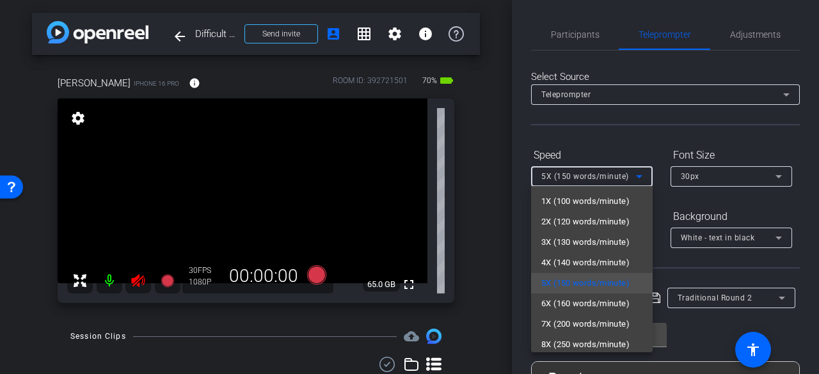
click at [589, 303] on span "6X (160 words/minute)" at bounding box center [585, 303] width 88 height 15
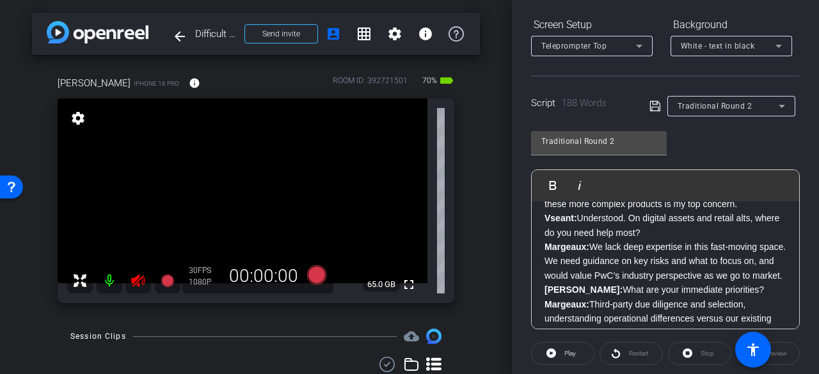
scroll to position [128, 0]
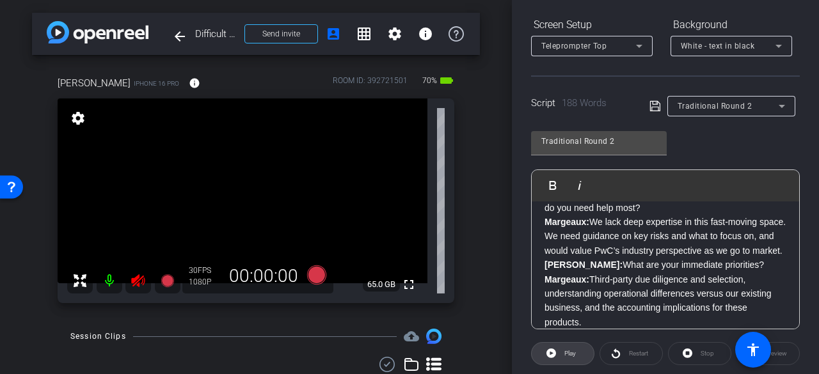
click at [569, 348] on span "Play" at bounding box center [568, 354] width 15 height 18
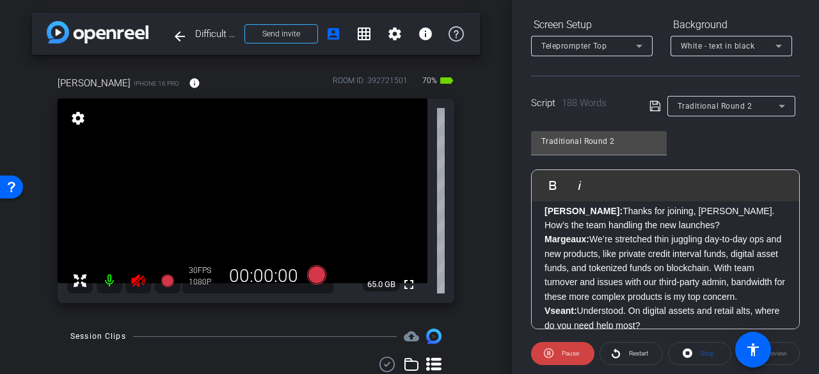
scroll to position [13, 0]
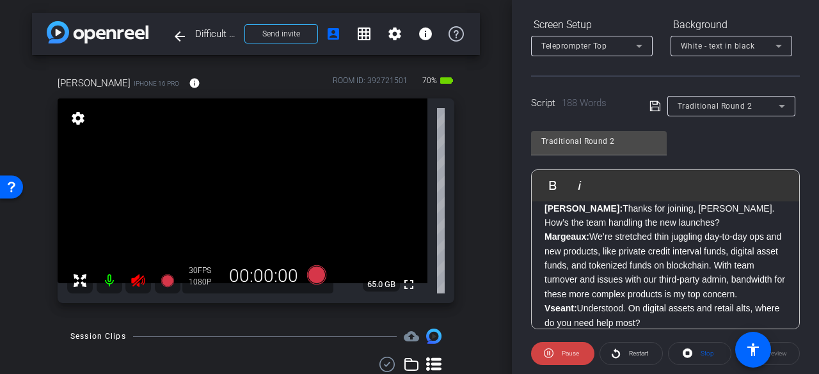
click at [754, 278] on p "Margeaux: We’re stretched thin juggling day-to-day ops and new products, like p…" at bounding box center [666, 266] width 242 height 72
click at [550, 292] on p "Margeaux: We’re stretched thin juggling day-to-day ops and new products, like p…" at bounding box center [666, 266] width 242 height 72
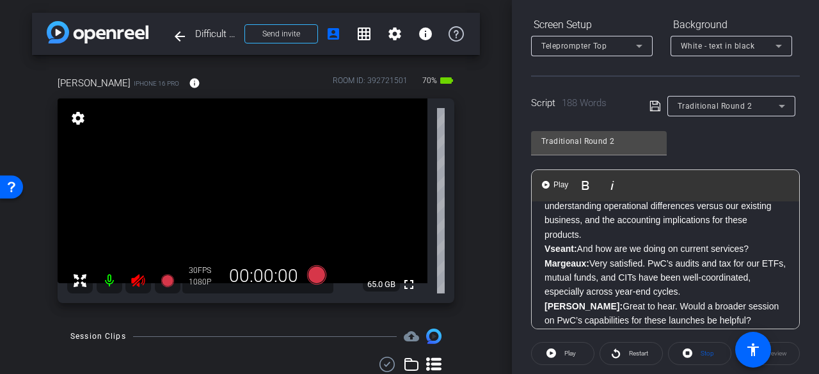
scroll to position [92, 0]
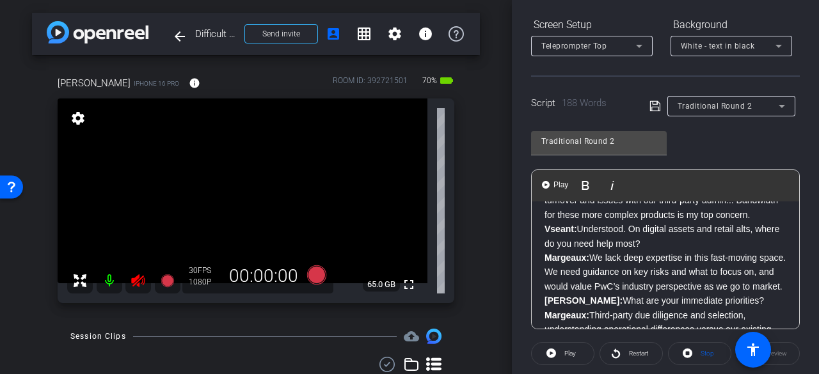
click at [646, 355] on span "Restart" at bounding box center [637, 354] width 22 height 18
click at [572, 356] on span "Pause" at bounding box center [570, 353] width 17 height 7
click at [572, 356] on span "Play" at bounding box center [570, 353] width 12 height 7
click at [572, 356] on span "Pause" at bounding box center [570, 353] width 17 height 7
click at [572, 356] on span "Play" at bounding box center [570, 353] width 12 height 7
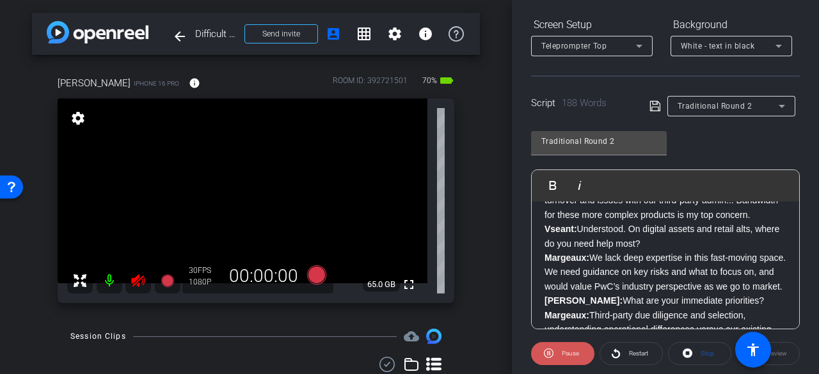
click at [572, 356] on span "Pause" at bounding box center [570, 353] width 17 height 7
click at [572, 356] on span "Play" at bounding box center [570, 353] width 12 height 7
click at [572, 356] on span "Pause" at bounding box center [570, 353] width 17 height 7
click at [572, 356] on span "Play" at bounding box center [570, 353] width 12 height 7
click at [572, 356] on span "Pause" at bounding box center [570, 353] width 17 height 7
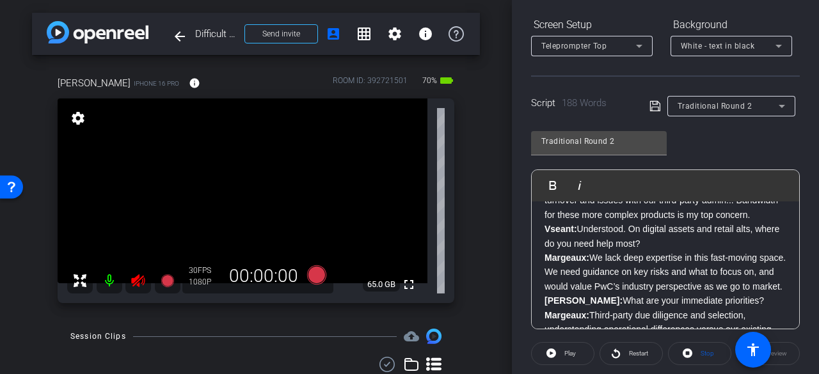
click at [686, 353] on icon at bounding box center [688, 354] width 10 height 10
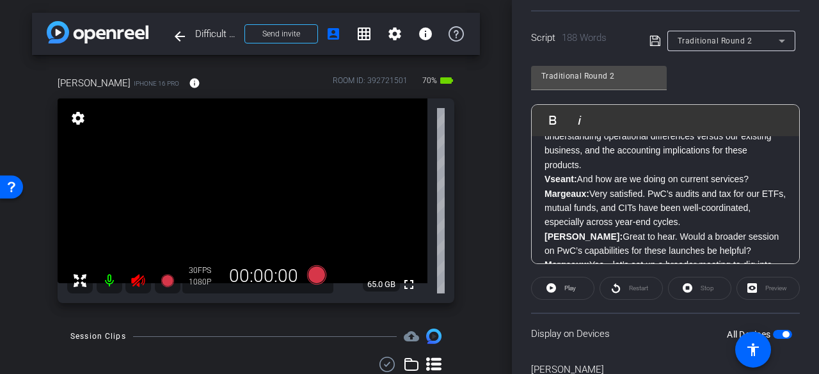
scroll to position [324, 0]
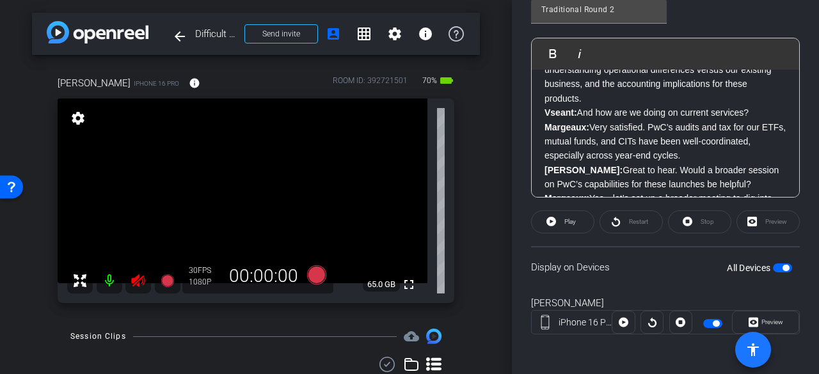
click at [750, 347] on mat-icon "accessibility" at bounding box center [753, 349] width 15 height 15
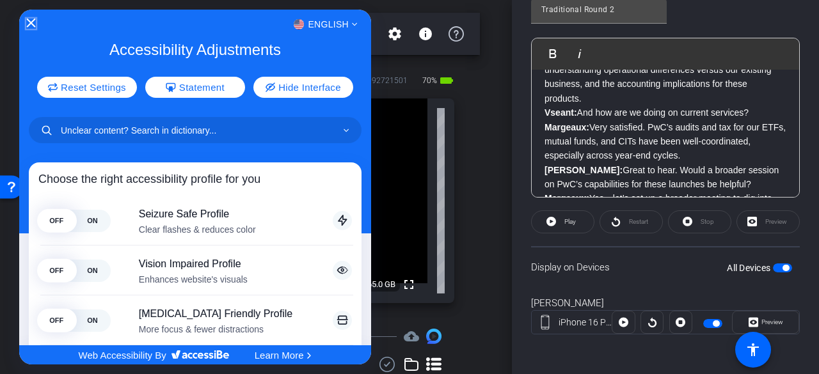
click at [31, 21] on icon "Close Accessibility Interface" at bounding box center [30, 23] width 9 height 9
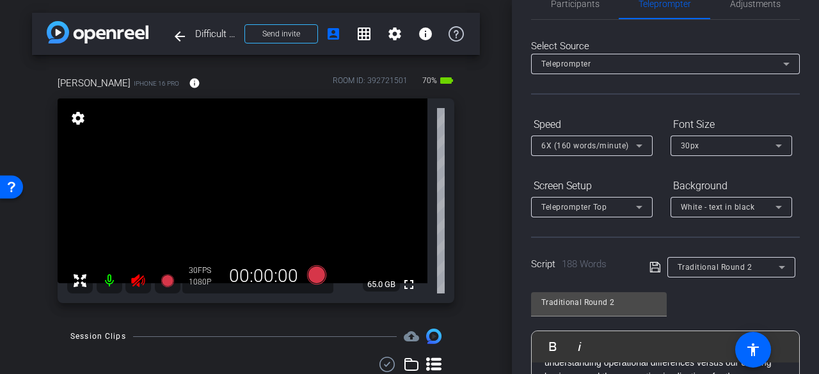
scroll to position [0, 0]
